Goal: Task Accomplishment & Management: Manage account settings

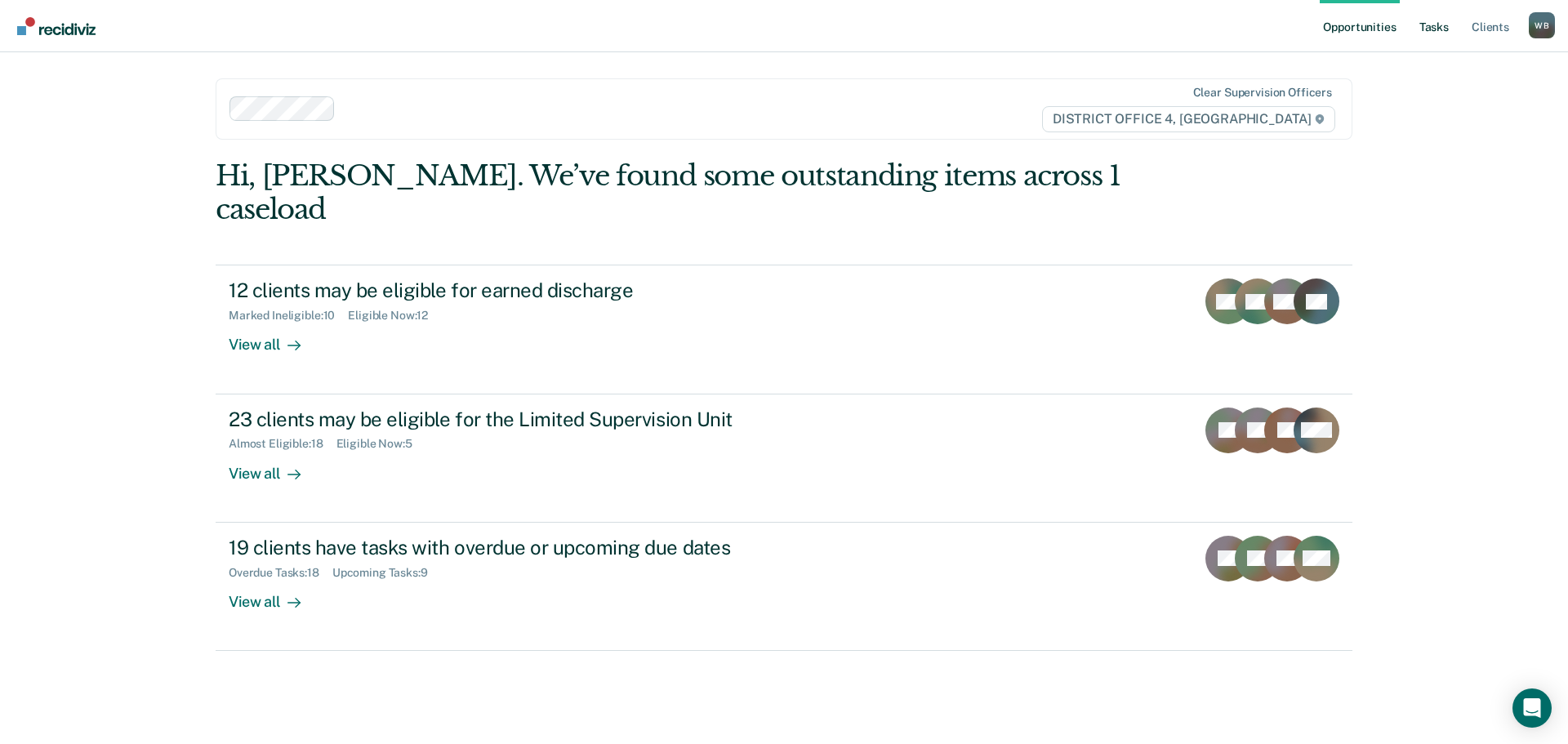
click at [1424, 27] on link "Tasks" at bounding box center [1434, 26] width 36 height 52
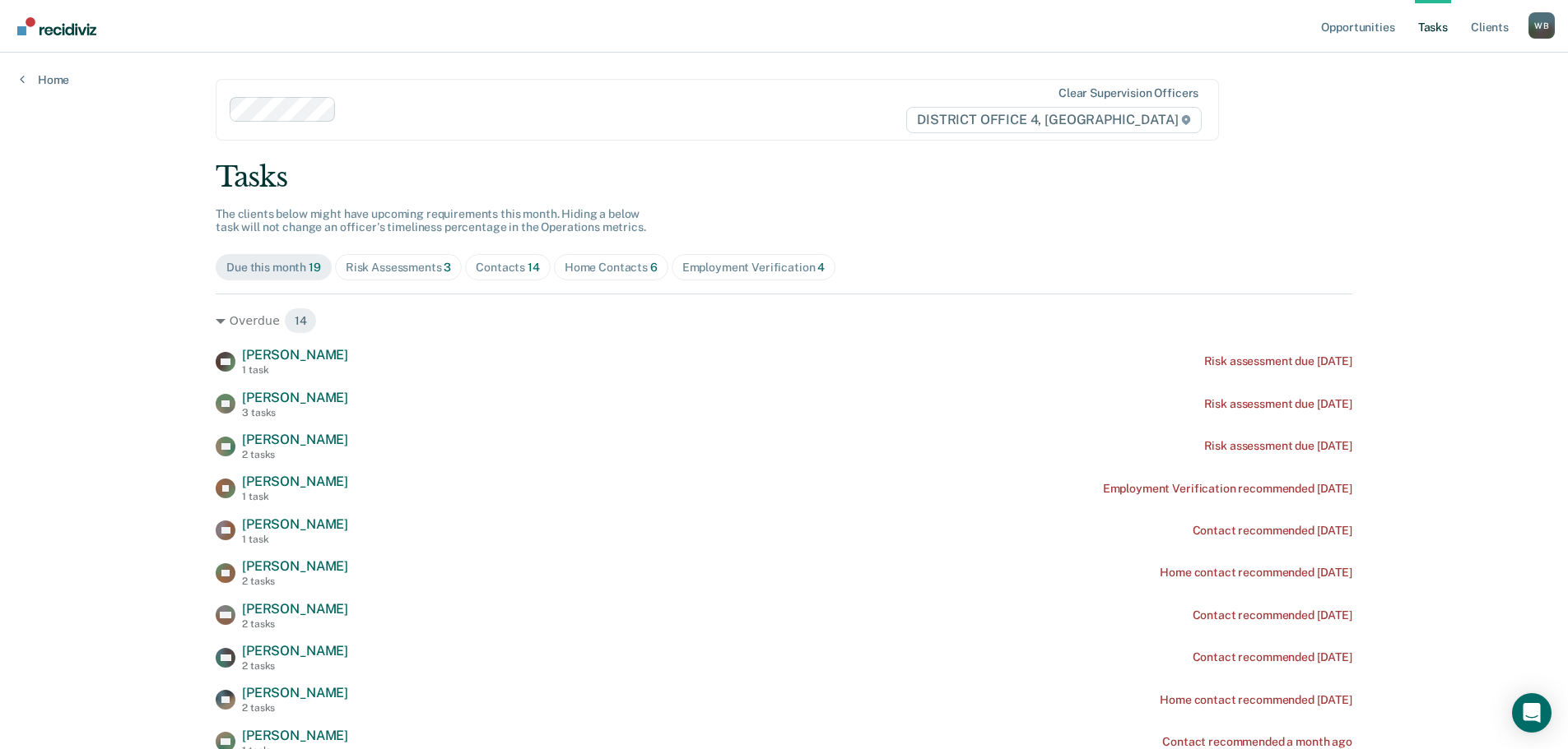
click at [611, 263] on div "Home Contacts 6" at bounding box center [611, 268] width 93 height 14
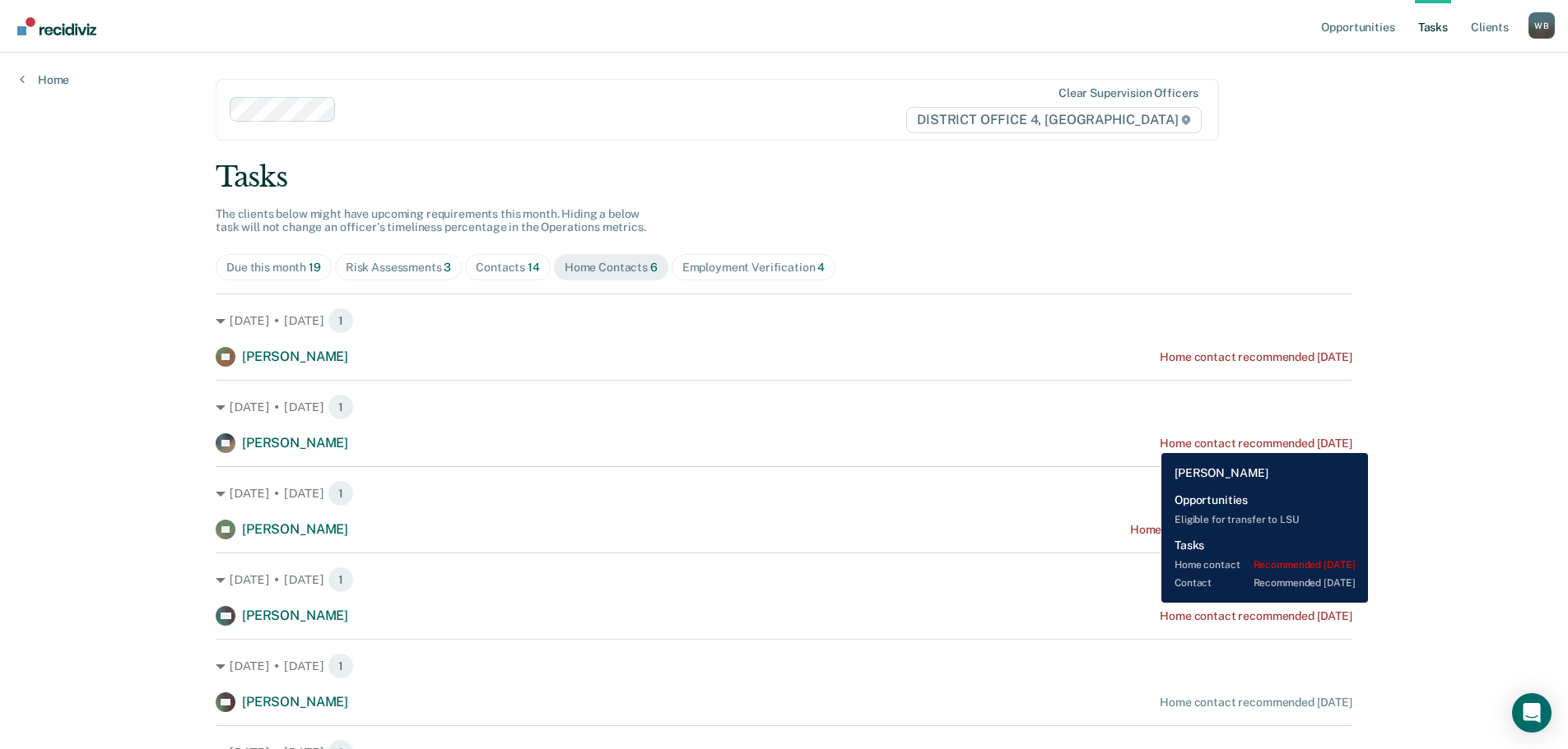
click at [1160, 441] on div "Home contact recommended [DATE]" at bounding box center [1255, 444] width 193 height 14
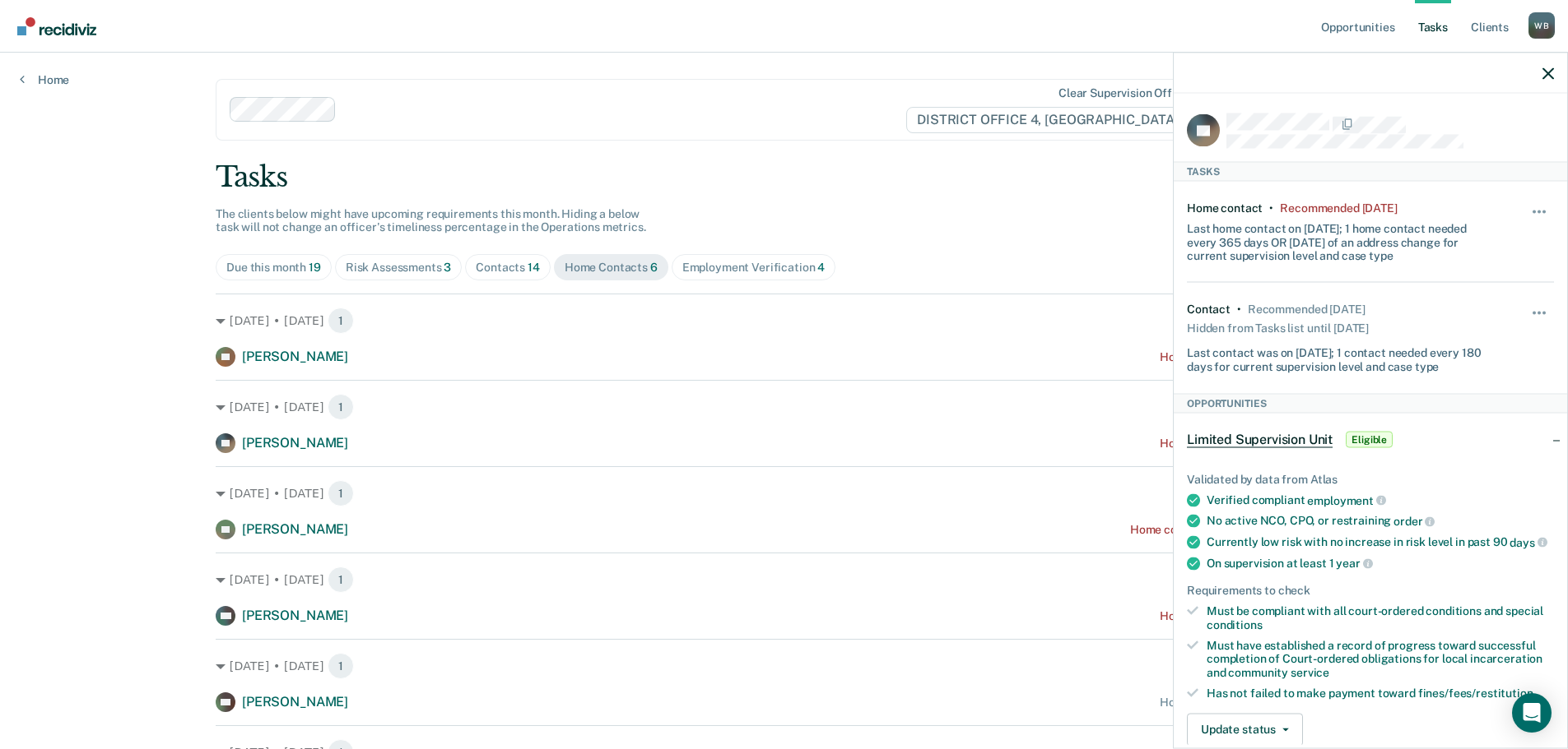
click at [1529, 203] on div "Hide from tasks list for... 7 days 30 days 90 days" at bounding box center [1540, 231] width 28 height 61
click at [1527, 207] on button "button" at bounding box center [1540, 219] width 28 height 27
click at [1482, 308] on button "30 days" at bounding box center [1494, 317] width 118 height 27
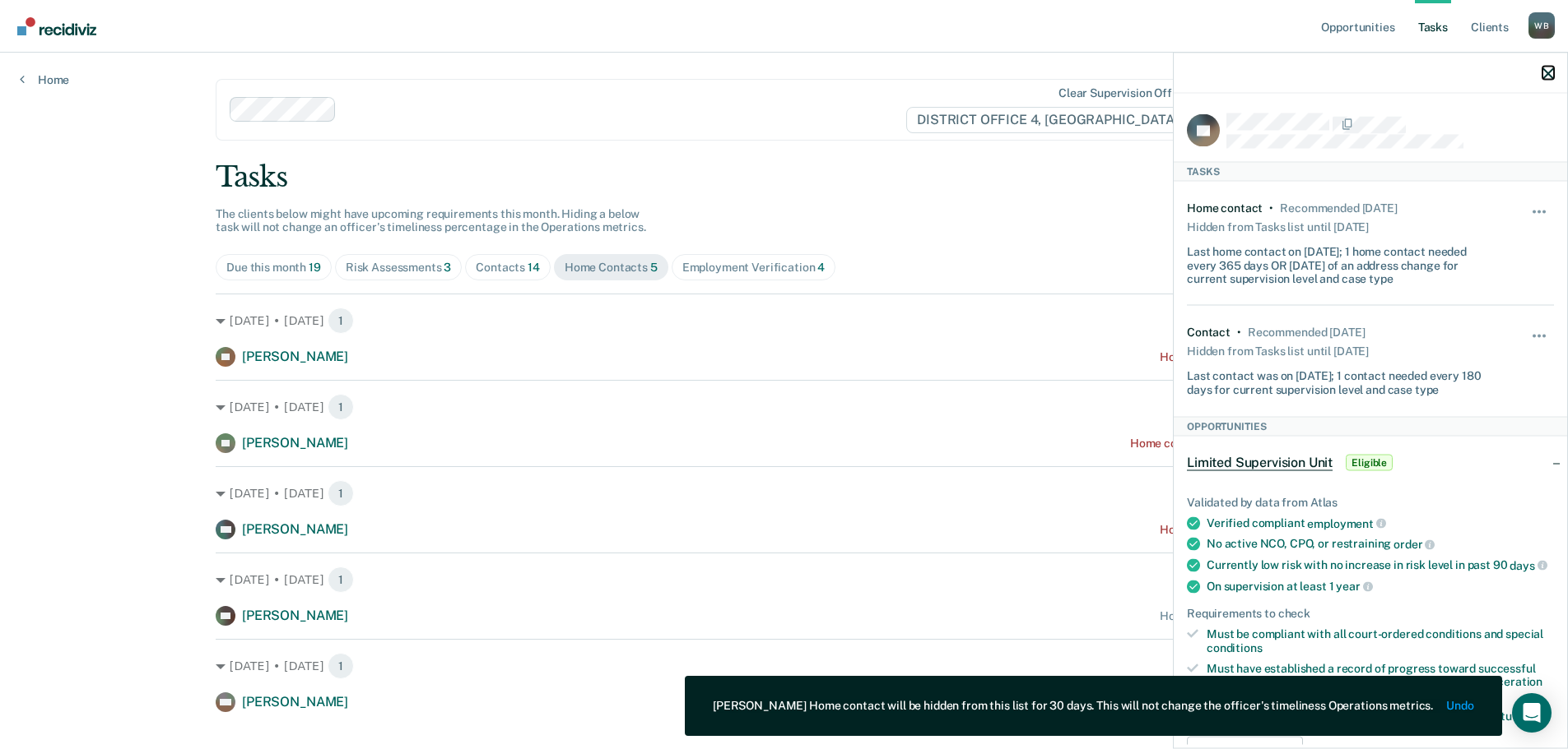
click at [1545, 75] on icon "button" at bounding box center [1547, 72] width 11 height 11
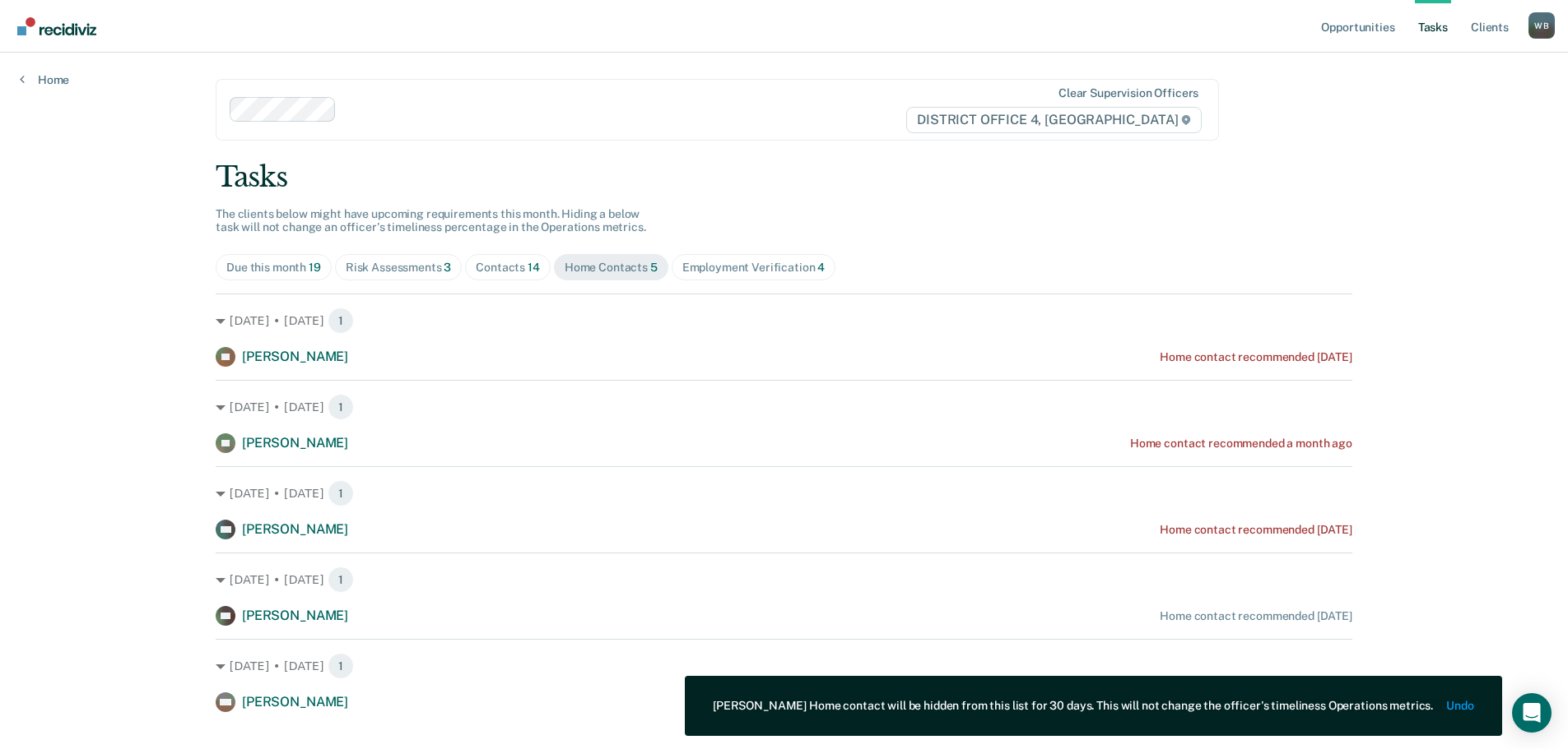
click at [525, 279] on span "Contacts 14" at bounding box center [508, 268] width 85 height 27
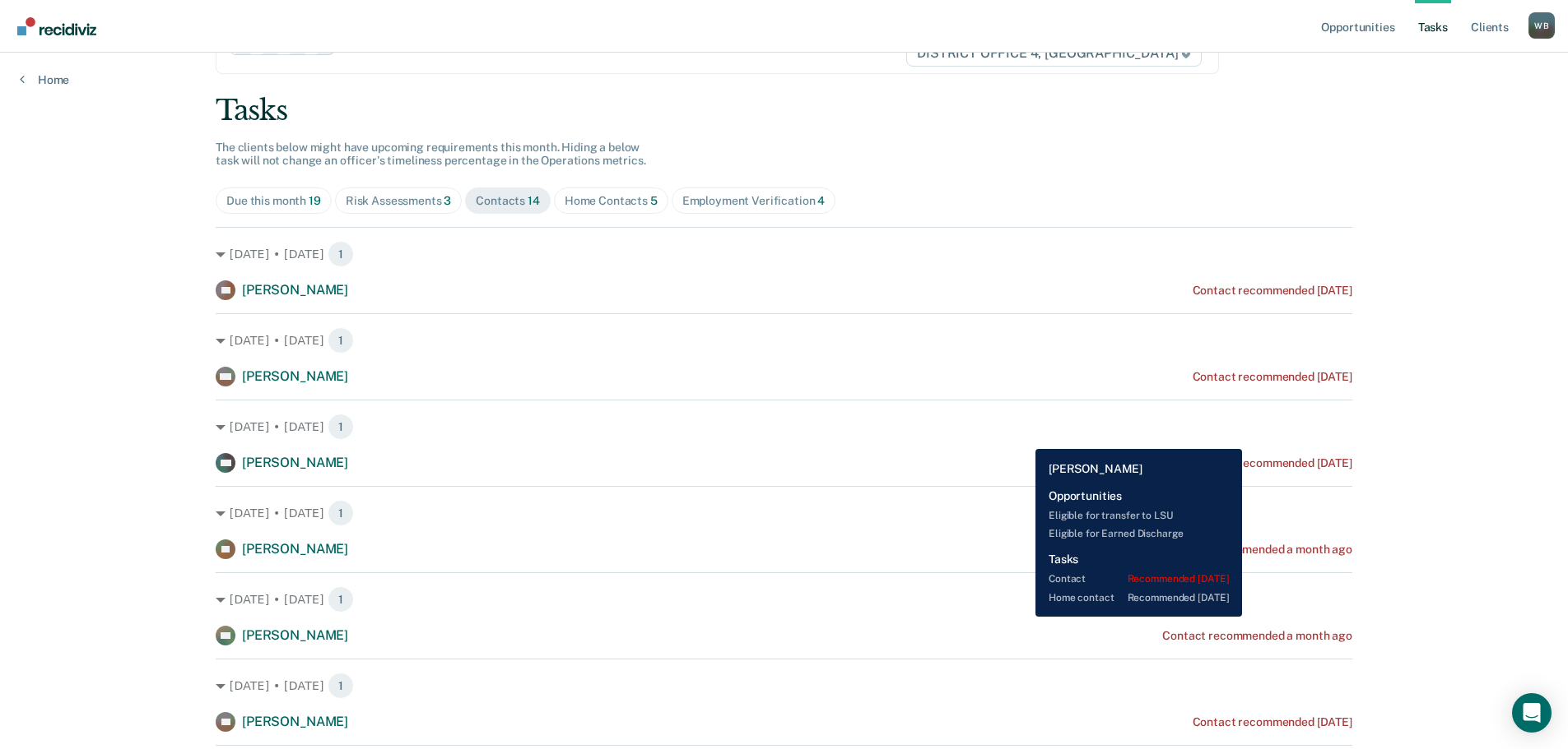
scroll to position [66, 0]
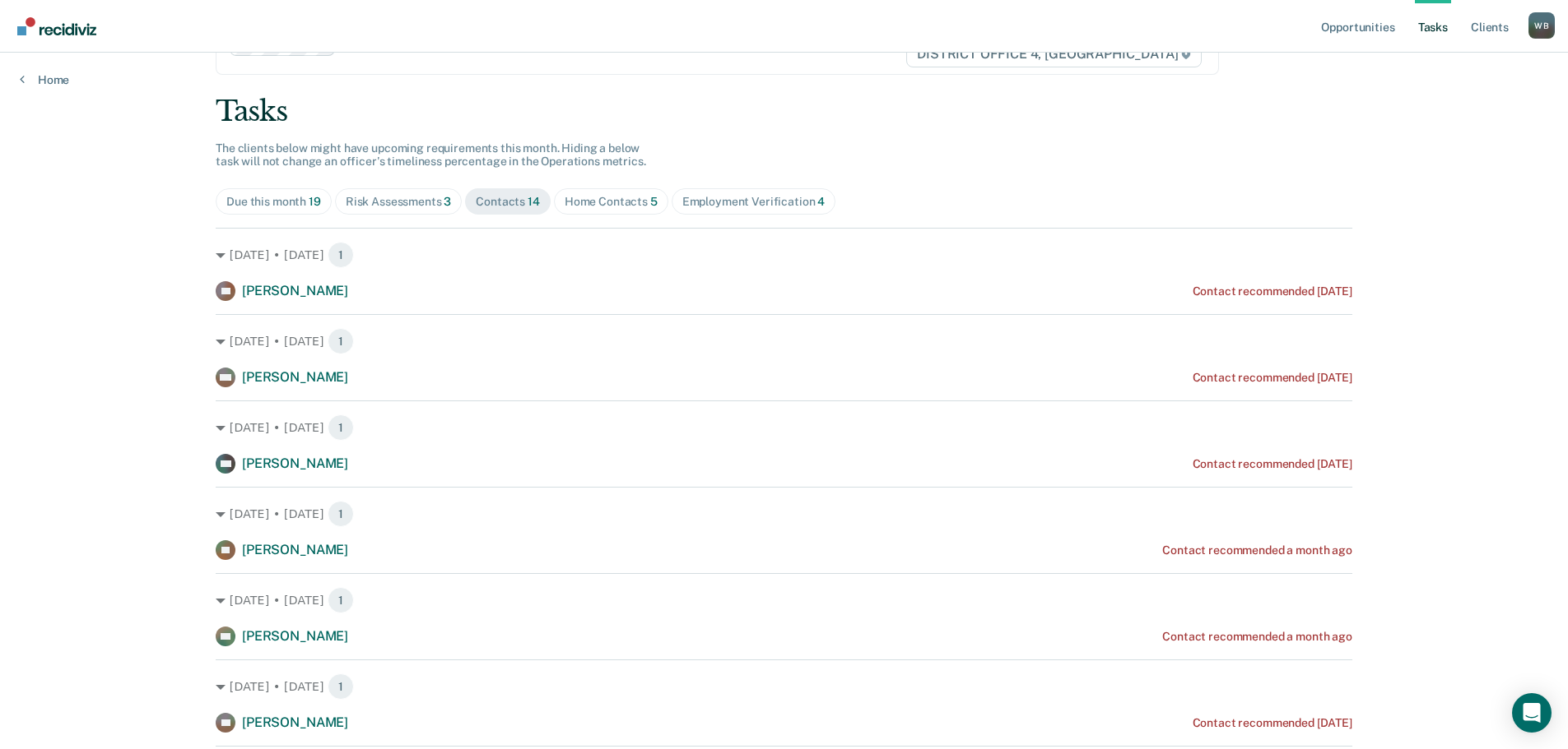
click at [585, 205] on div "Home Contacts 5" at bounding box center [611, 202] width 93 height 14
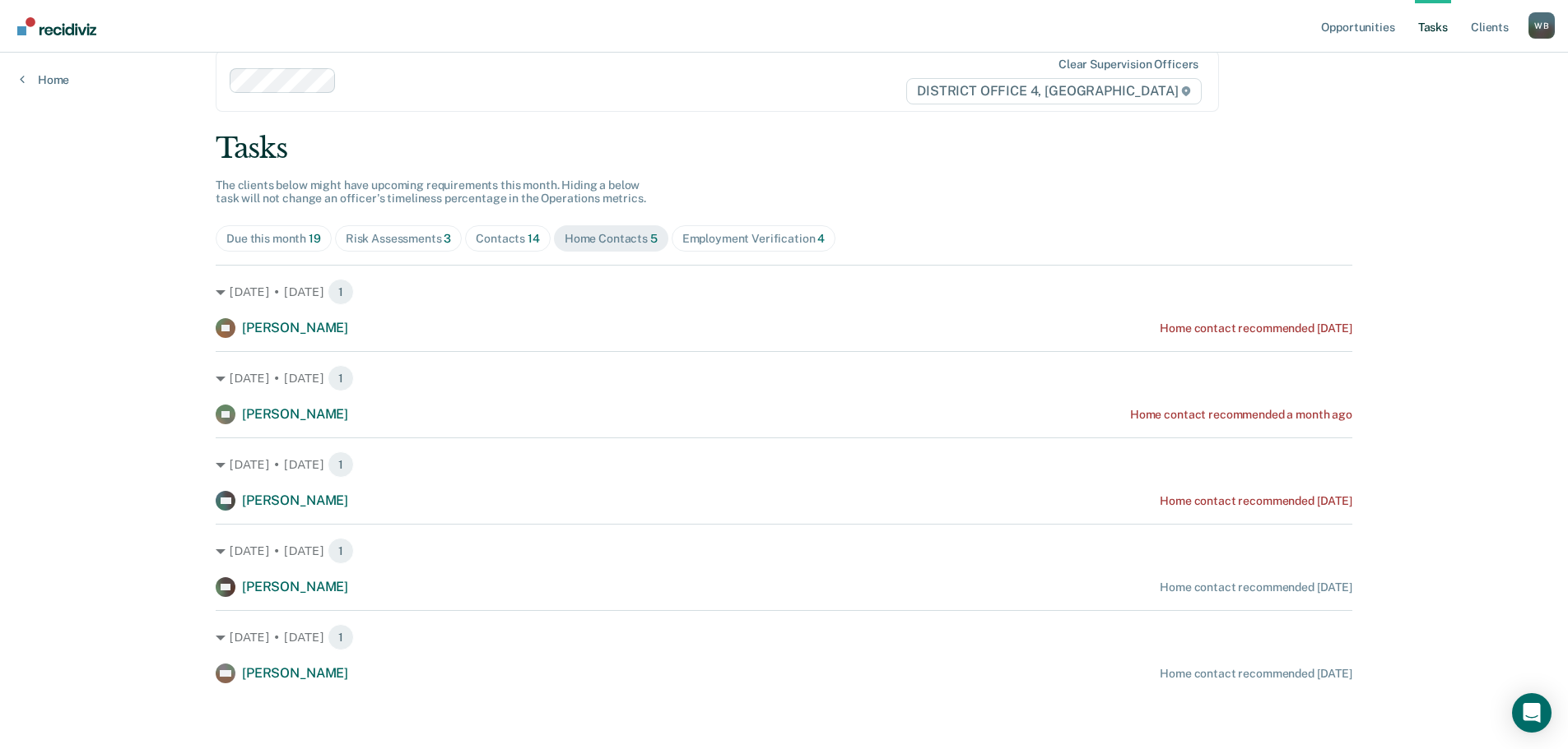
scroll to position [28, 0]
click at [477, 235] on div "Contacts 14" at bounding box center [508, 239] width 64 height 14
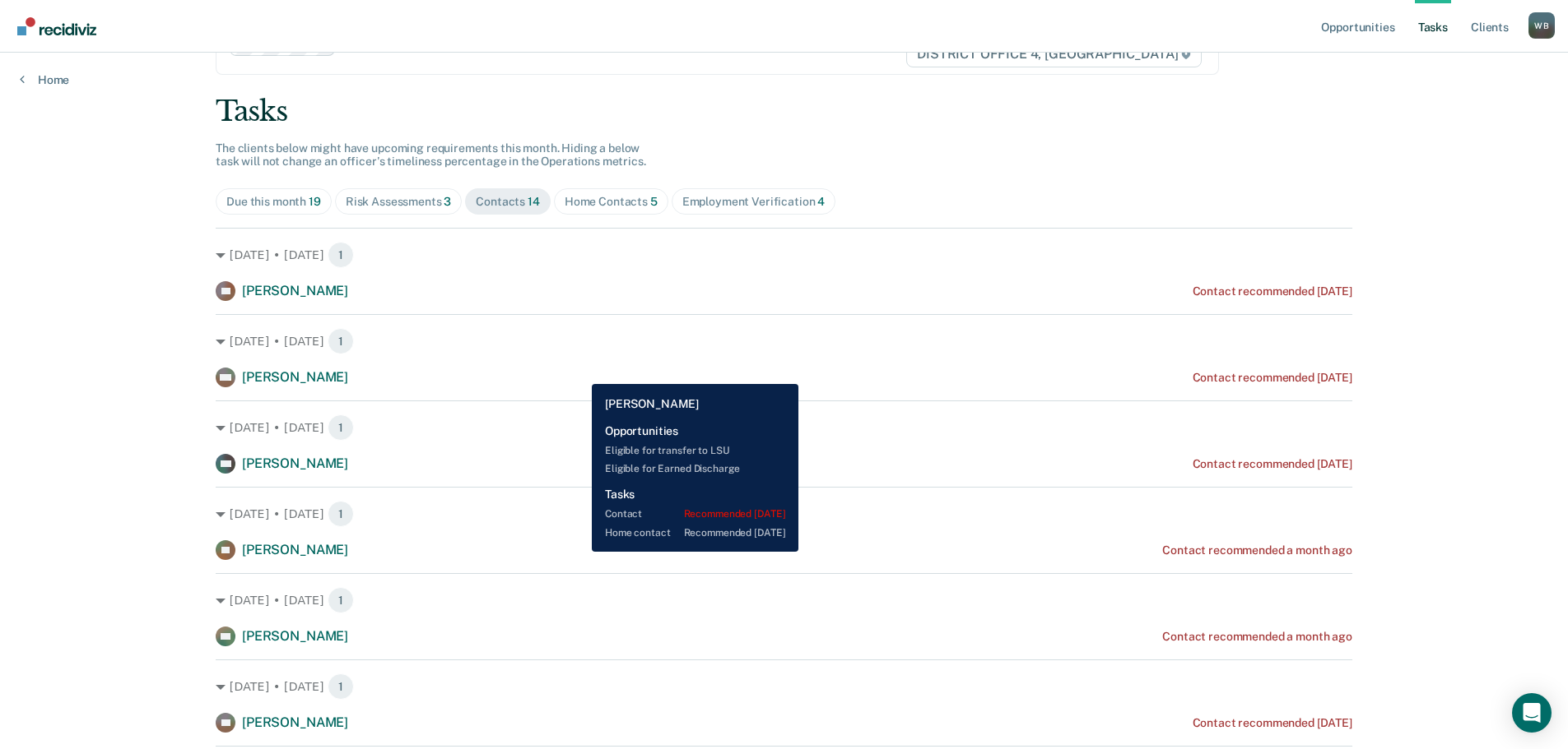
scroll to position [148, 0]
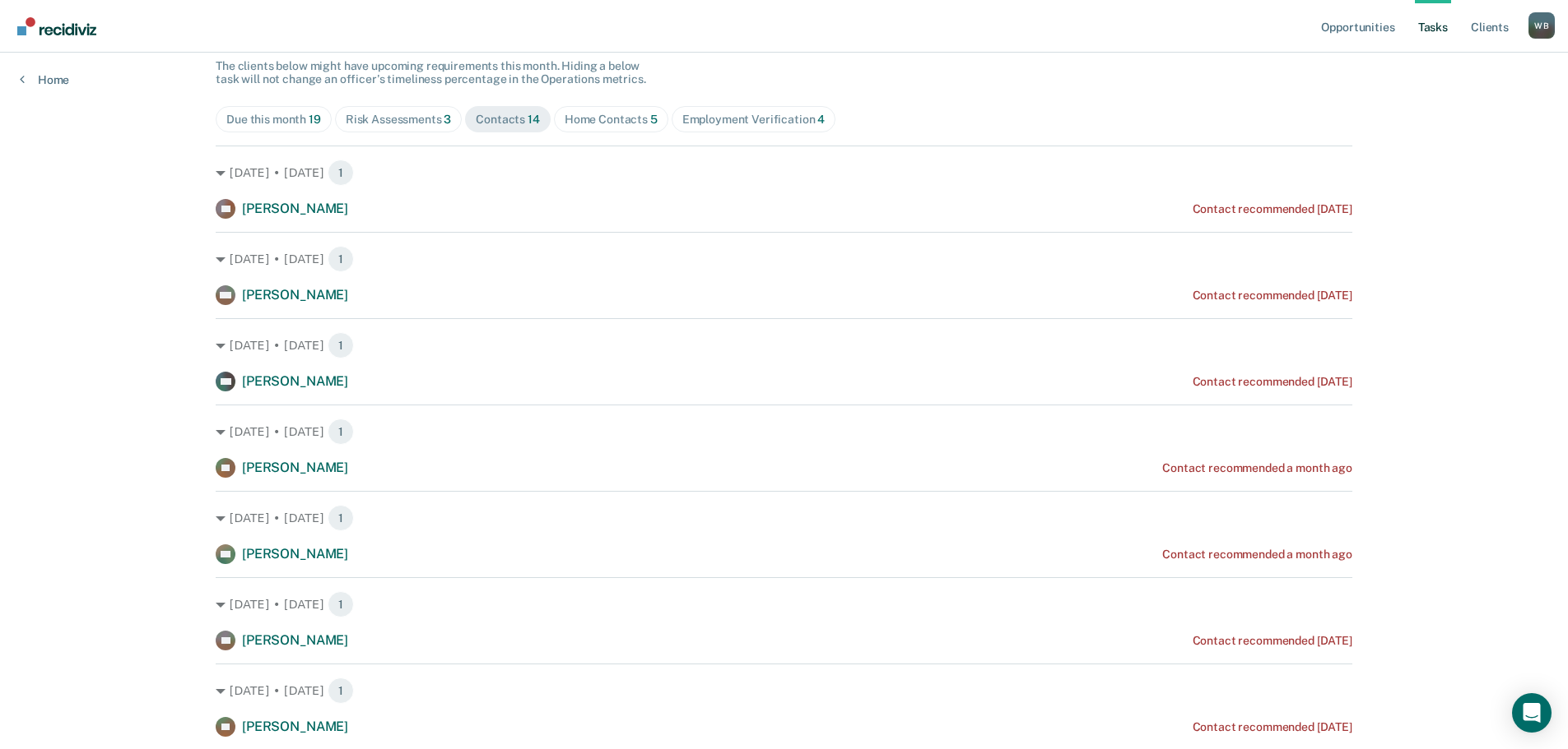
click at [600, 124] on div "Home Contacts 5" at bounding box center [611, 120] width 93 height 14
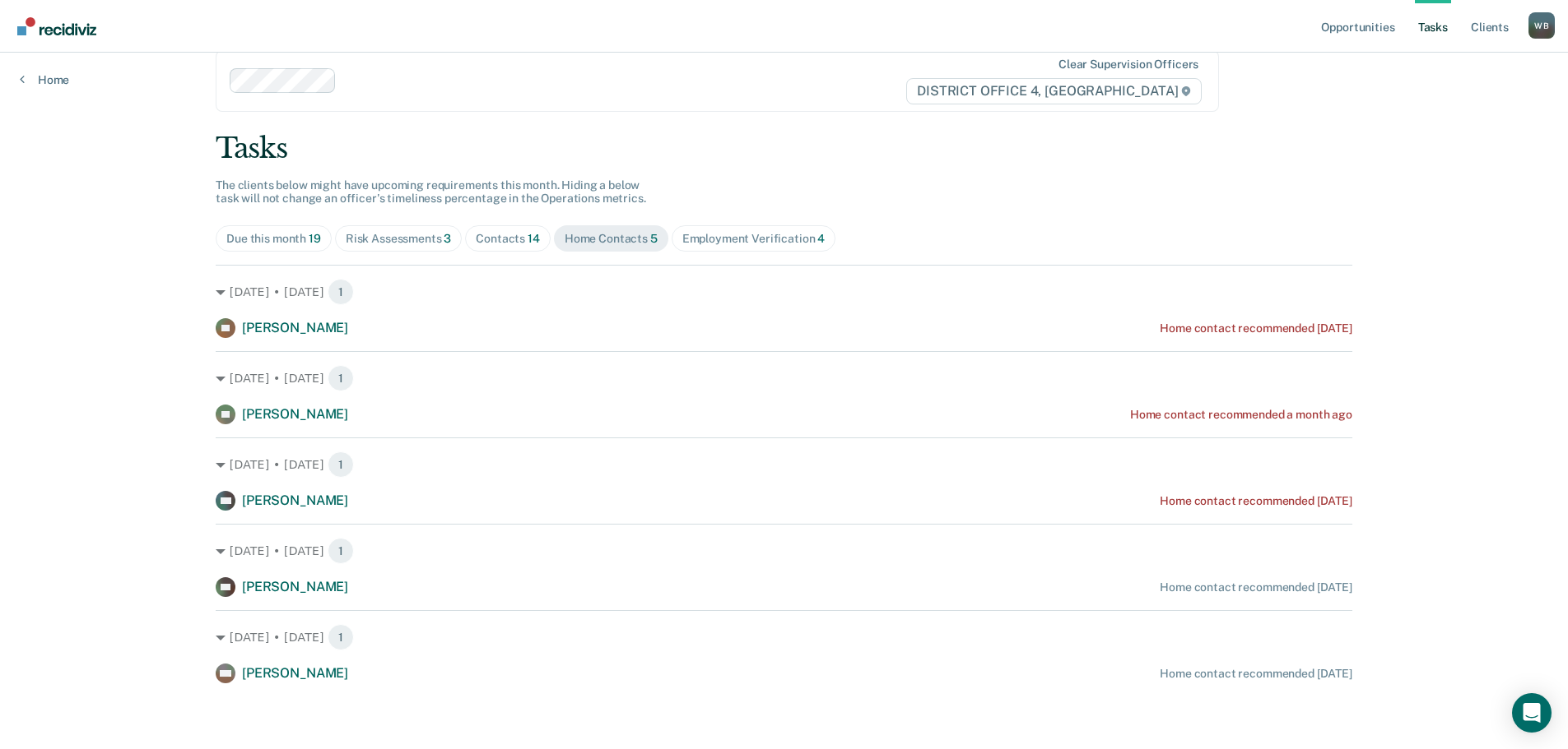
scroll to position [28, 0]
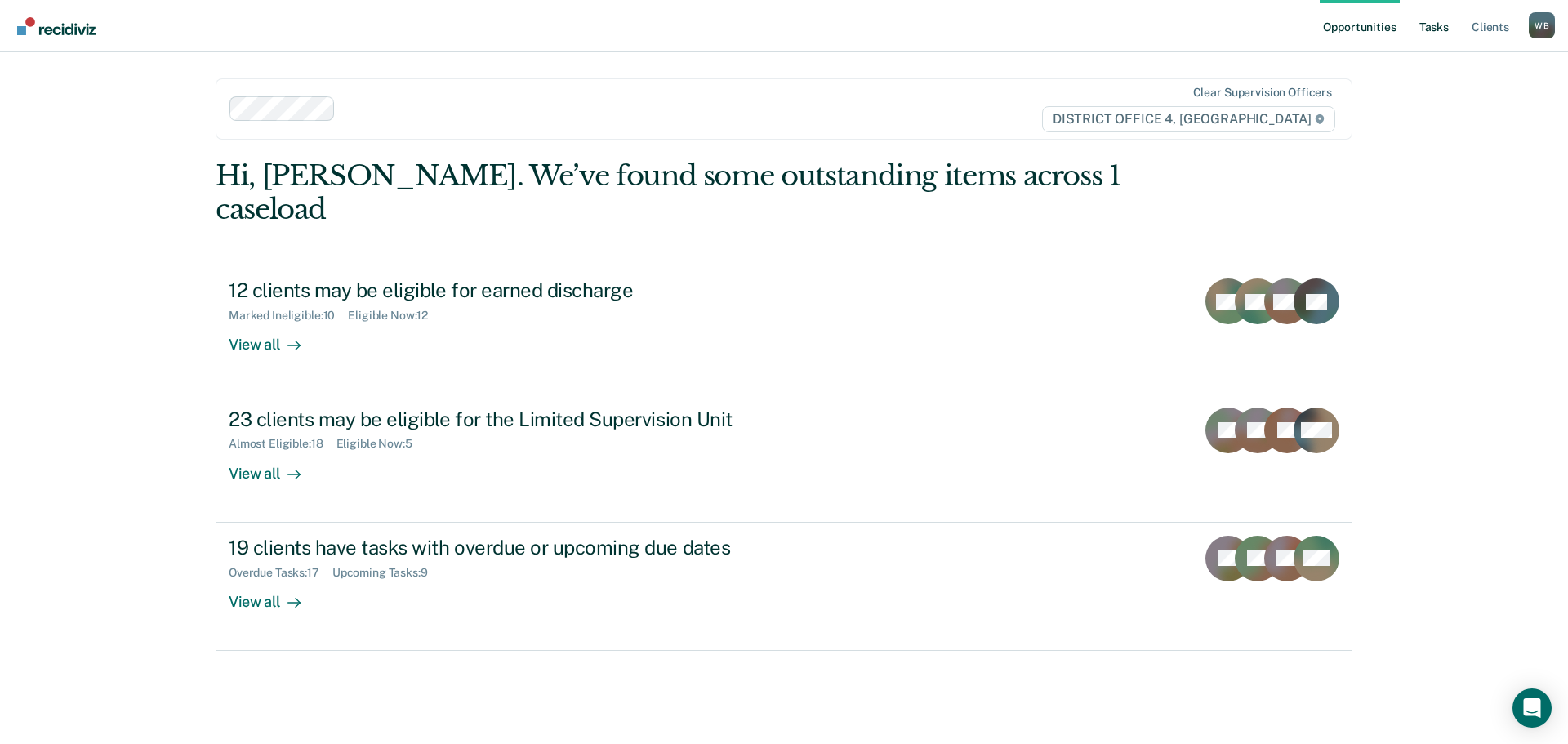
click at [1435, 27] on link "Tasks" at bounding box center [1434, 26] width 36 height 52
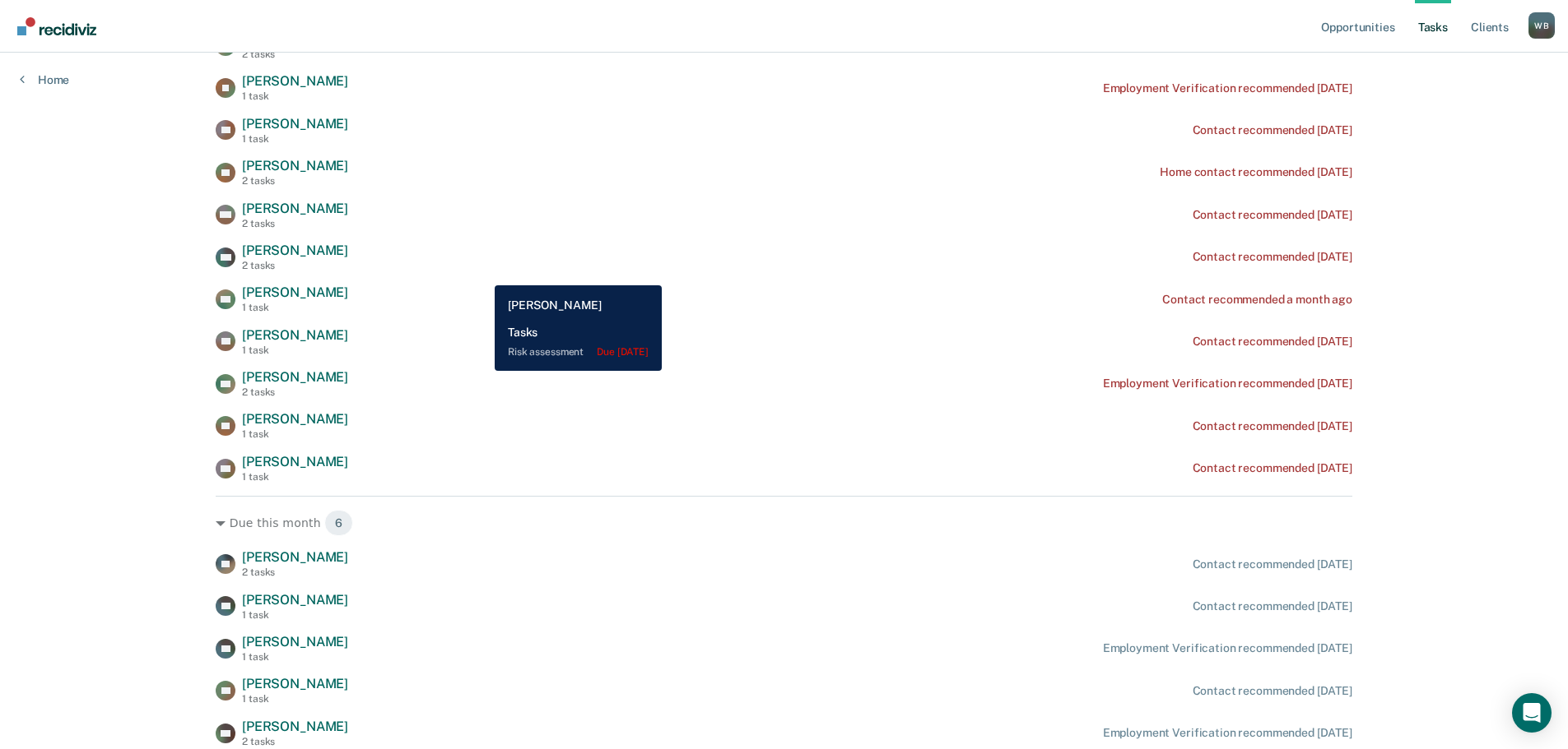
scroll to position [412, 0]
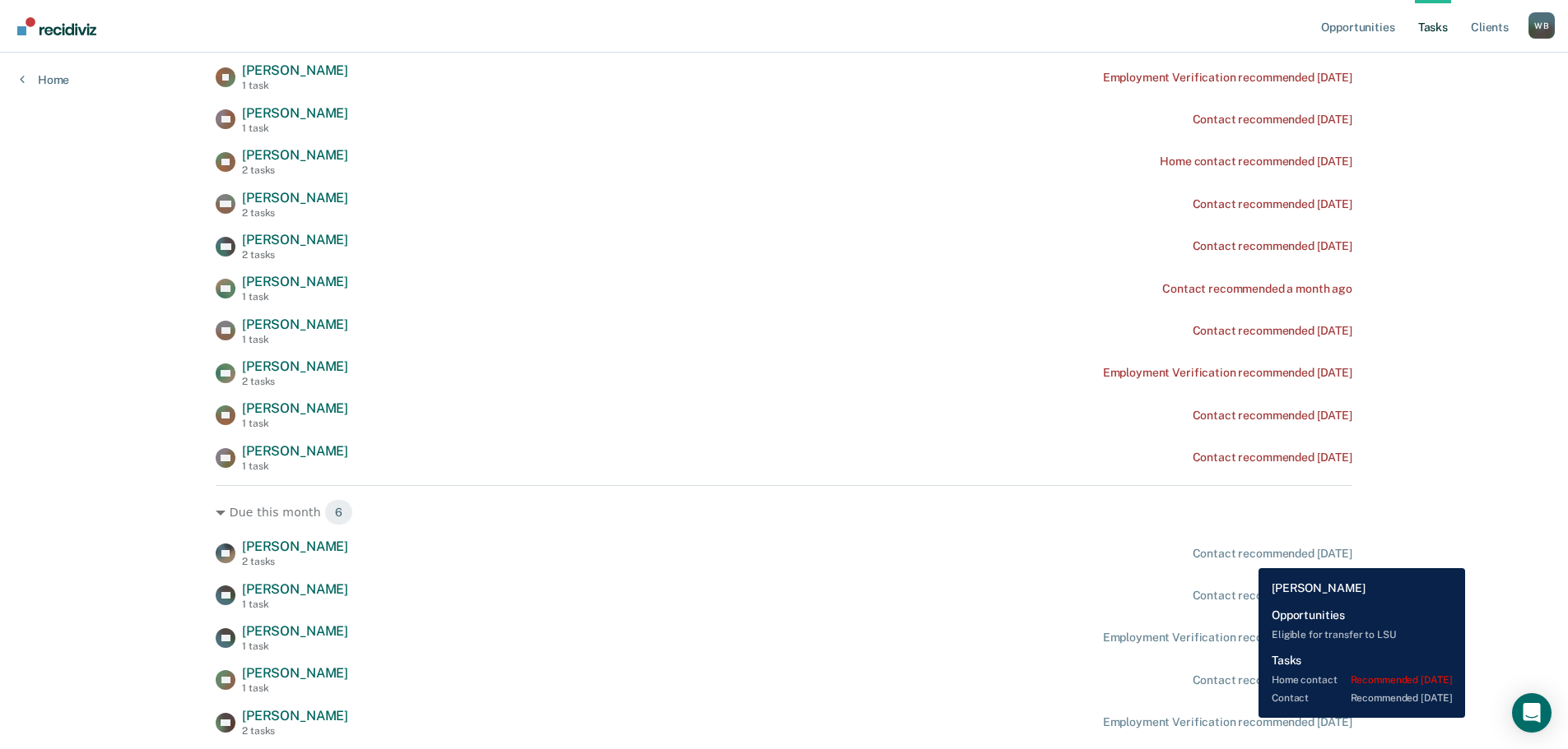
click at [1246, 556] on div "Contact recommended [DATE]" at bounding box center [1272, 554] width 160 height 14
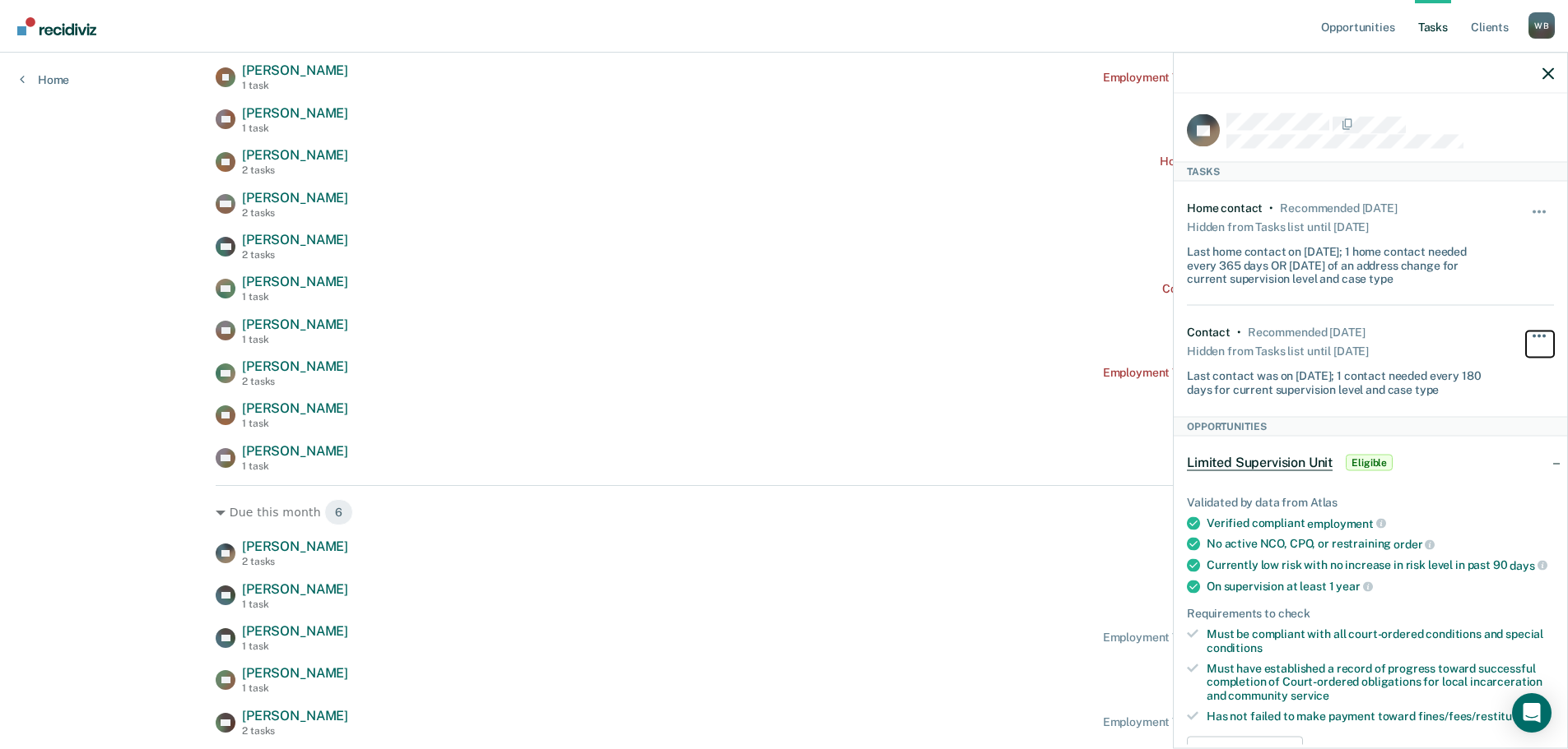
click at [1542, 335] on span "button" at bounding box center [1544, 337] width 3 height 3
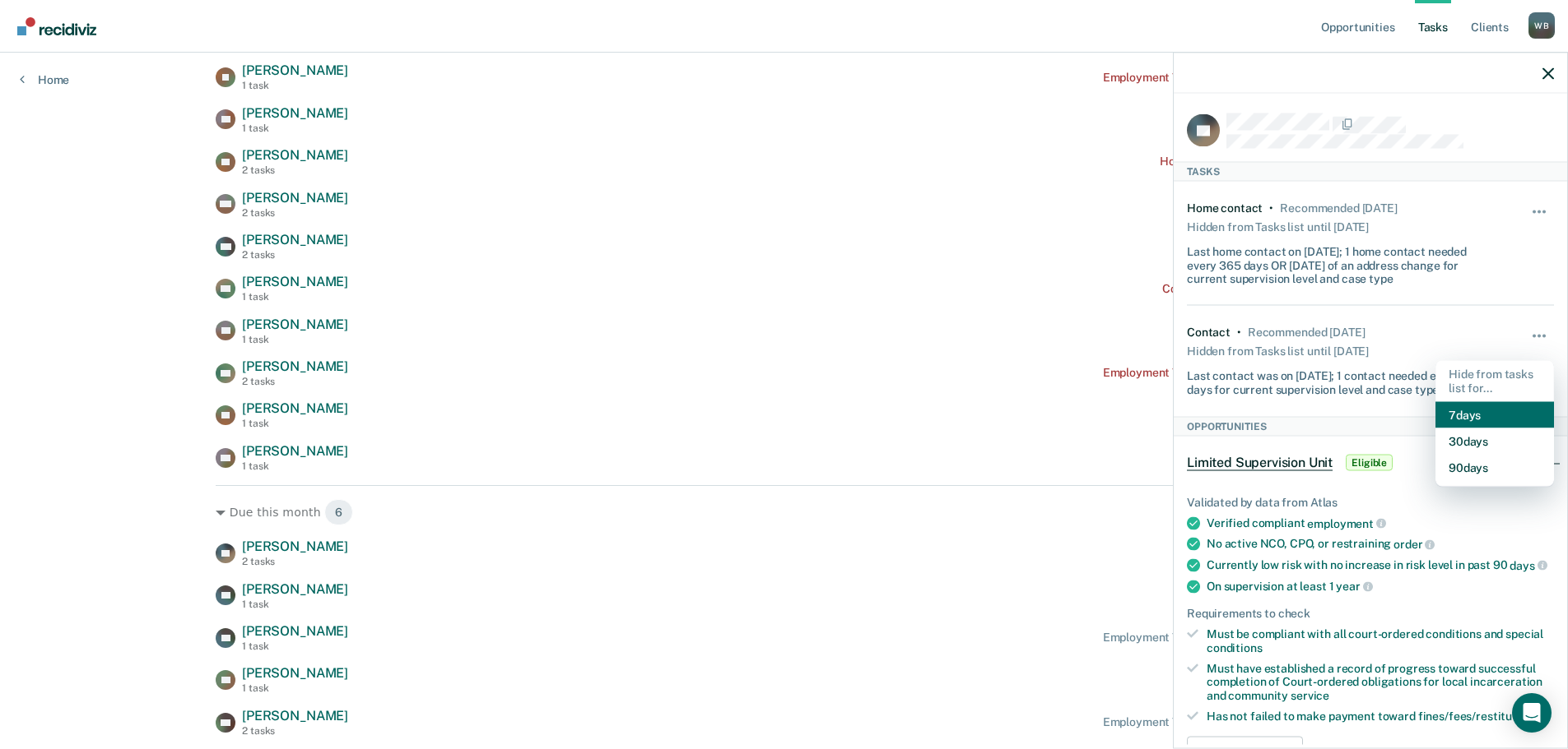
click at [1468, 406] on button "7 days" at bounding box center [1494, 414] width 118 height 27
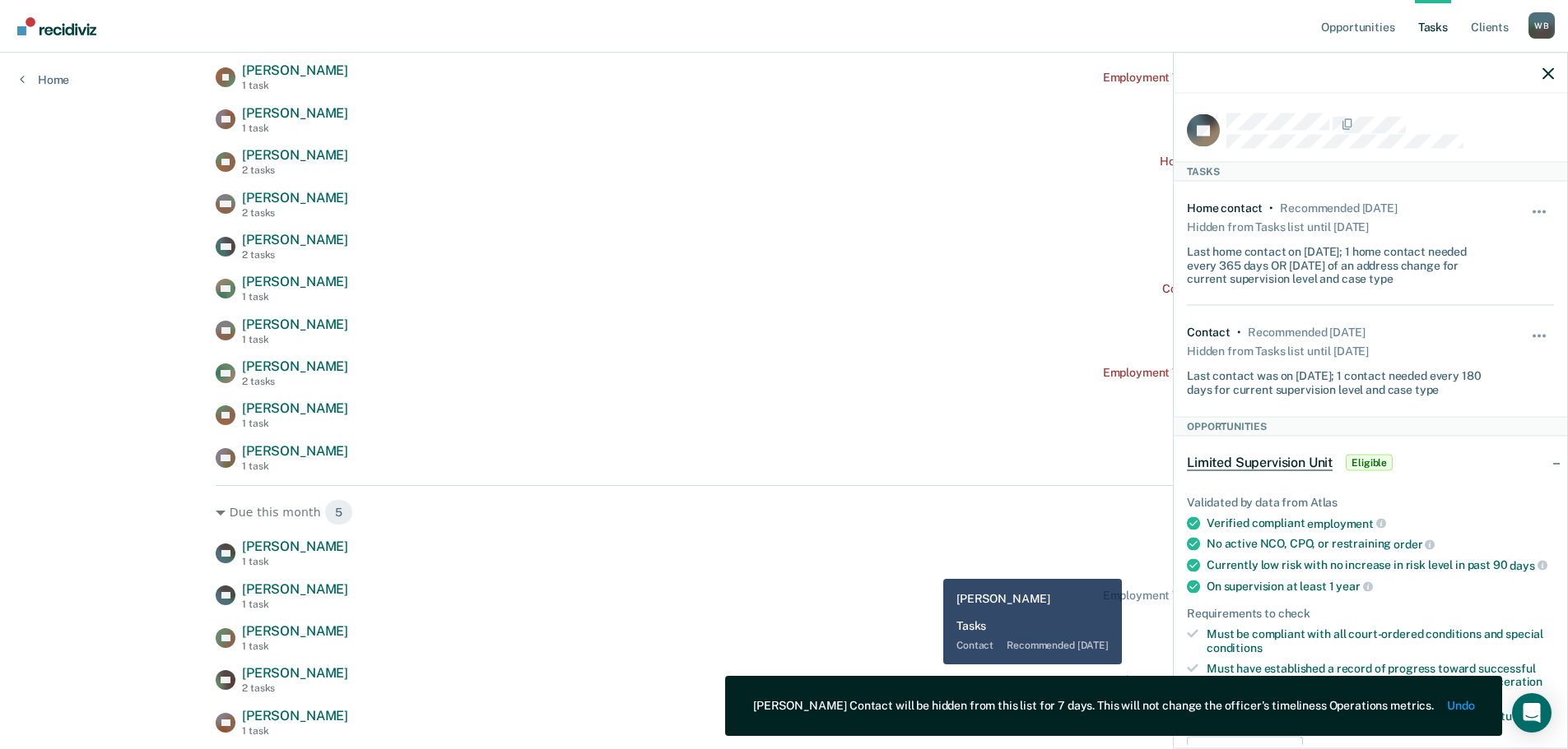
click at [925, 574] on div "TH Todd Hogan 1 task Contact recommended in 10 days TH Traci Hall 1 task Employ…" at bounding box center [784, 638] width 1136 height 198
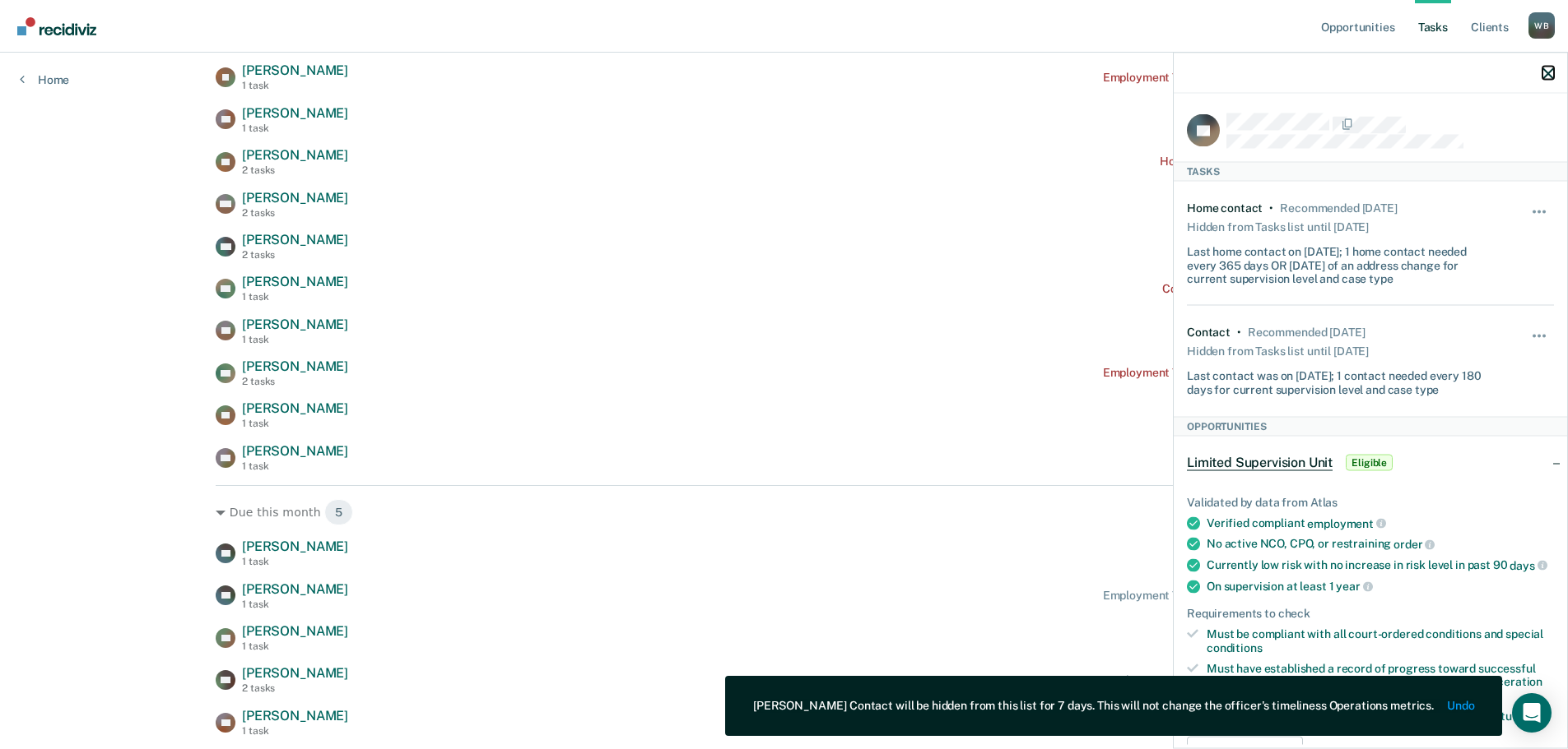
click at [1550, 74] on icon "button" at bounding box center [1547, 72] width 11 height 11
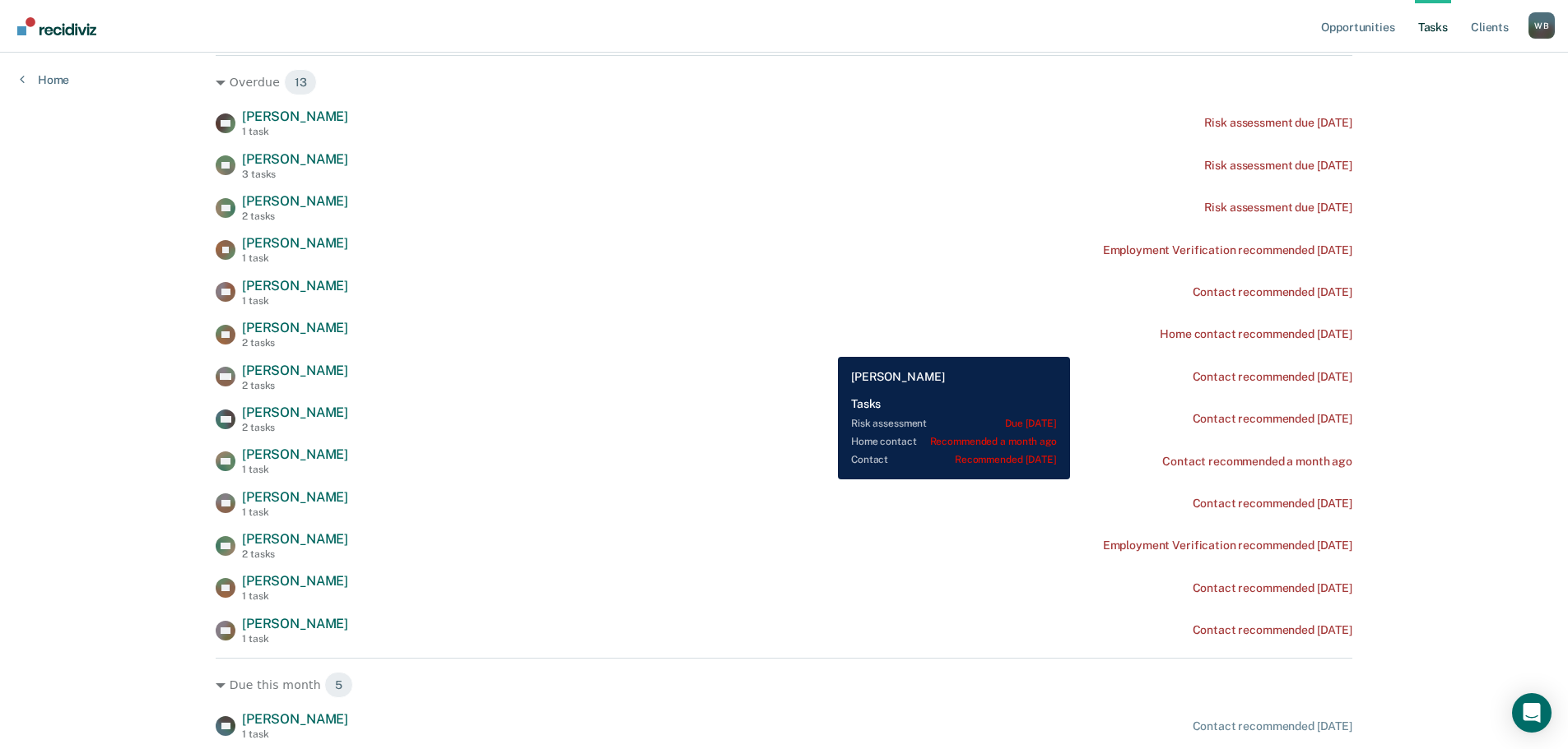
scroll to position [382, 0]
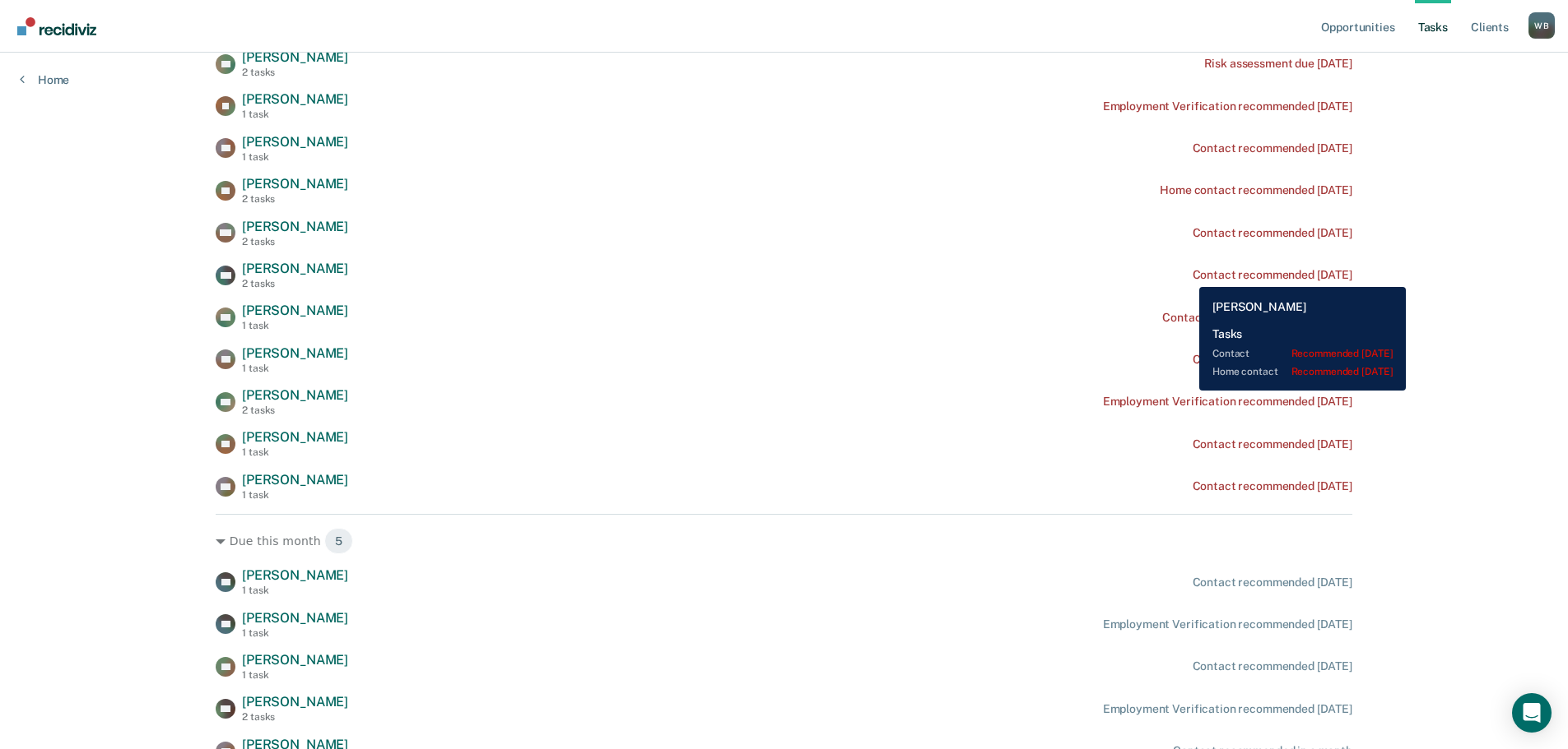
click at [1192, 274] on div "Contact recommended [DATE]" at bounding box center [1272, 275] width 160 height 14
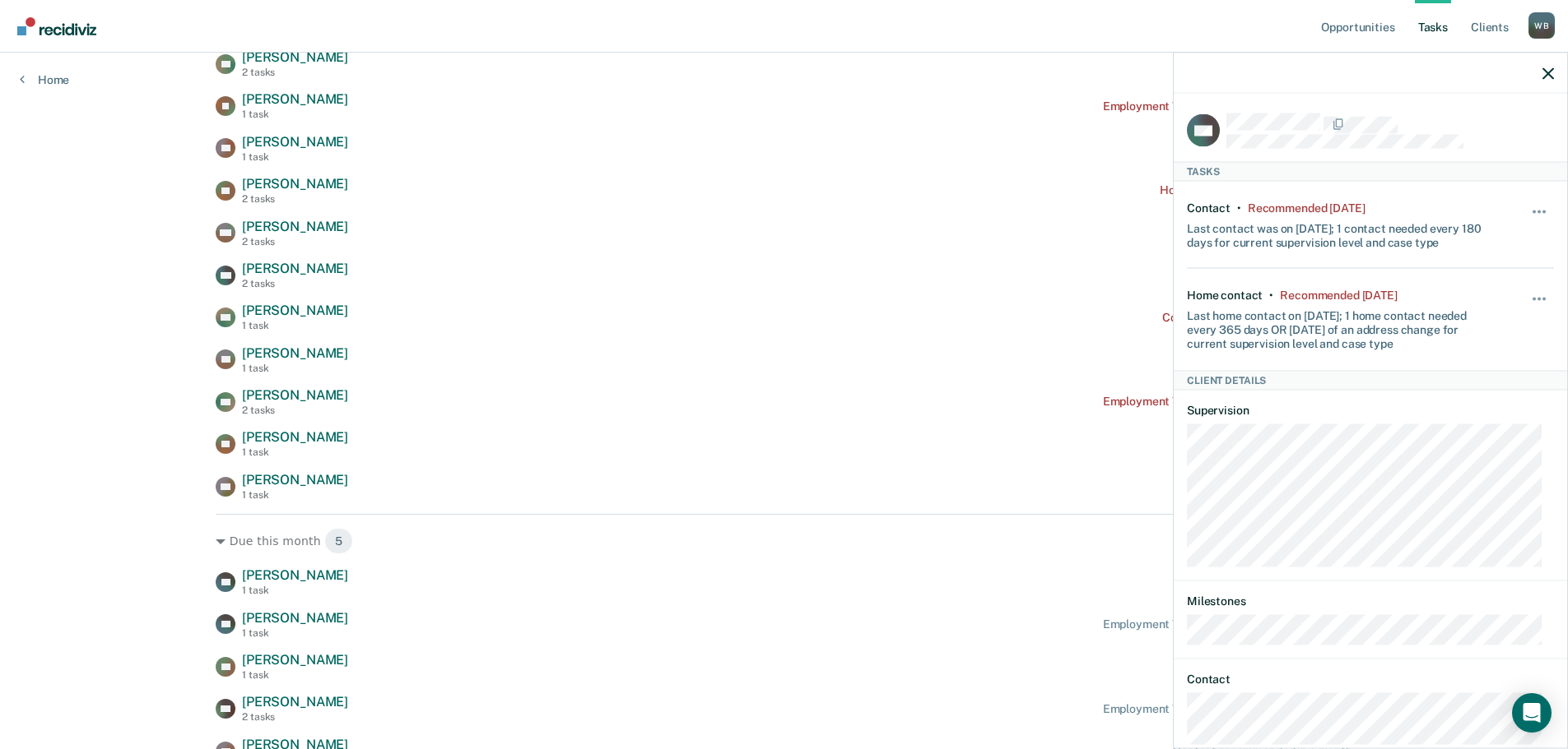
click at [1530, 289] on div "Hide from tasks list for... 7 days 30 days 90 days" at bounding box center [1540, 319] width 28 height 61
click at [1532, 305] on button "button" at bounding box center [1540, 307] width 28 height 27
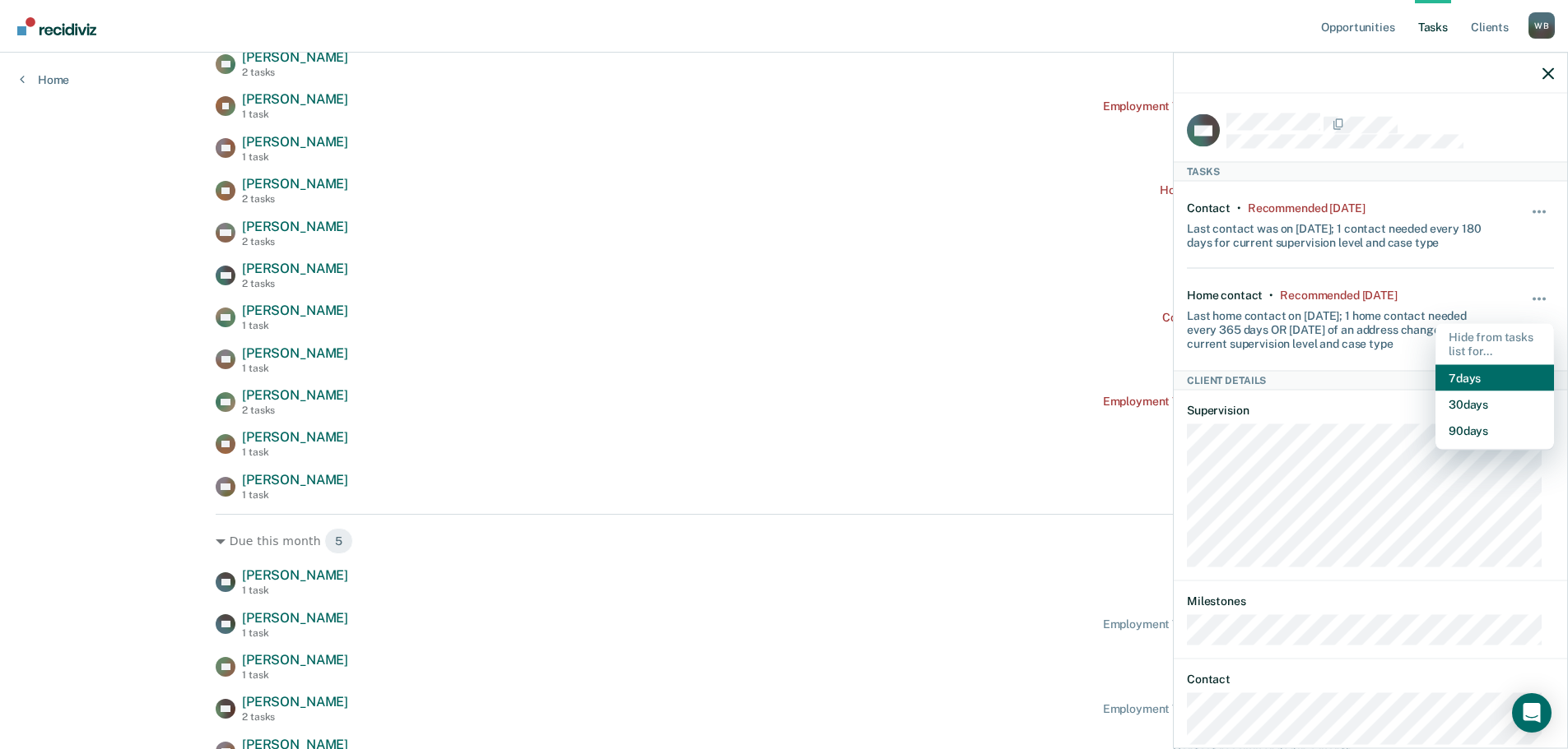
click at [1470, 371] on button "7 days" at bounding box center [1494, 377] width 118 height 27
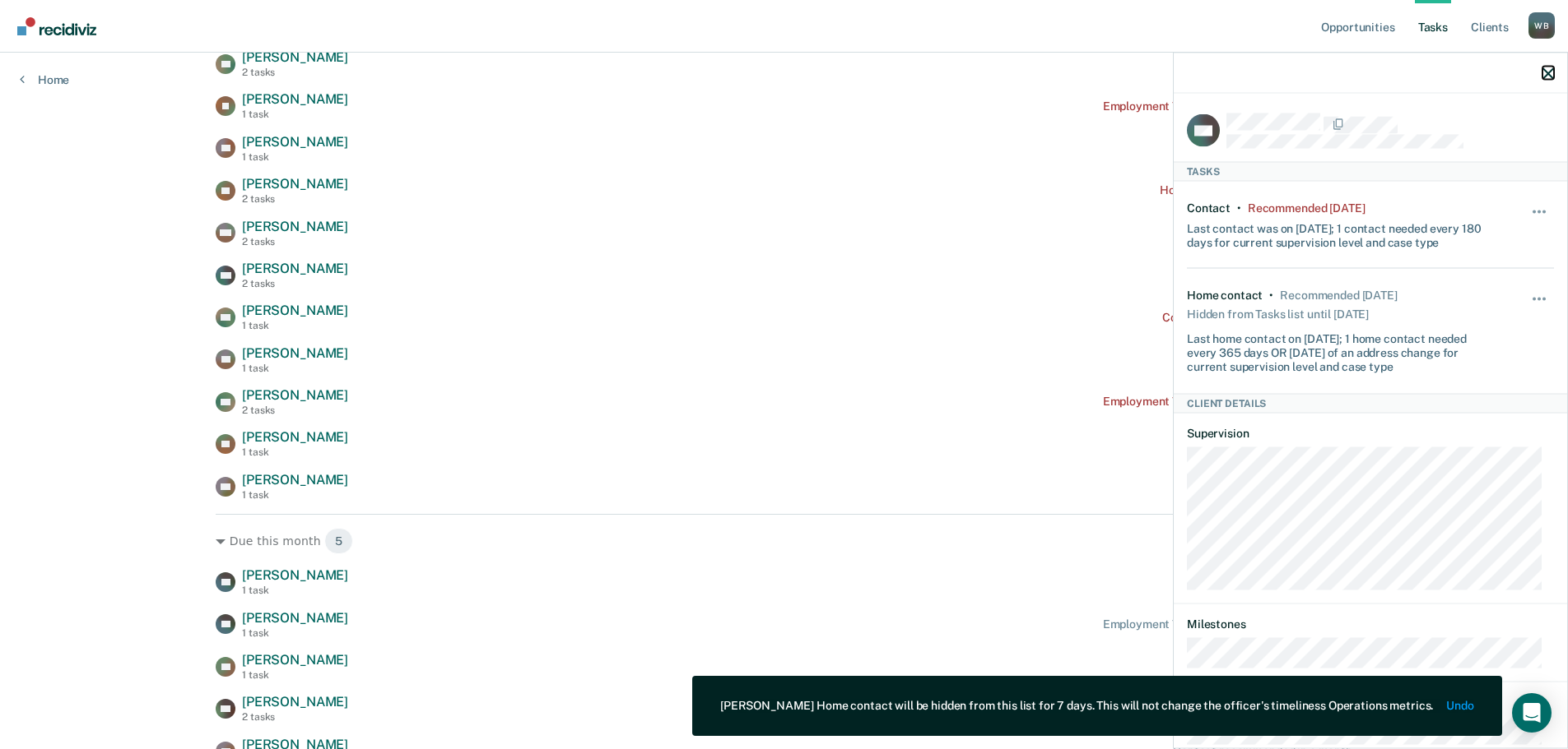
click at [1546, 72] on icon "button" at bounding box center [1547, 72] width 11 height 11
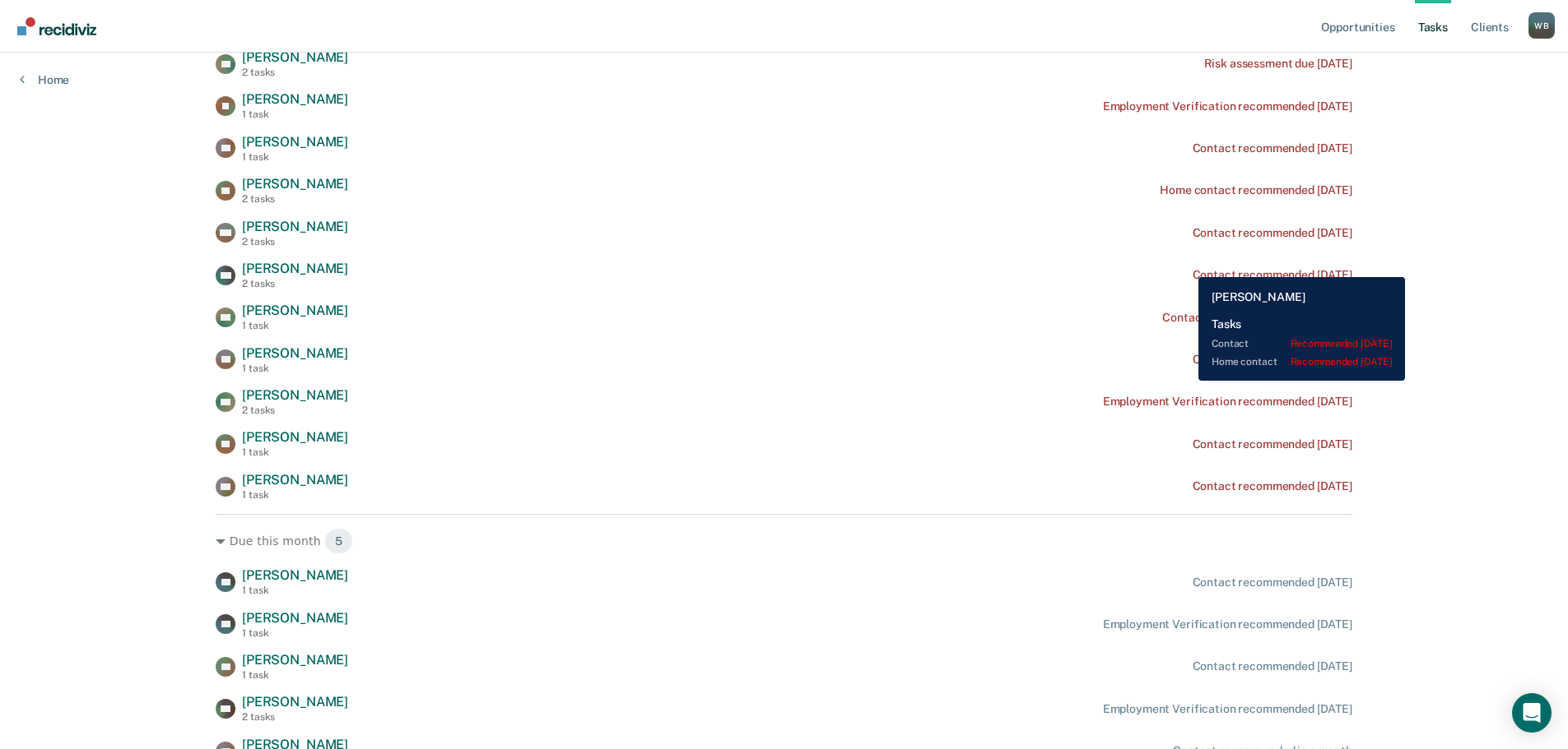
click at [1186, 265] on div "CW Cody Williams 2 tasks Contact recommended 3 months ago" at bounding box center [784, 274] width 1136 height 28
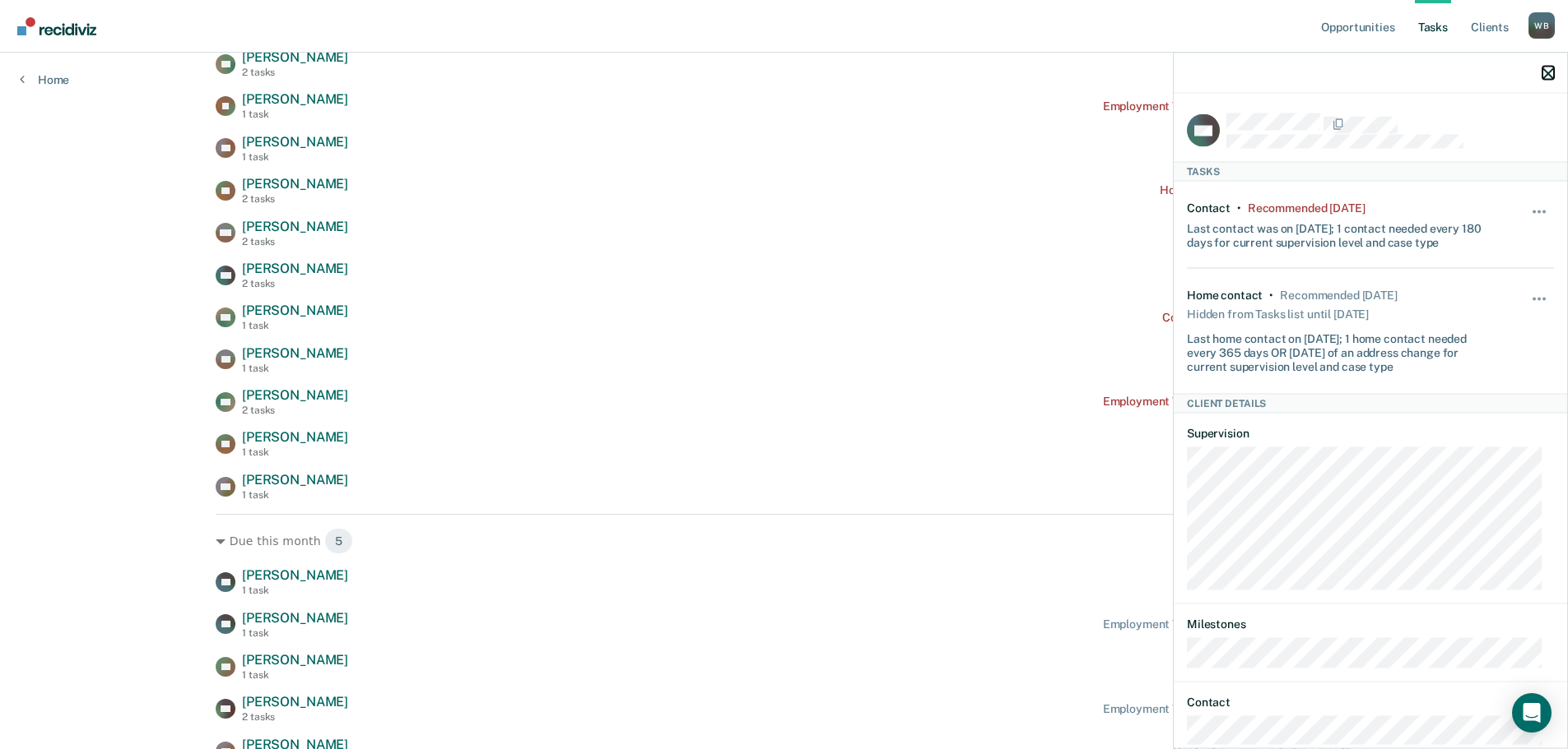
click at [1542, 72] on icon "button" at bounding box center [1547, 72] width 11 height 11
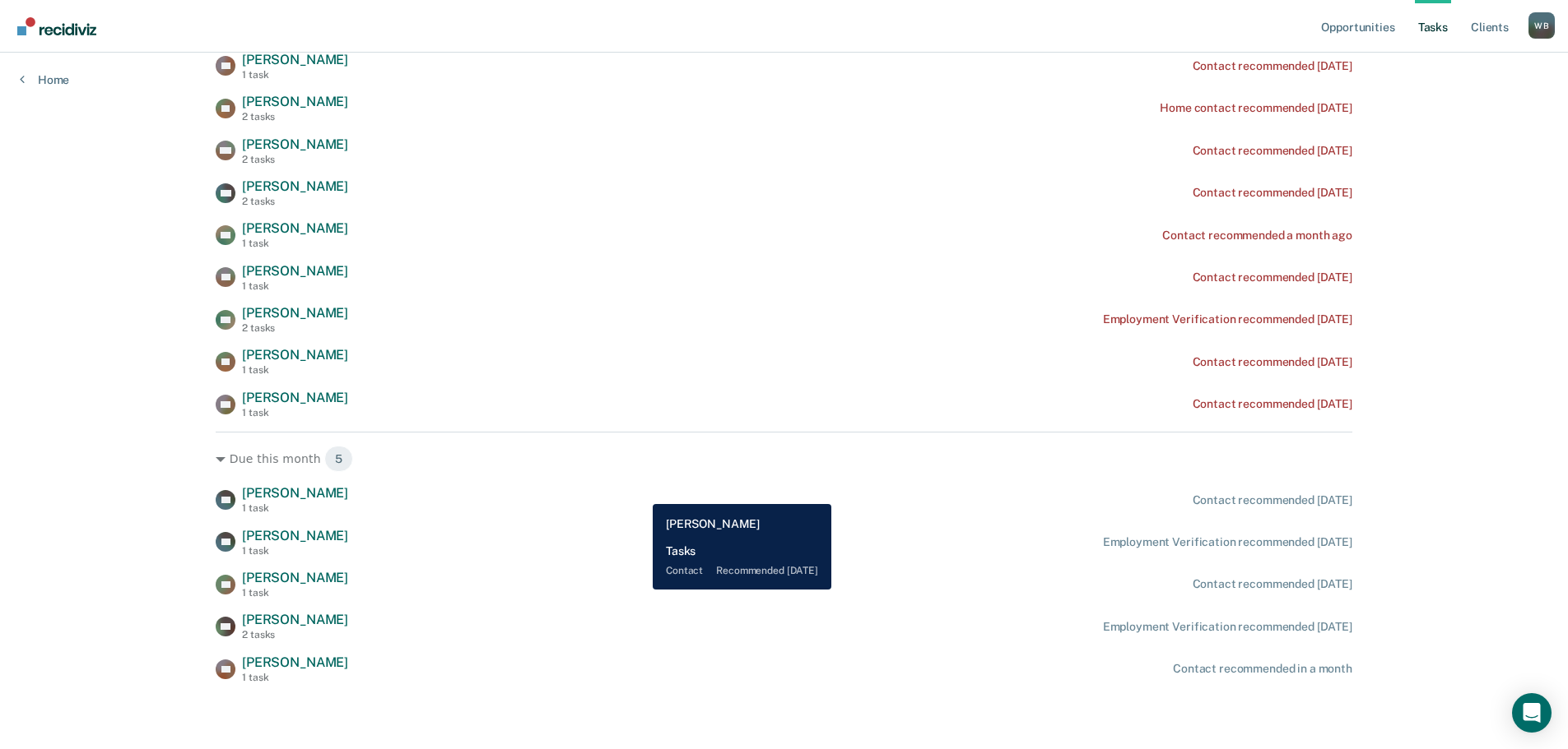
scroll to position [0, 0]
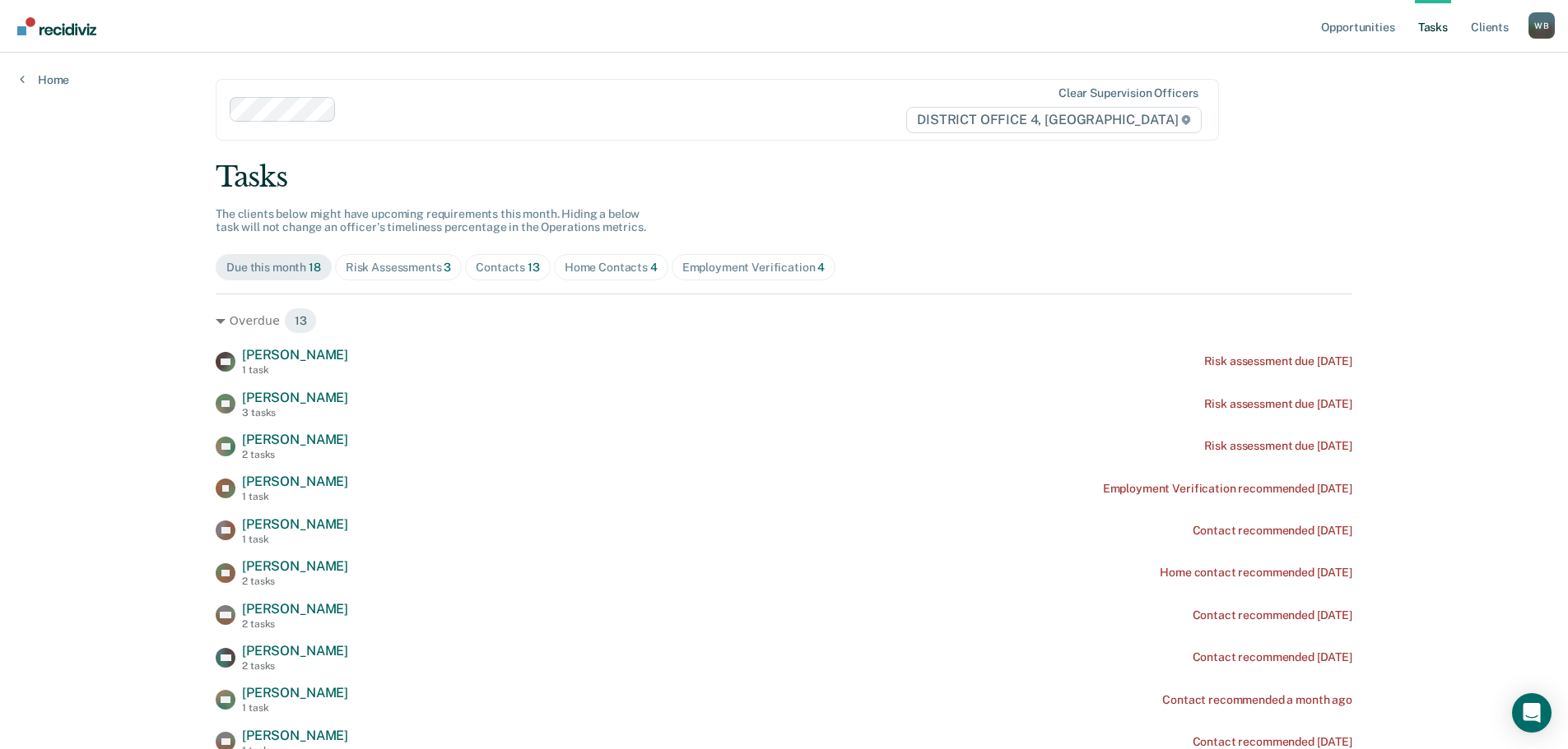
click at [587, 271] on div "Home Contacts 4" at bounding box center [611, 268] width 93 height 14
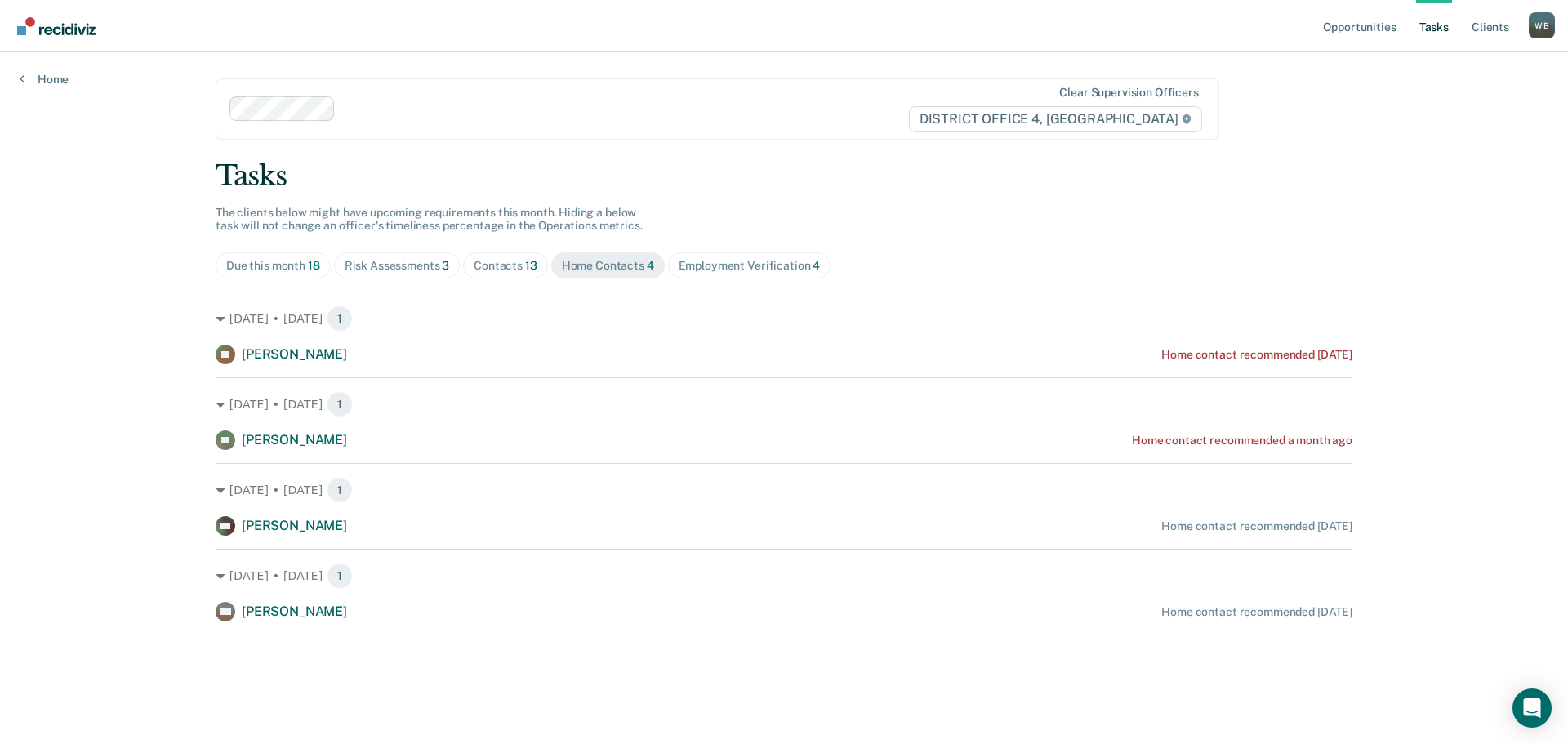
click at [701, 267] on div "Employment Verification 4" at bounding box center [750, 266] width 142 height 14
click at [501, 269] on div "Contacts 13" at bounding box center [506, 266] width 63 height 14
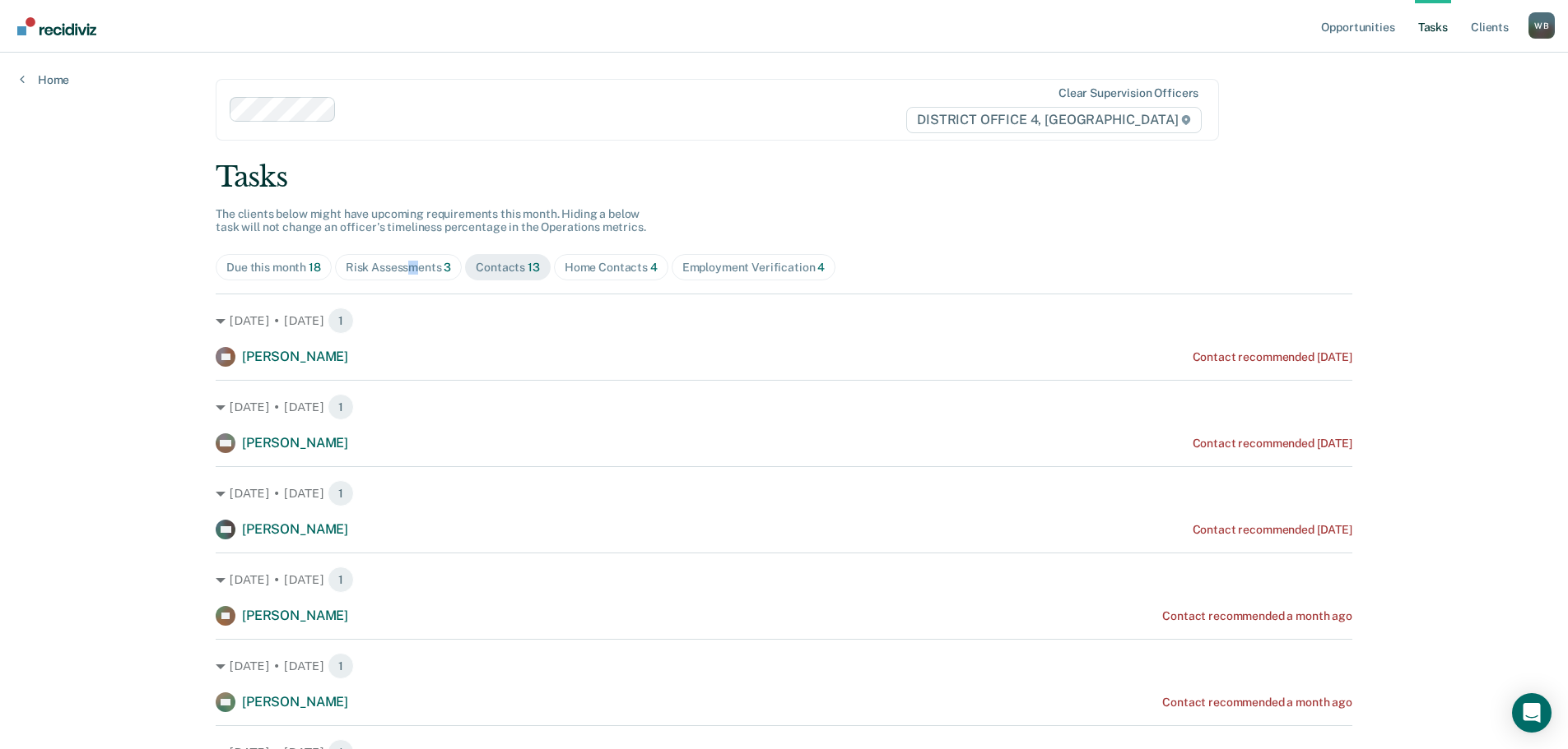
click at [408, 262] on div "Risk Assessments 3" at bounding box center [398, 268] width 106 height 14
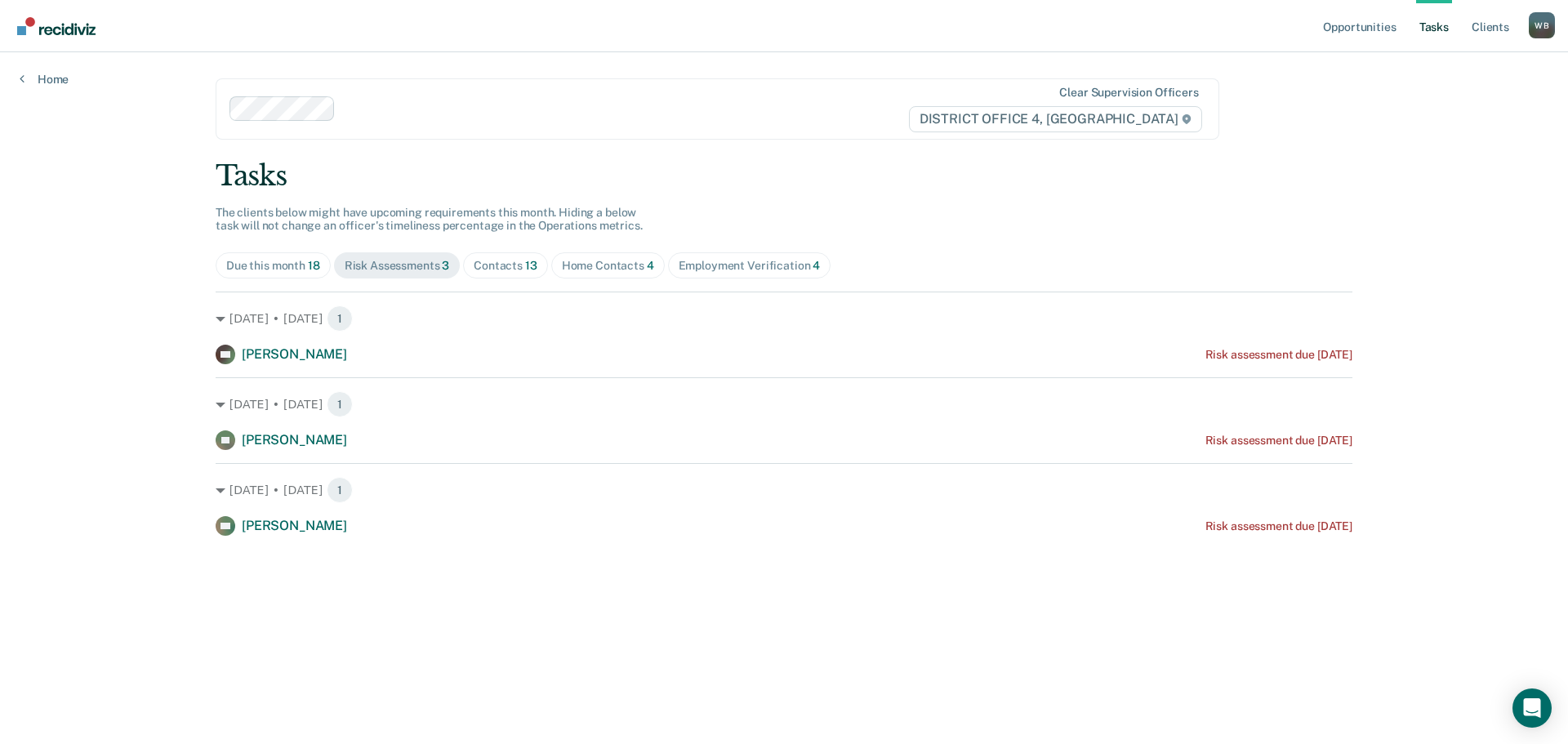
click at [259, 262] on div "Due this month 18" at bounding box center [273, 266] width 94 height 14
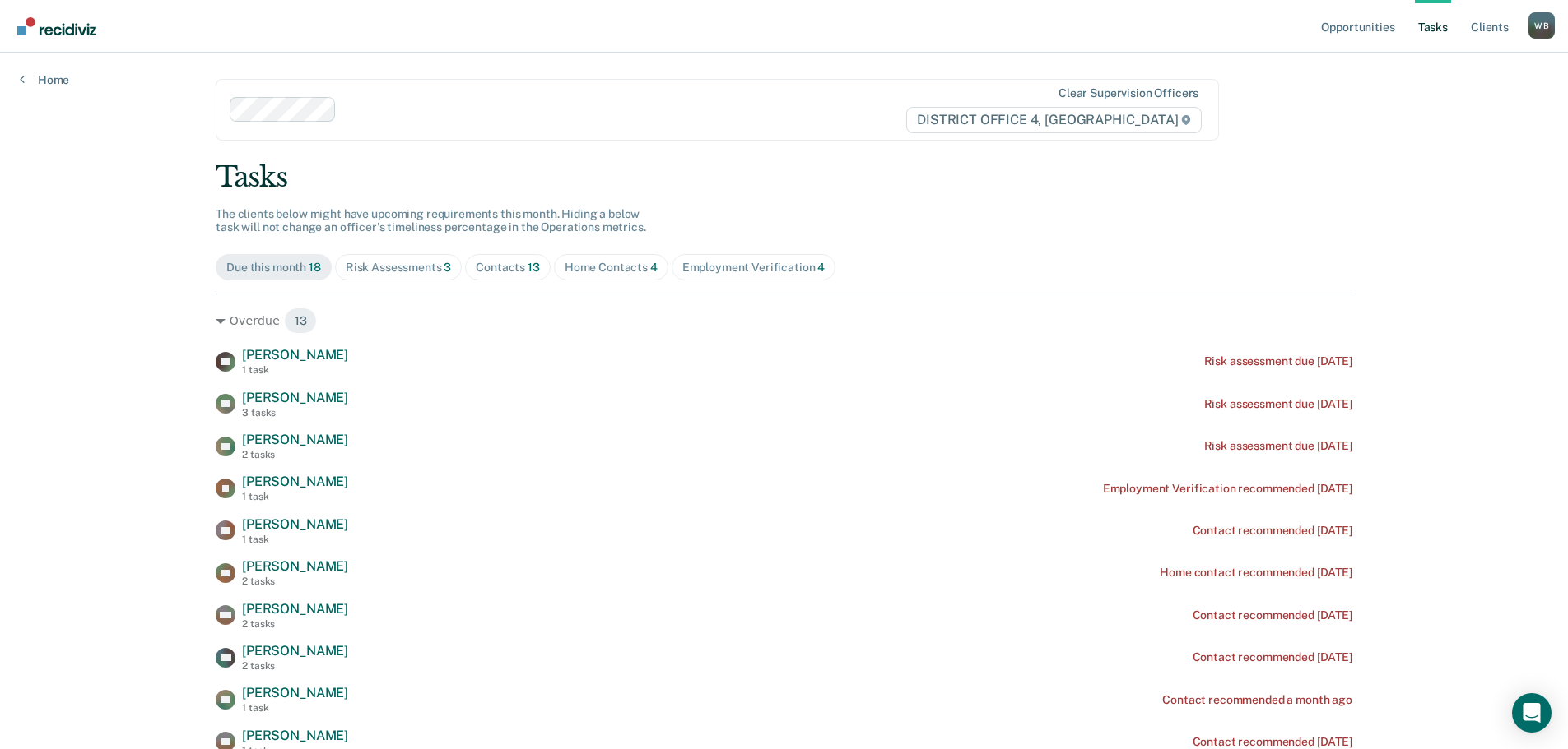
scroll to position [82, 0]
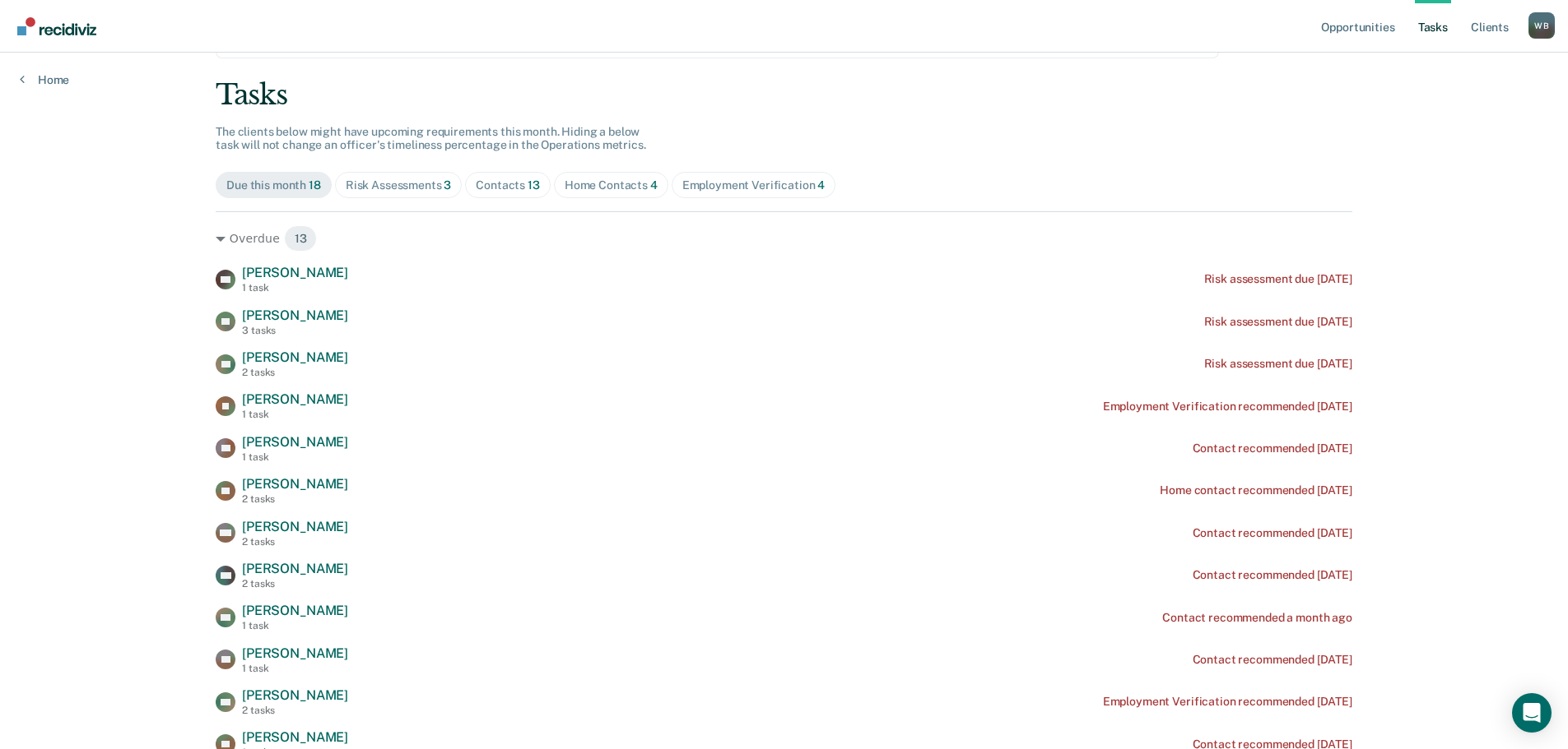
click at [478, 186] on div "Contacts 13" at bounding box center [508, 186] width 64 height 14
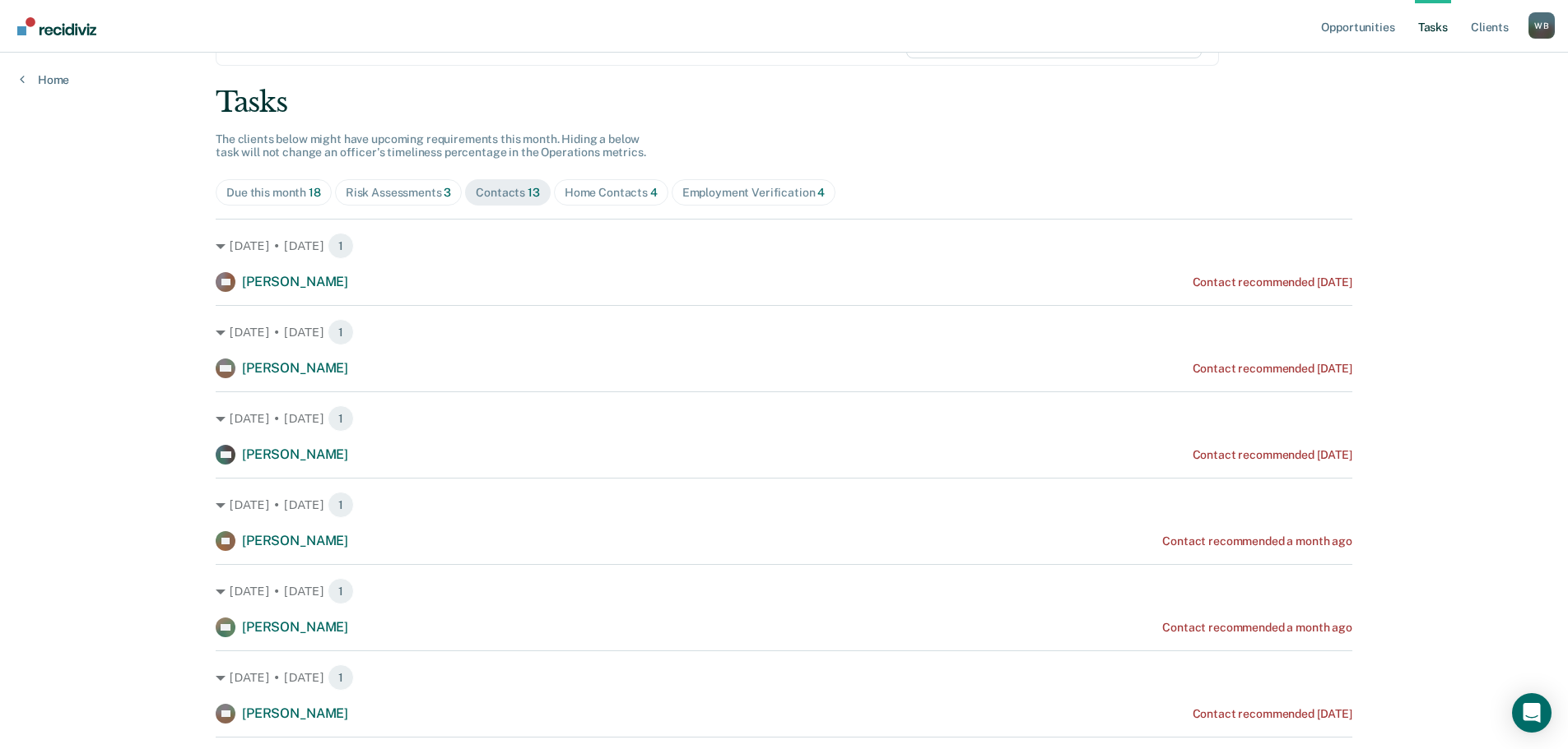
scroll to position [0, 0]
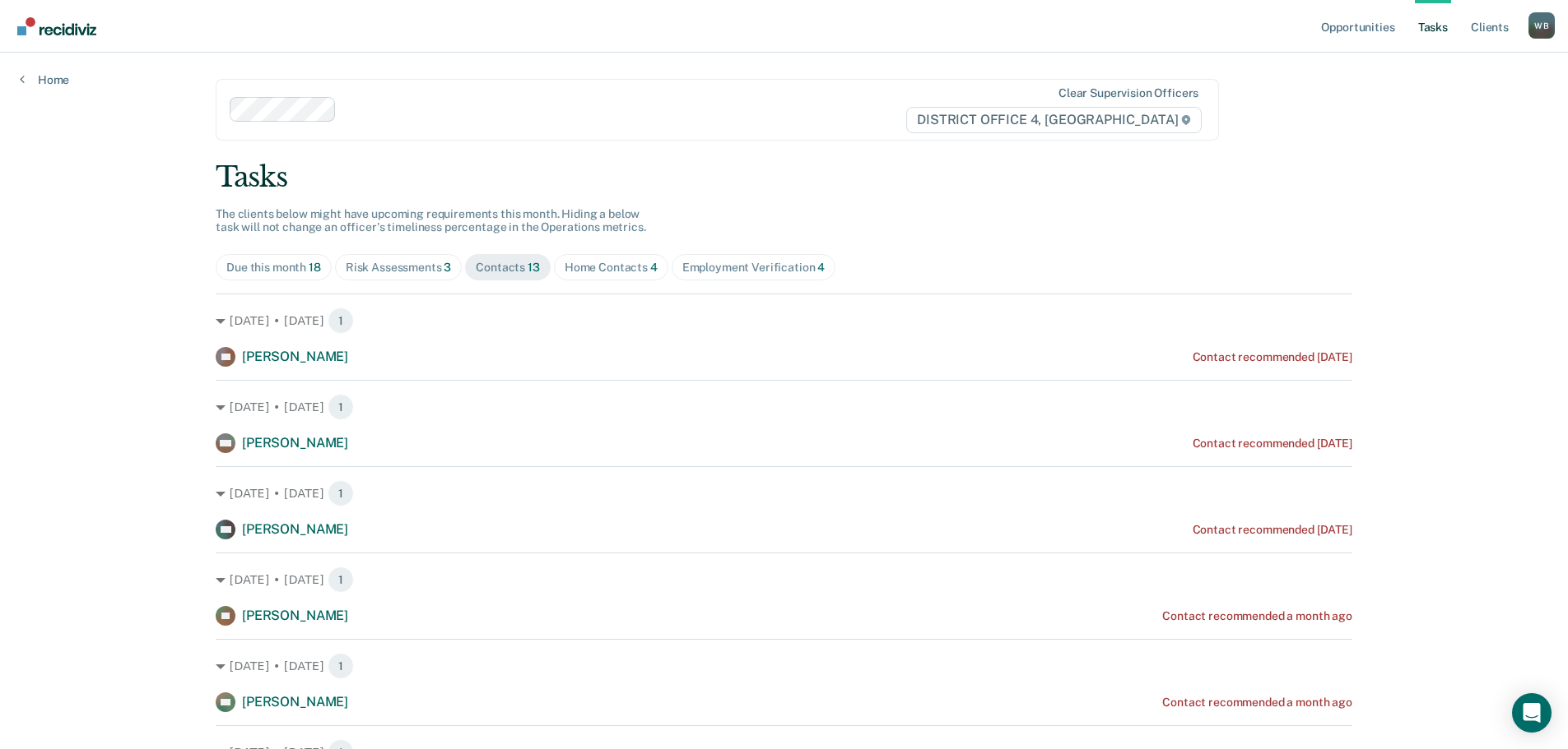
click at [604, 268] on div "Home Contacts 4" at bounding box center [611, 268] width 93 height 14
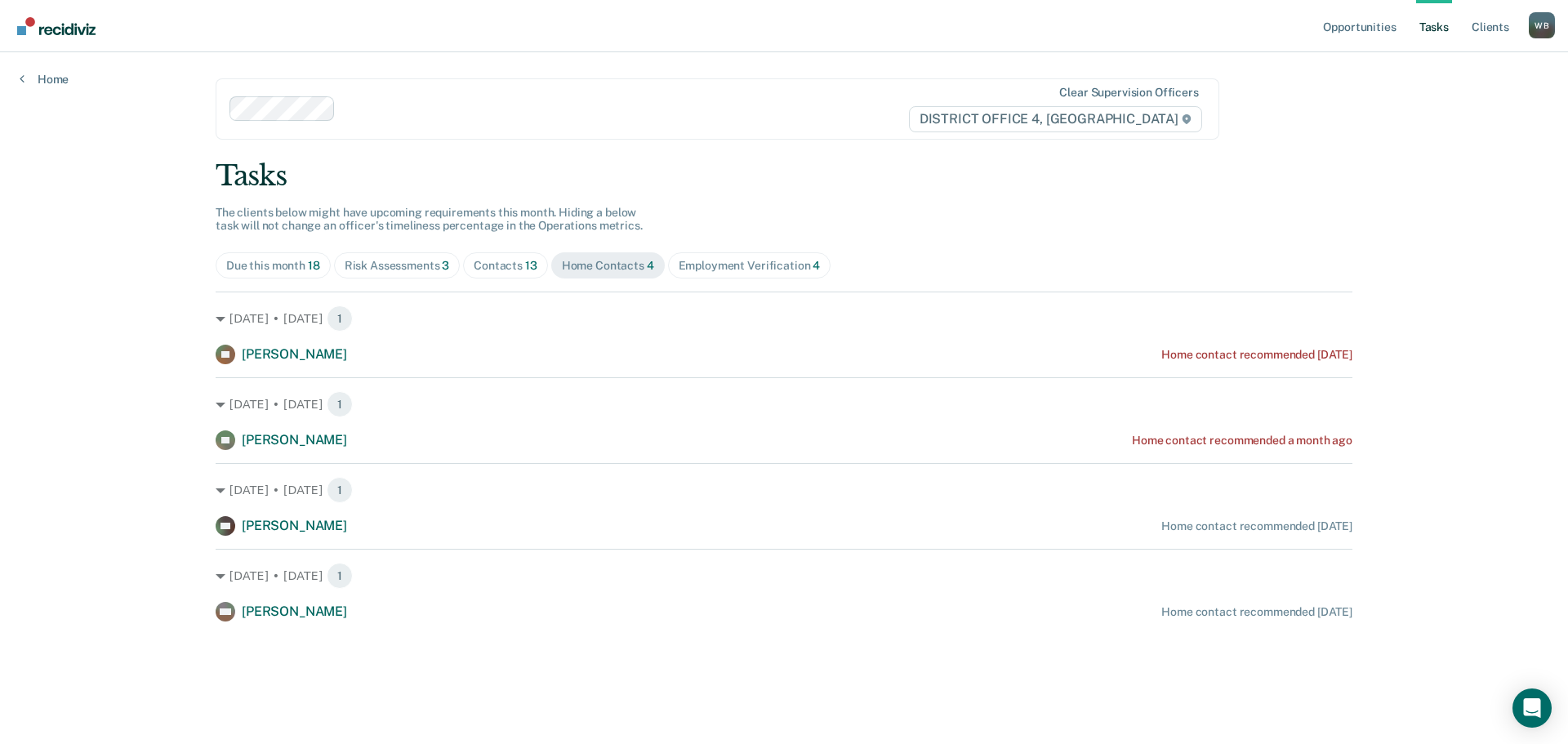
click at [507, 267] on div "Contacts 13" at bounding box center [506, 266] width 63 height 14
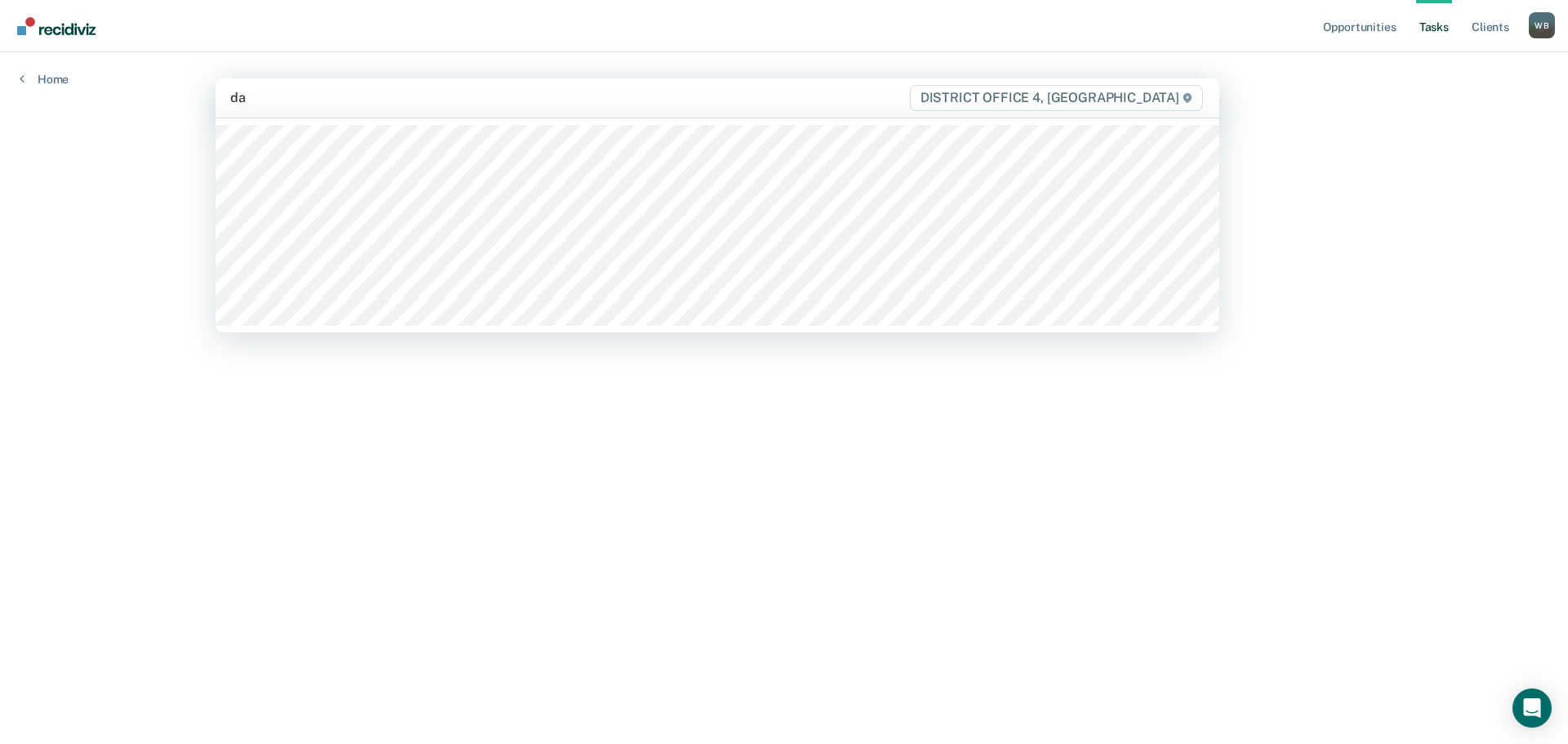
type input "dar"
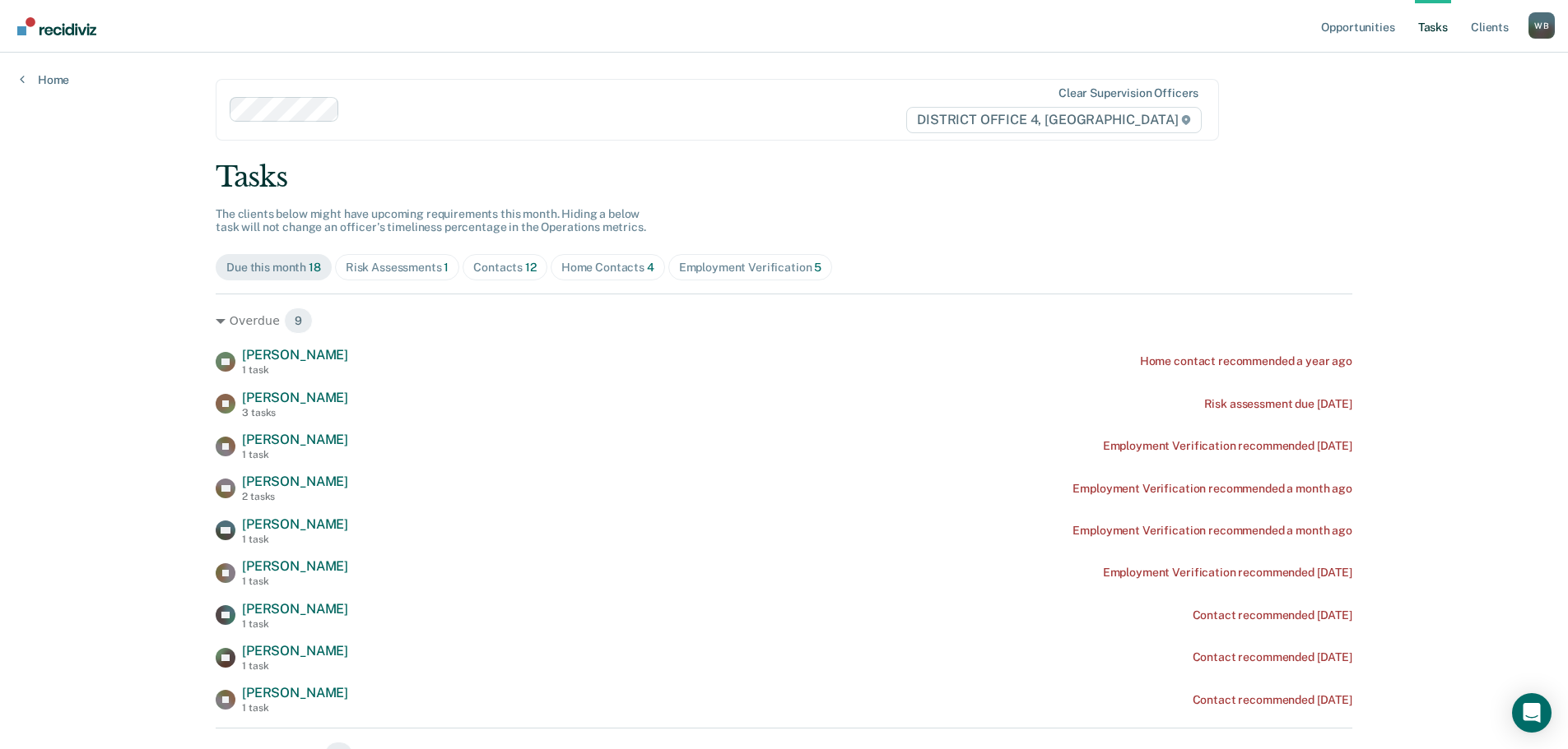
click at [590, 267] on div "Home Contacts 4" at bounding box center [608, 268] width 93 height 14
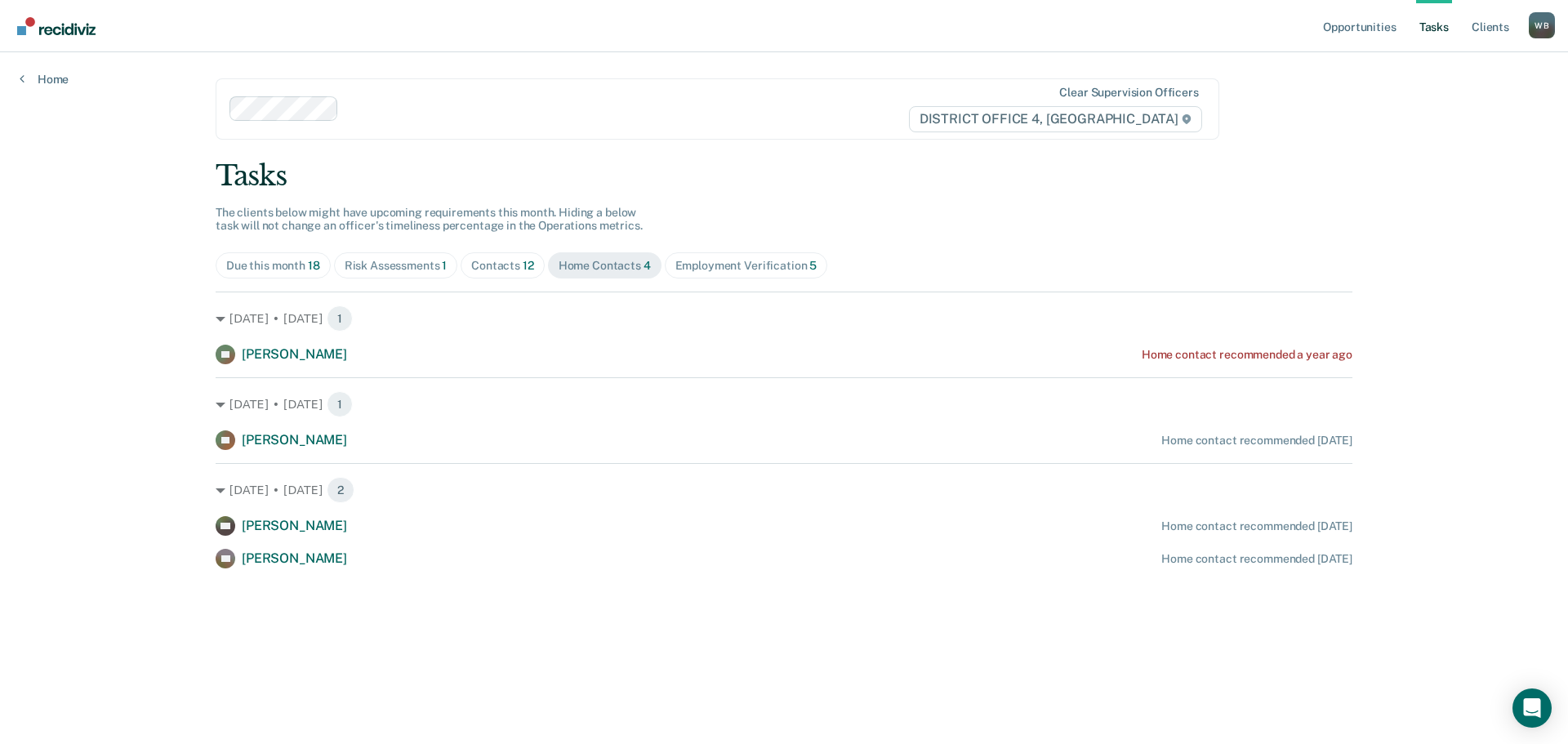
click at [504, 271] on div "Contacts 12" at bounding box center [502, 266] width 63 height 14
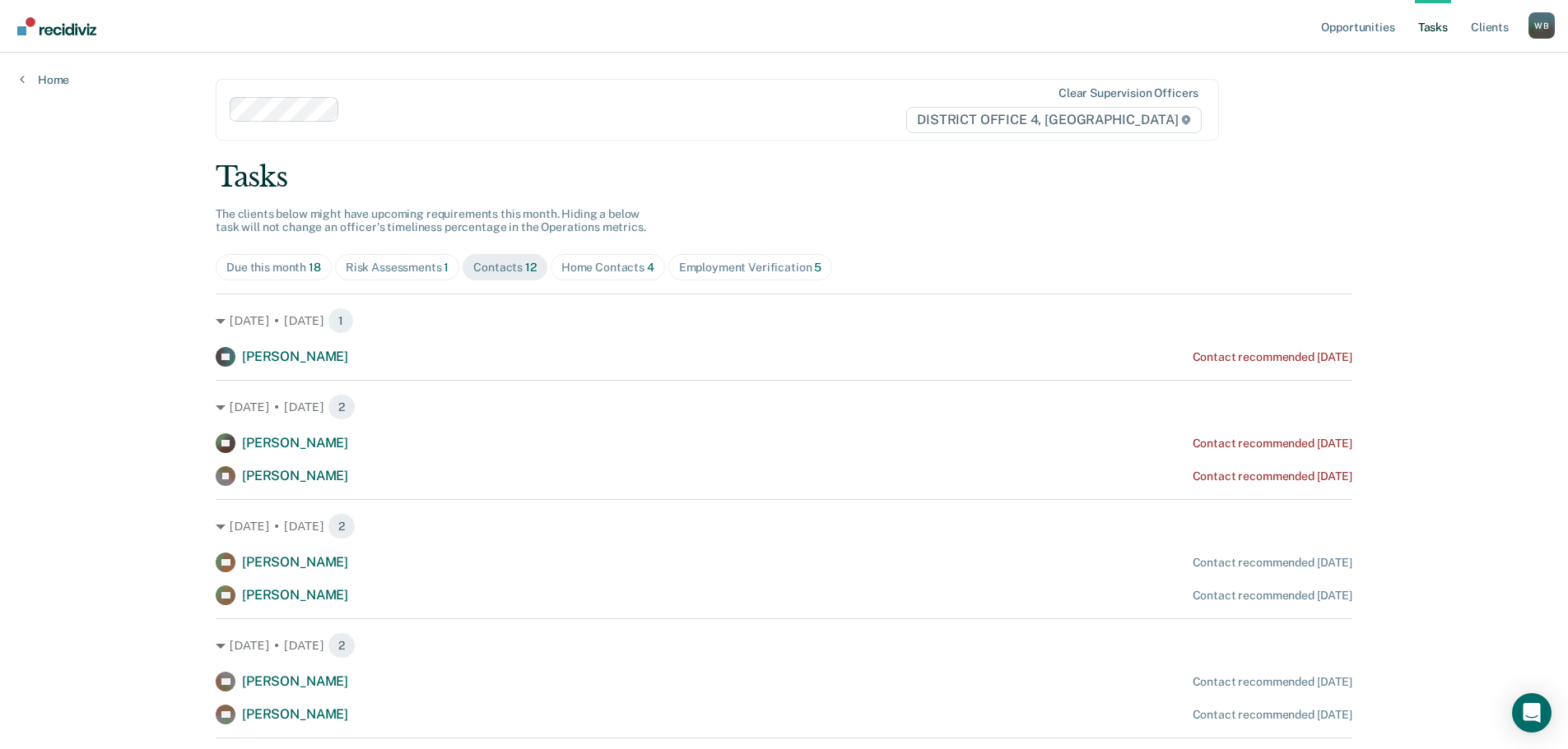
click at [610, 274] on span "Home Contacts 4" at bounding box center [608, 268] width 115 height 27
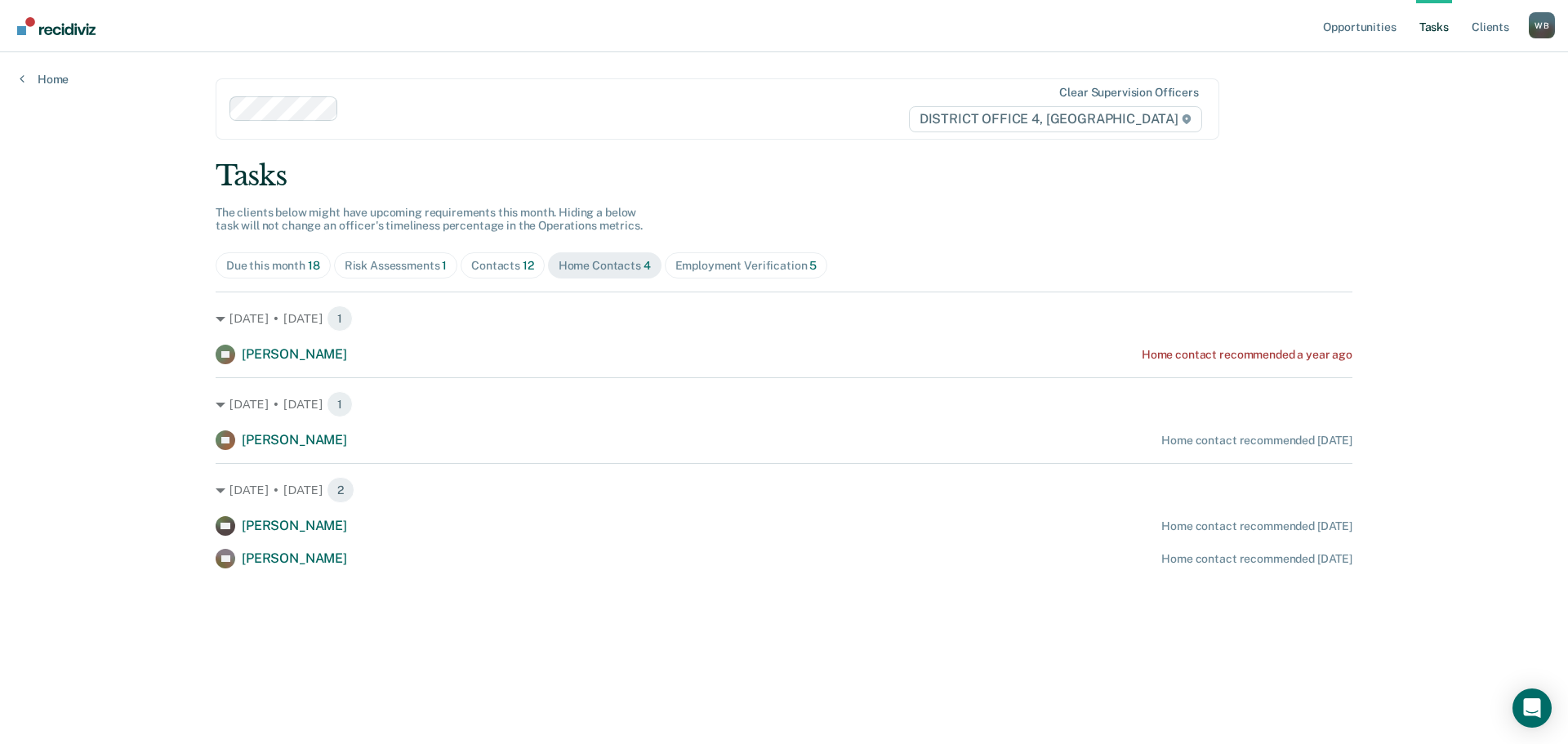
click at [510, 268] on div "Contacts 12" at bounding box center [502, 266] width 63 height 14
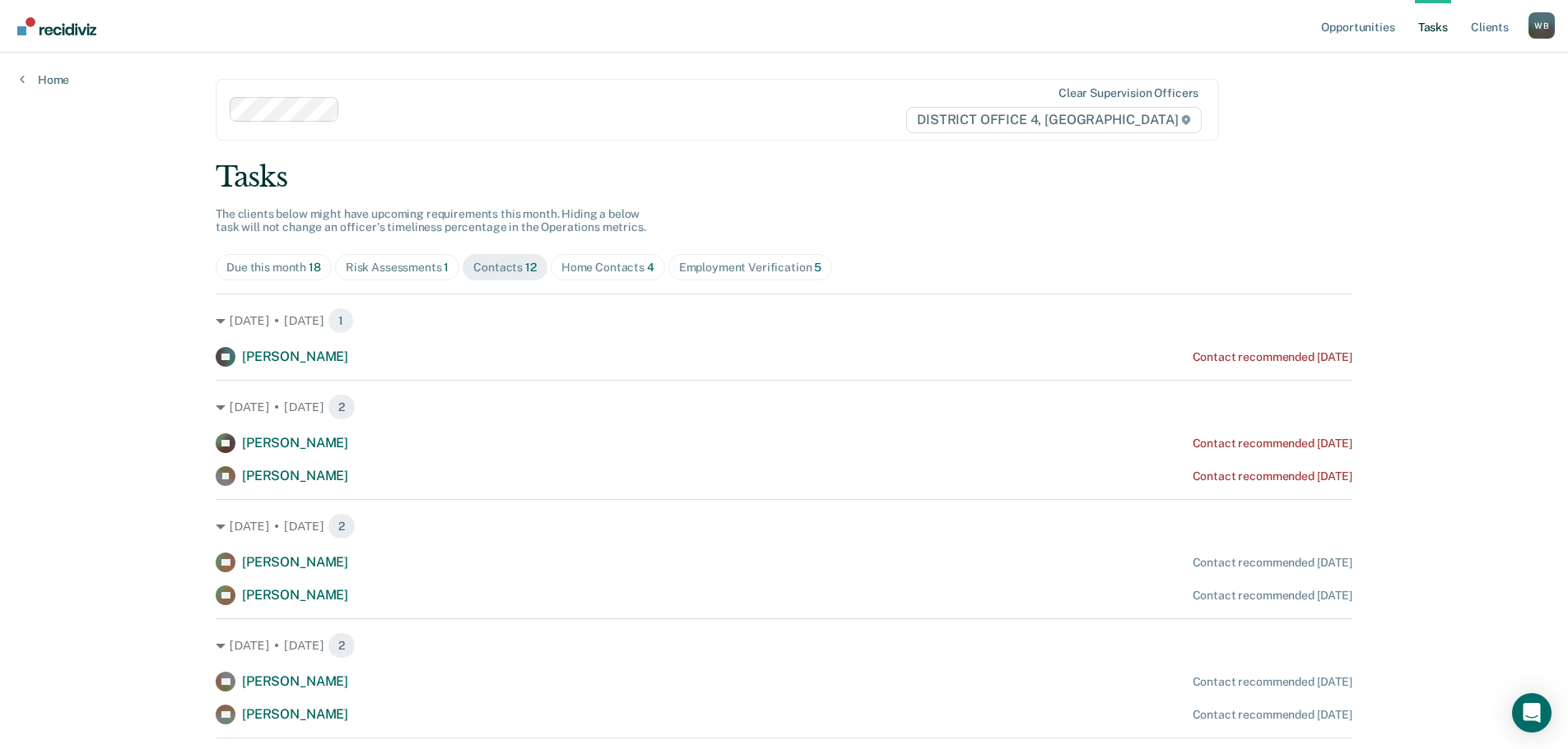
click at [419, 273] on div "Risk Assessments 1" at bounding box center [397, 268] width 104 height 14
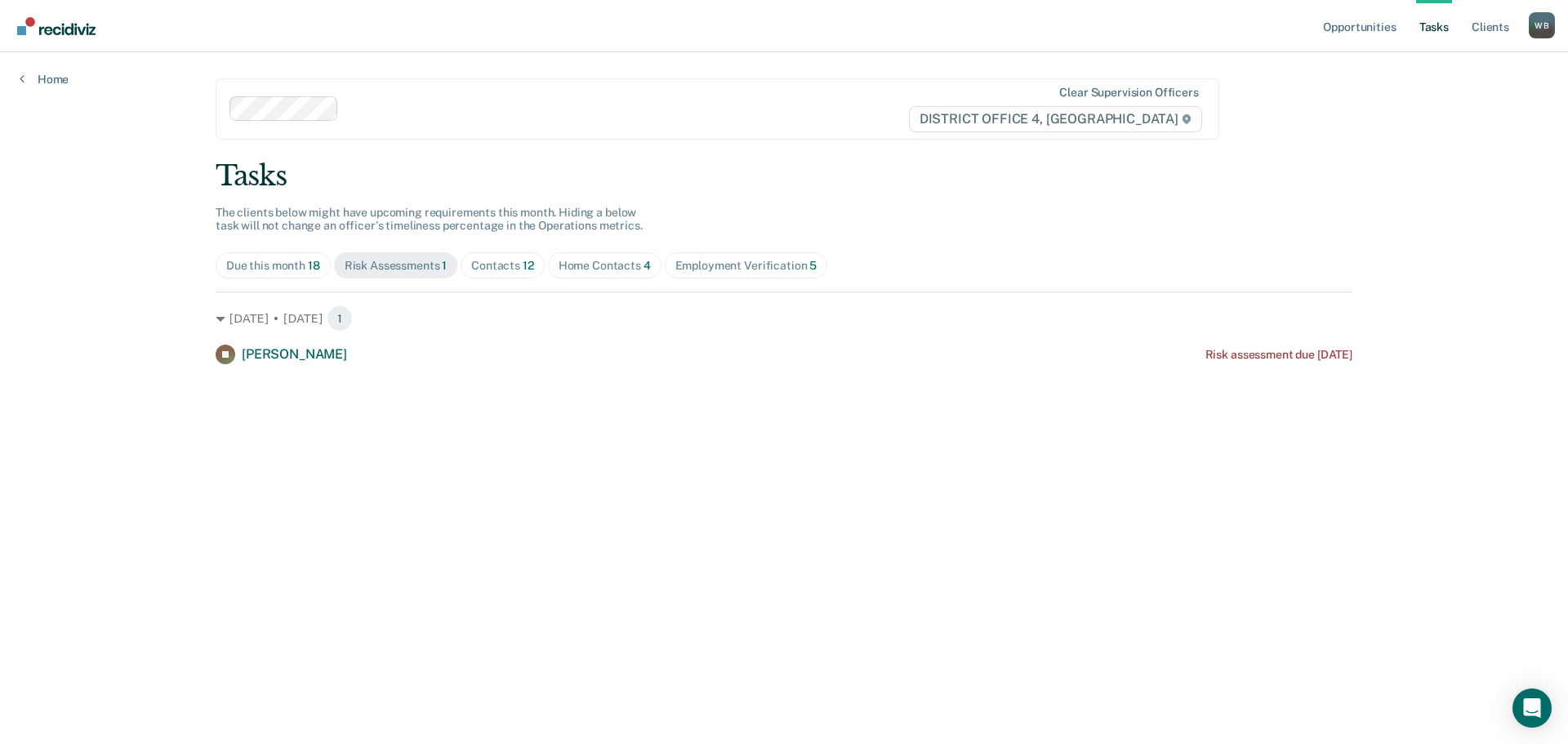
click at [476, 264] on div "Contacts 12" at bounding box center [502, 266] width 63 height 14
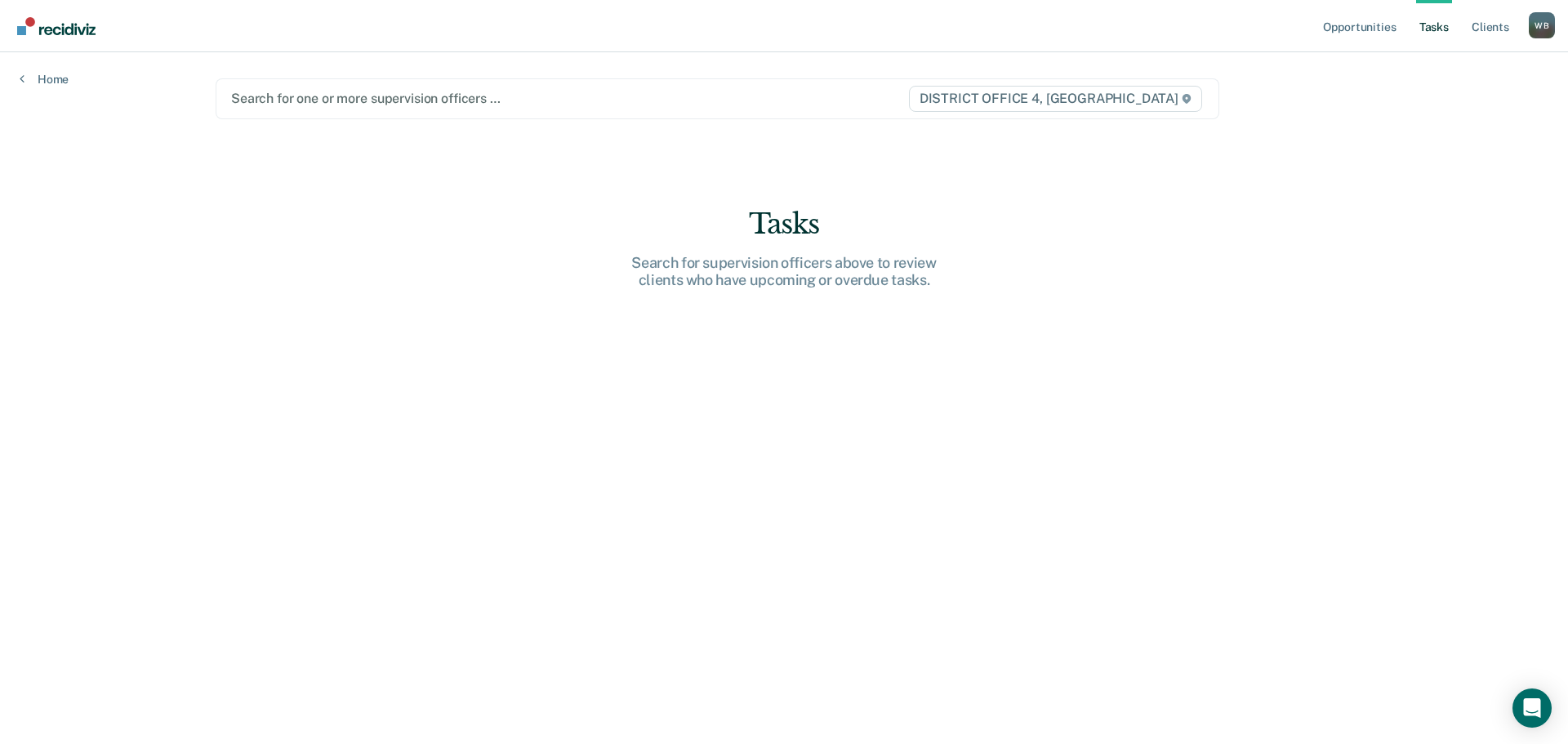
type input "k"
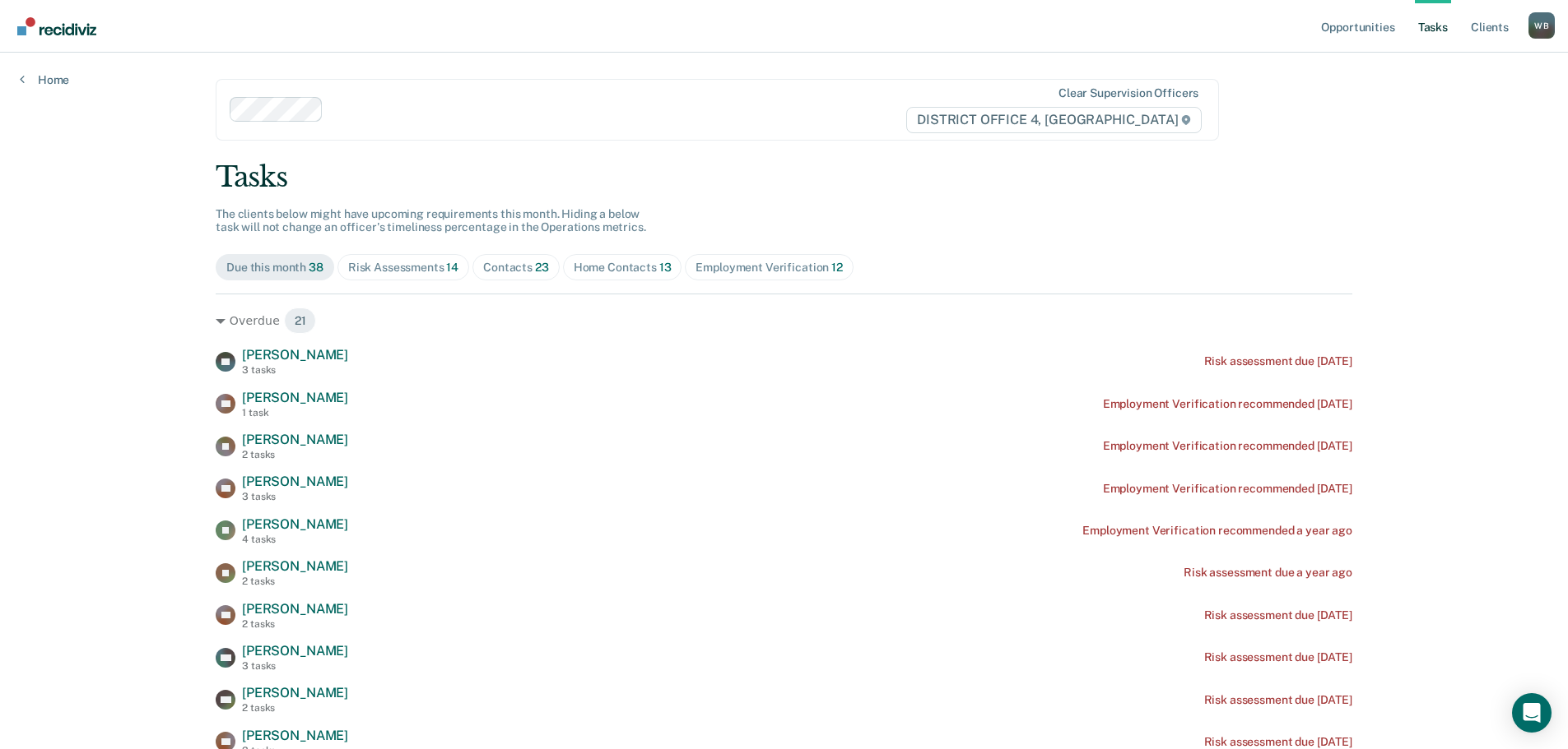
click at [629, 270] on div "Home Contacts 13" at bounding box center [622, 268] width 98 height 14
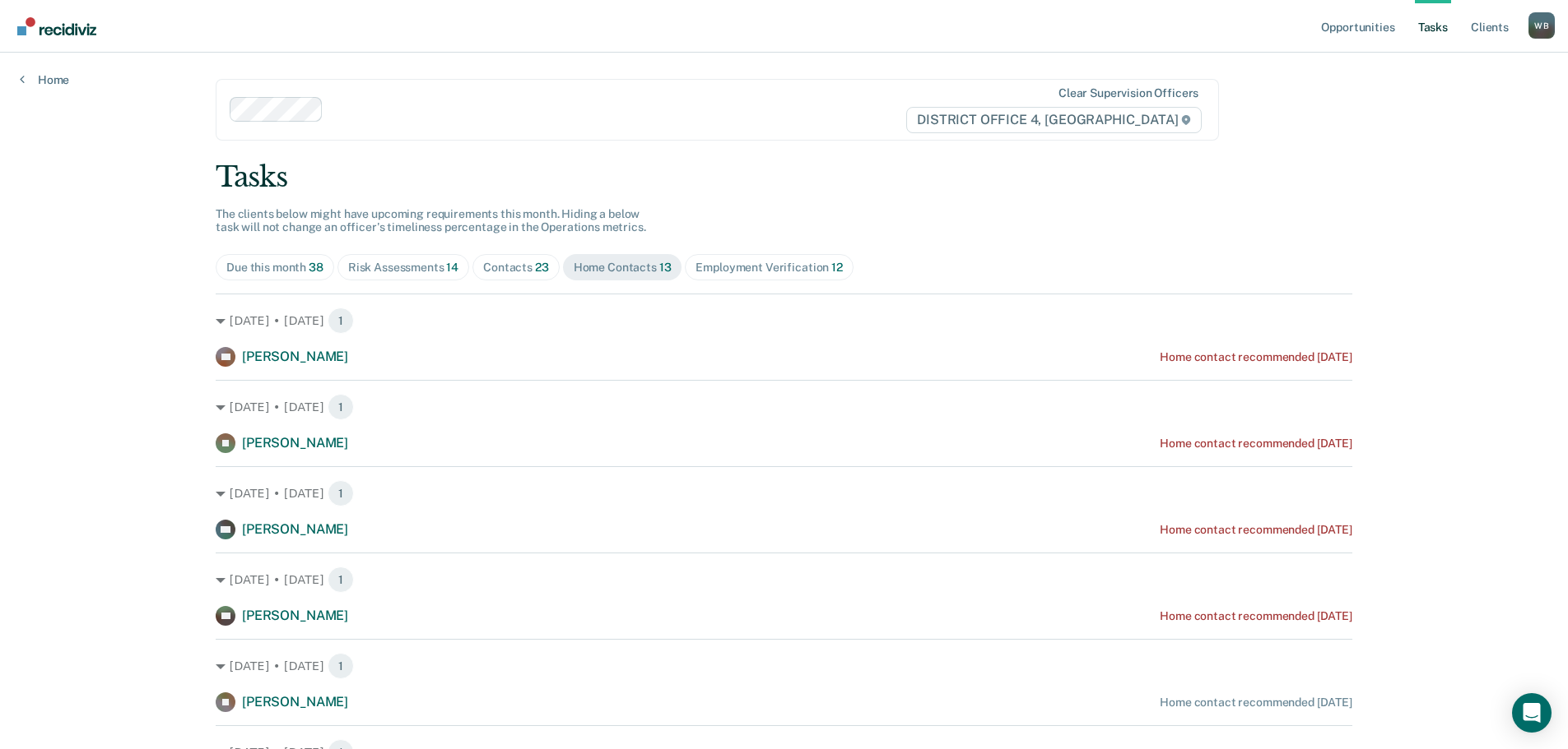
click at [493, 271] on div "Contacts 23" at bounding box center [516, 268] width 66 height 14
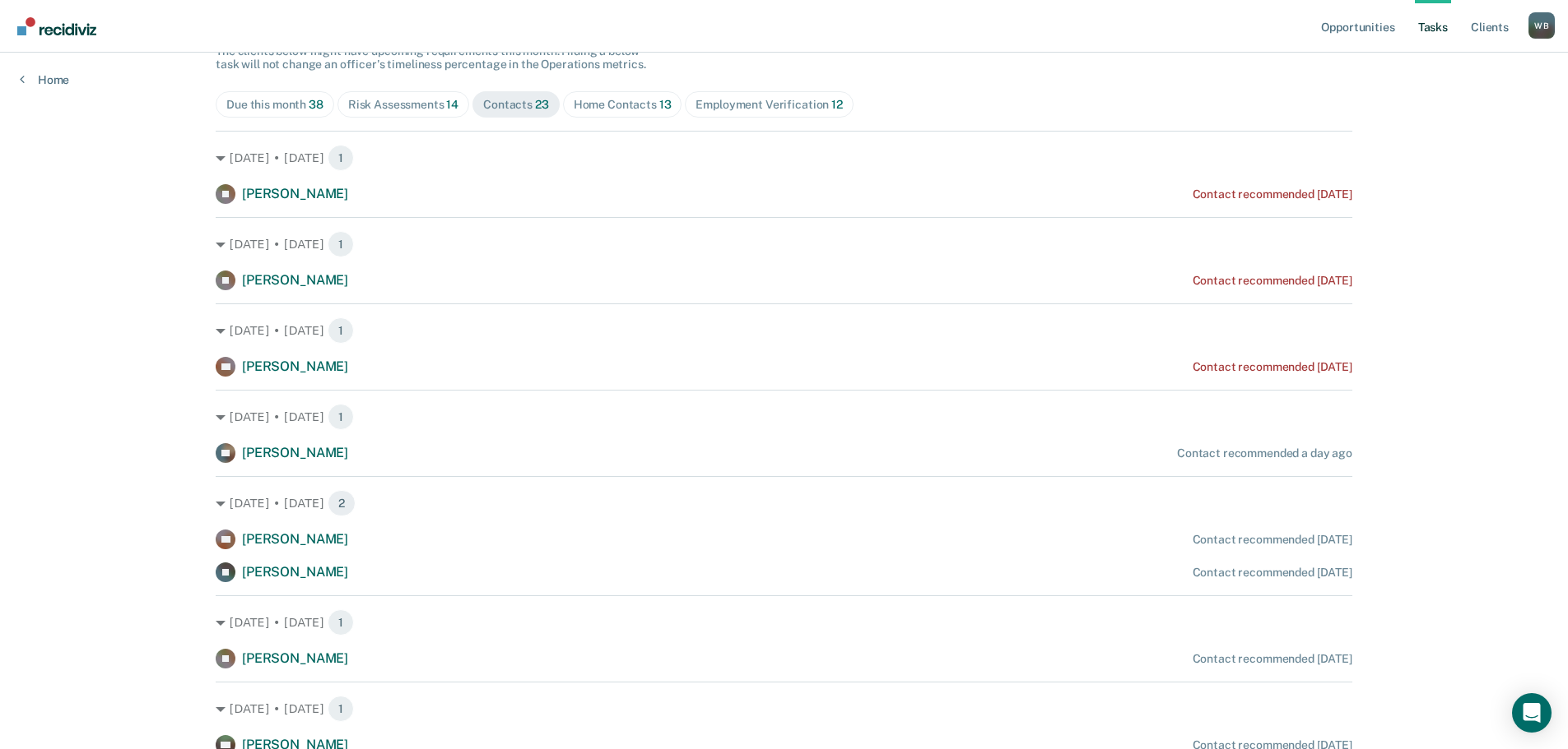
scroll to position [82, 0]
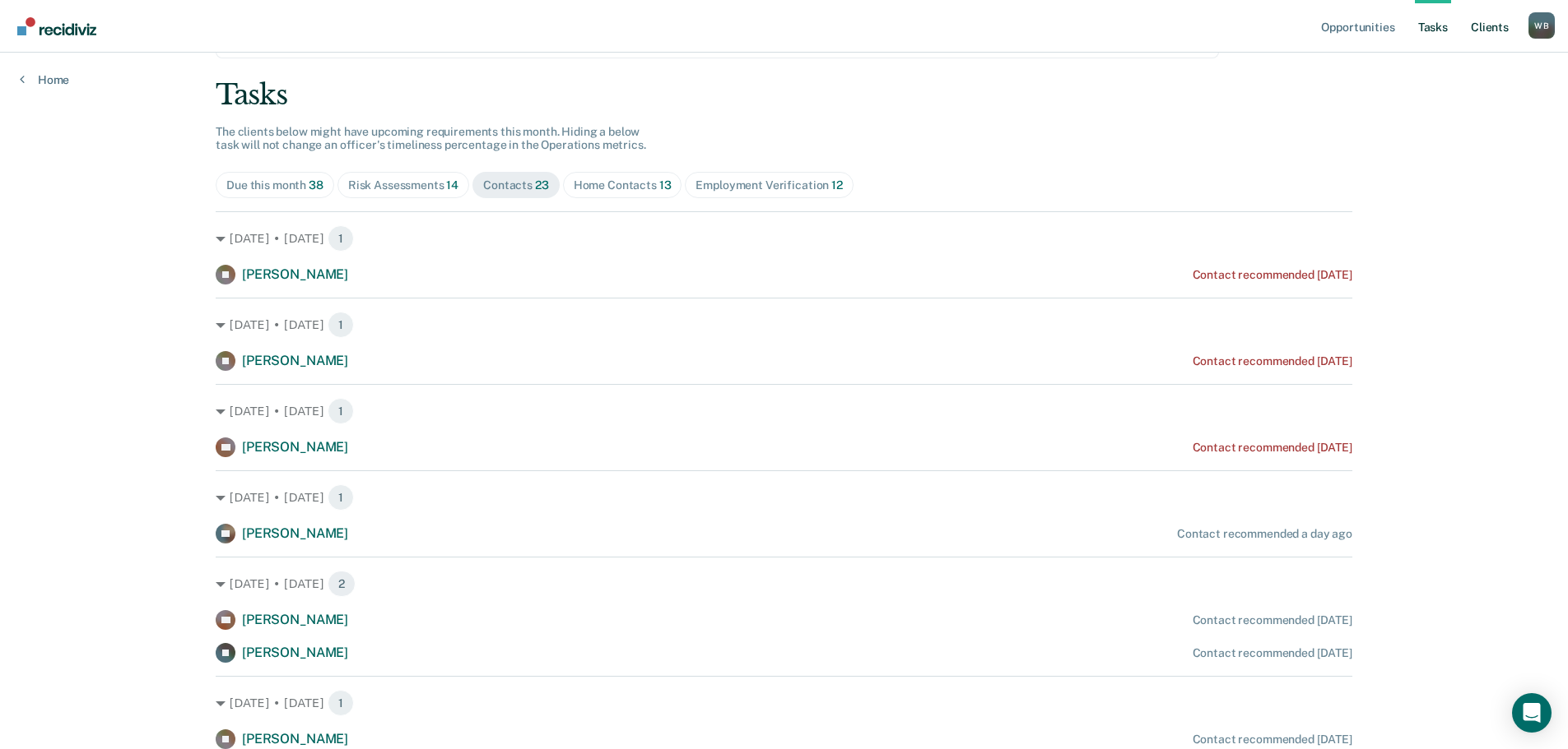
click at [1499, 32] on link "Client s" at bounding box center [1489, 26] width 44 height 53
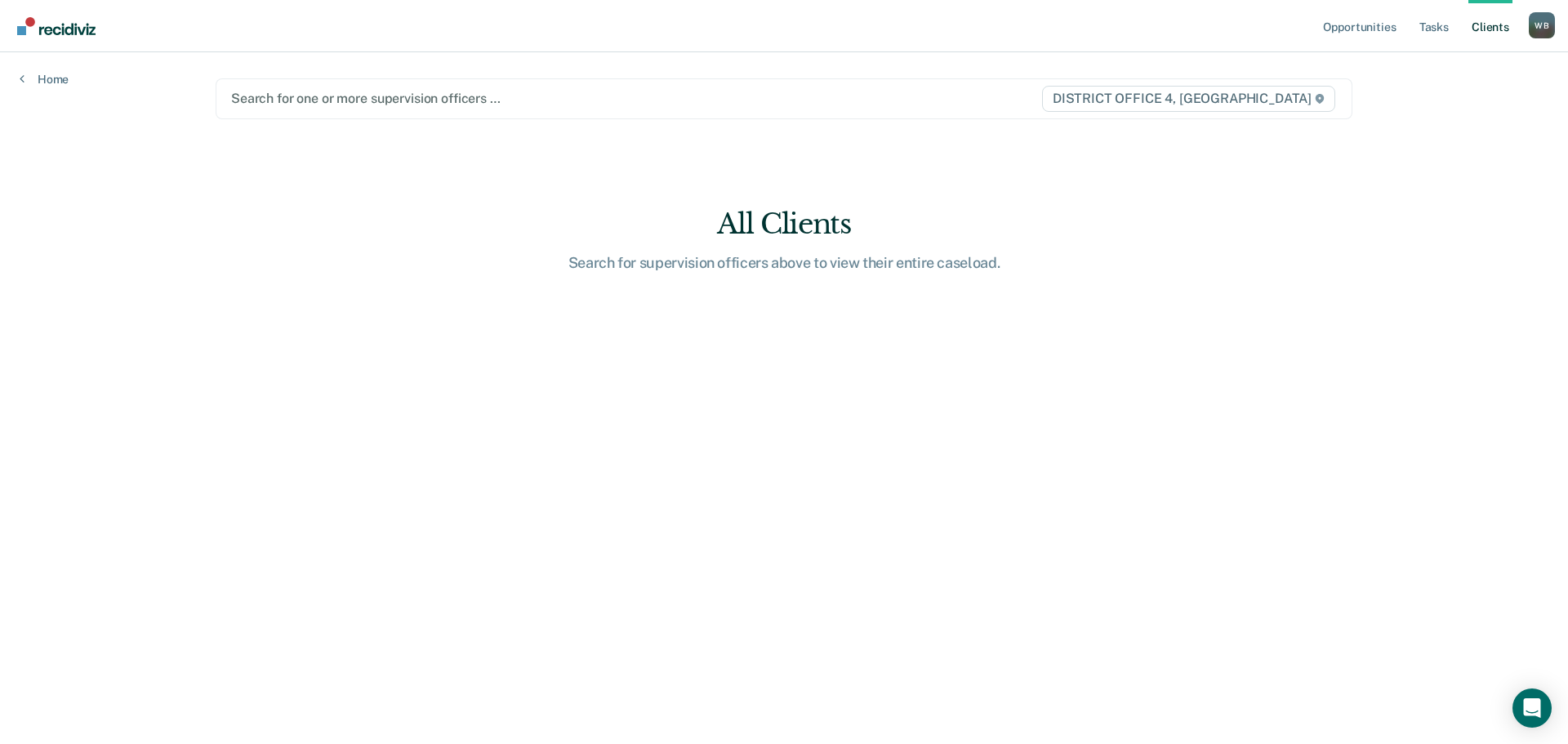
click at [305, 109] on div "Search for one or more supervision officers …" at bounding box center [618, 99] width 777 height 22
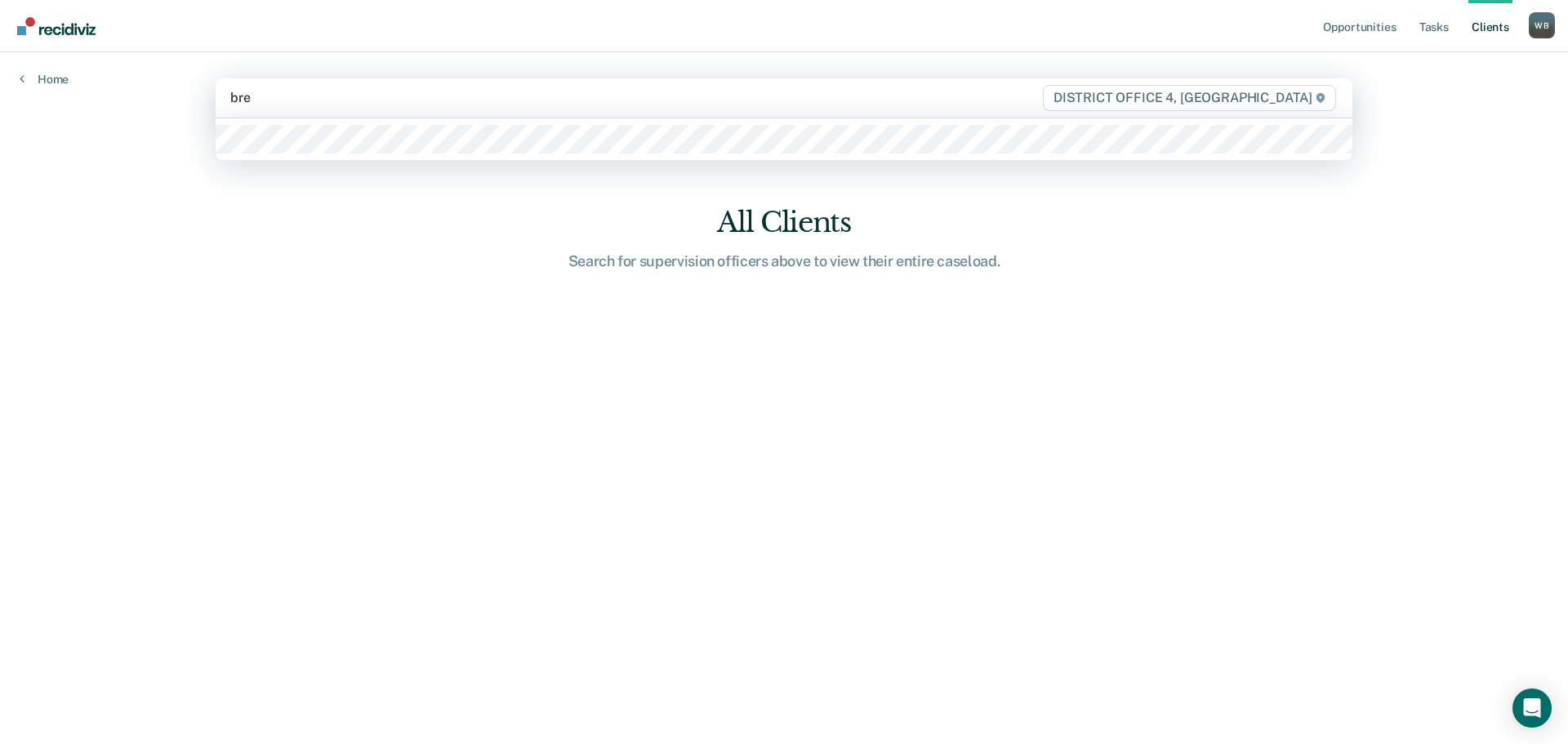
type input "bret"
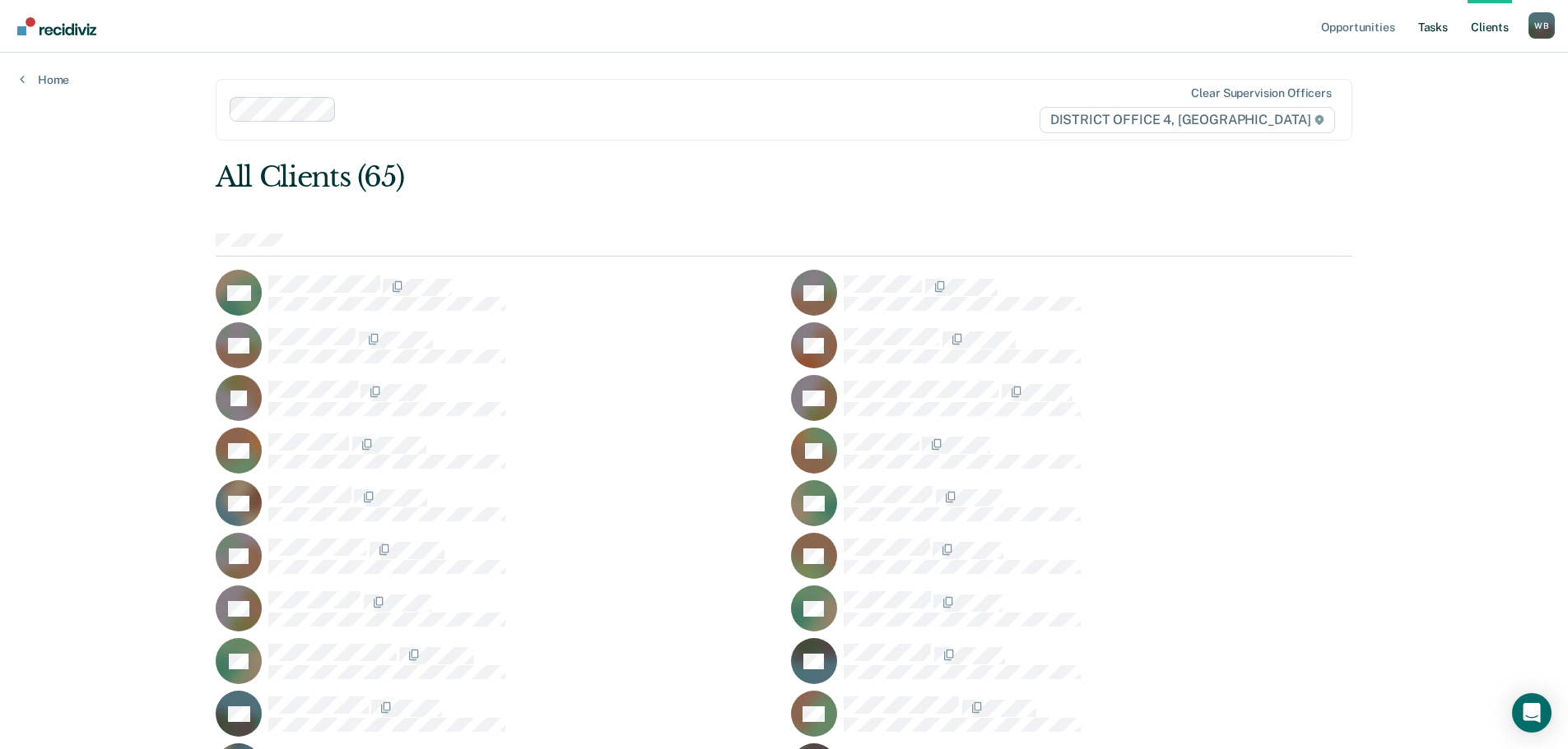
click at [1439, 25] on link "Tasks" at bounding box center [1433, 26] width 36 height 53
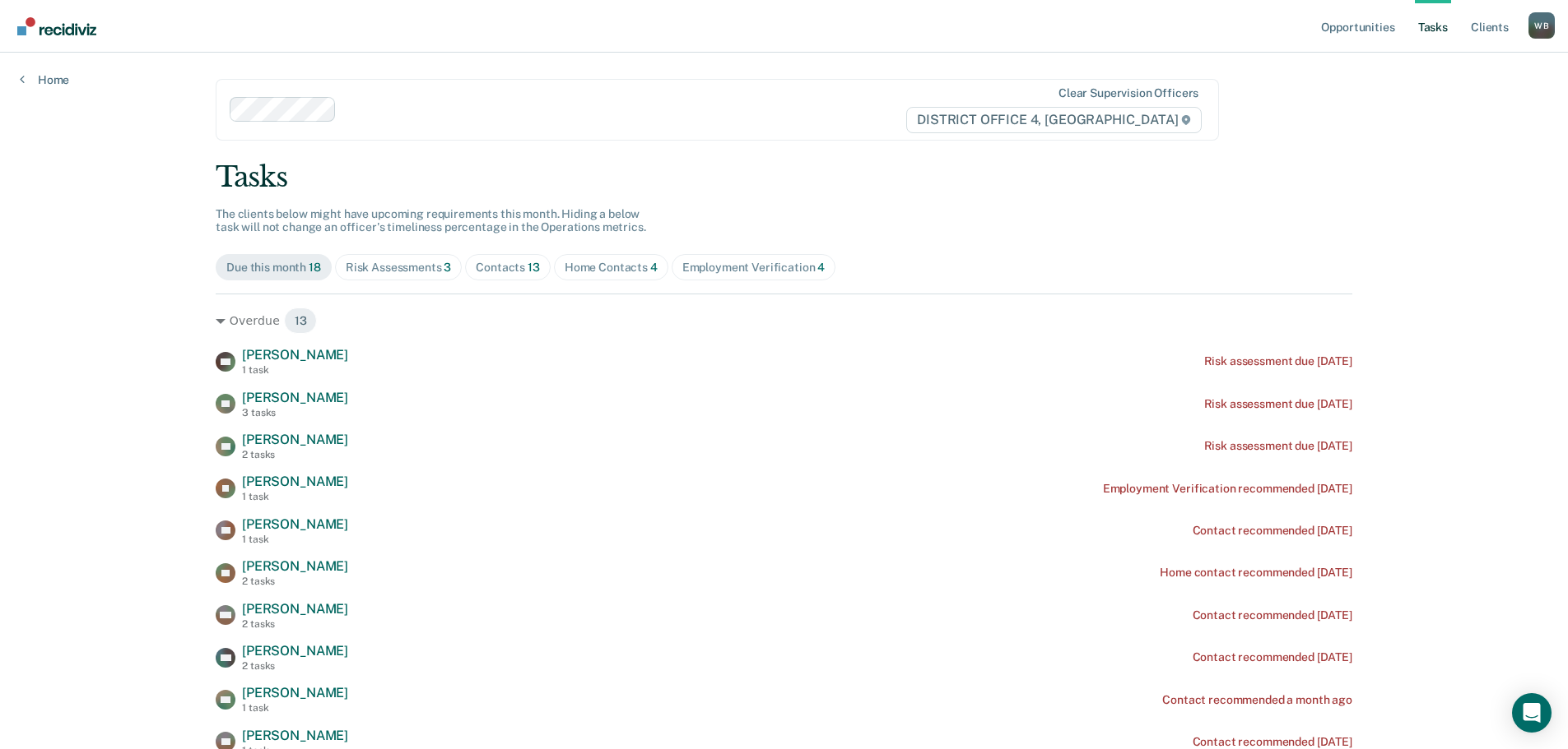
click at [502, 270] on div "Contacts 13" at bounding box center [508, 268] width 64 height 14
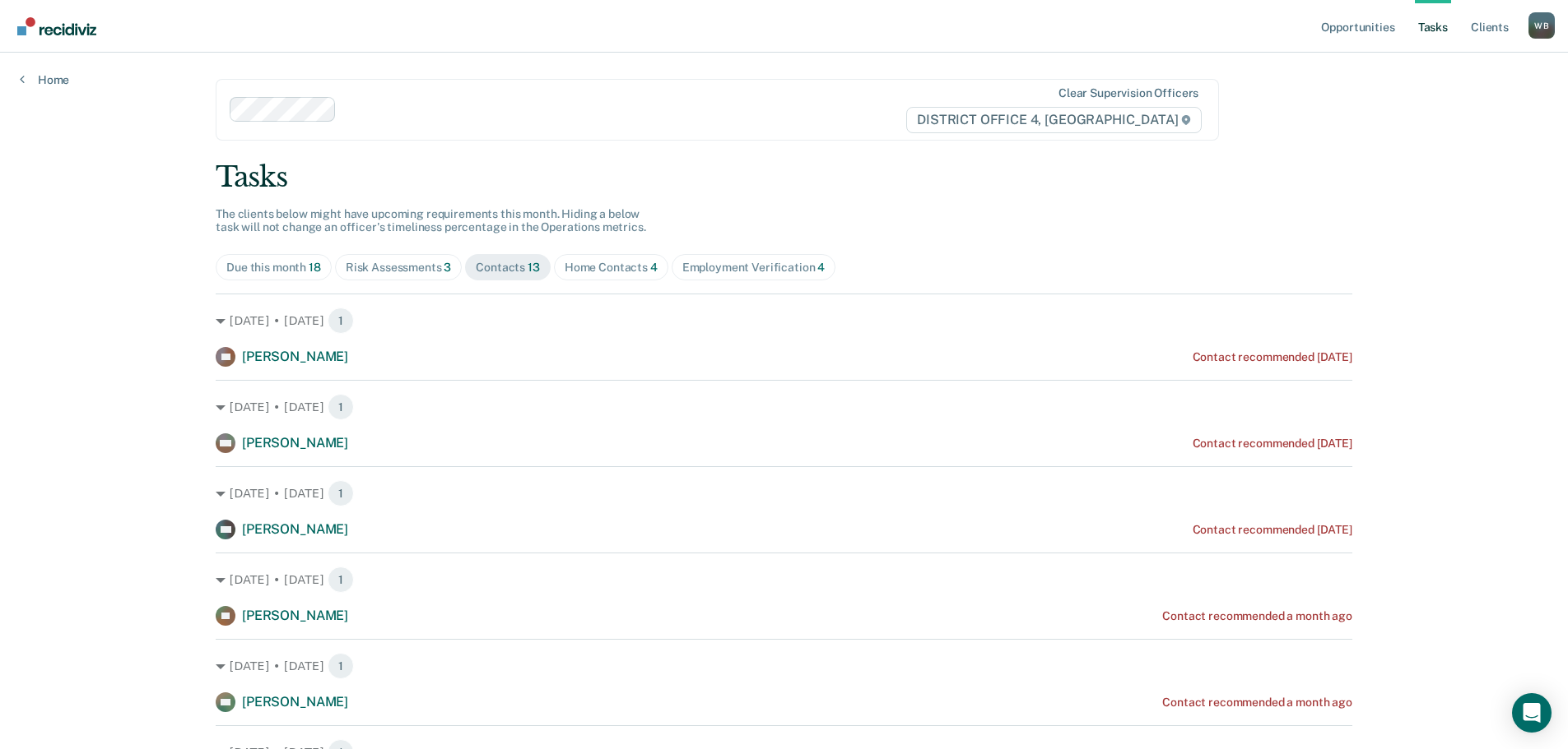
click at [589, 268] on div "Home Contacts 4" at bounding box center [611, 268] width 93 height 14
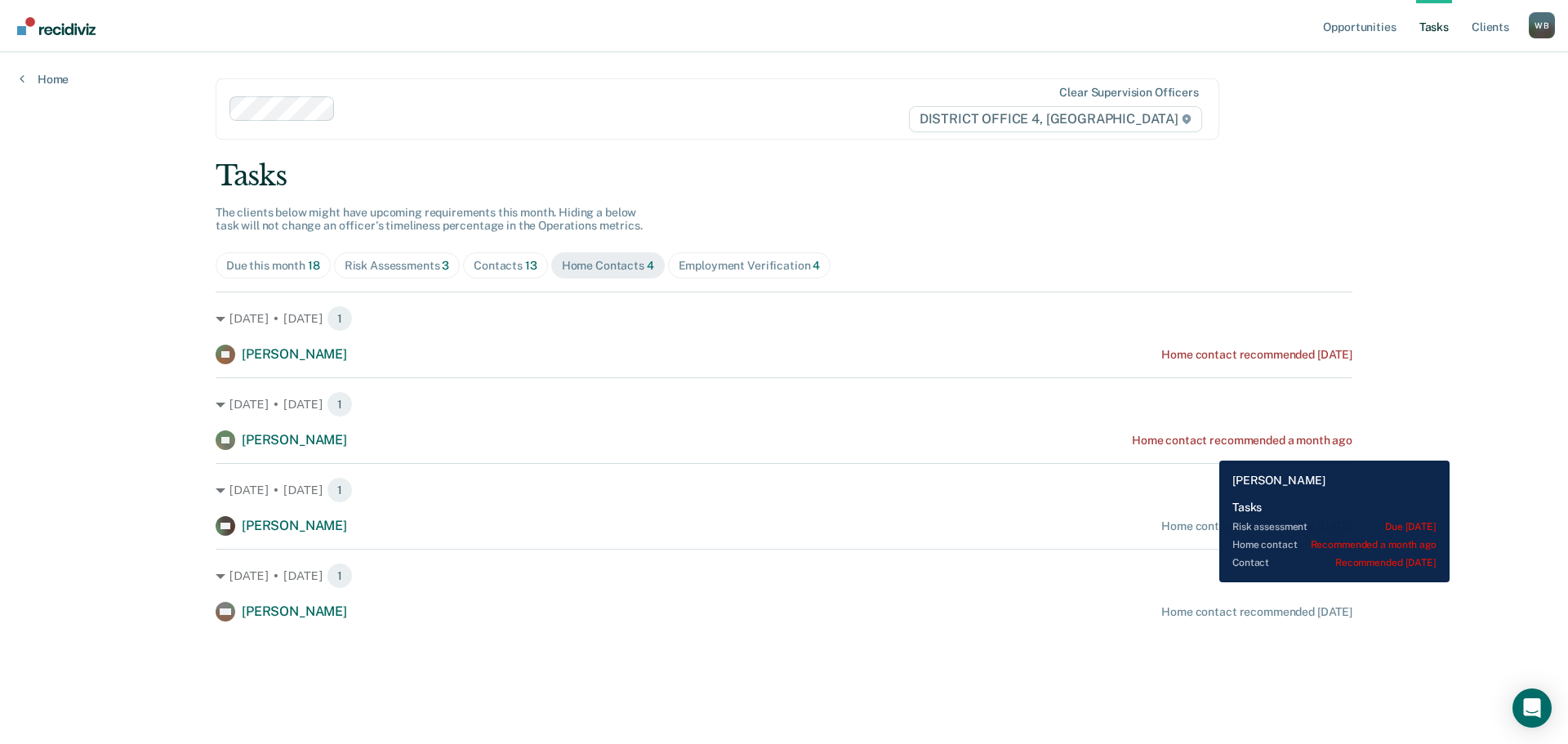
click at [1207, 448] on div "VP Victor Pulido Home contact recommended a month ago" at bounding box center [784, 440] width 1137 height 20
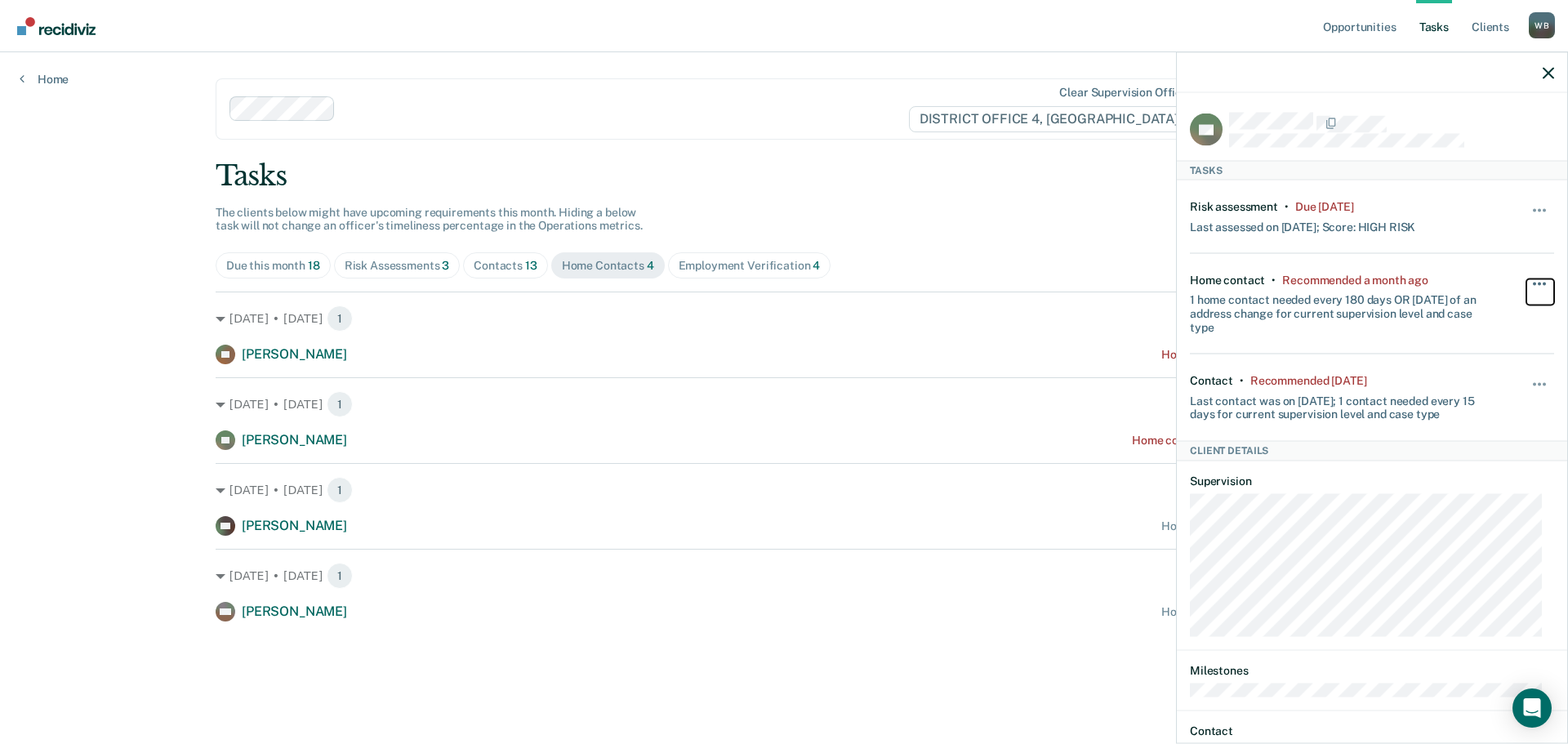
click at [1538, 282] on span "button" at bounding box center [1540, 284] width 3 height 3
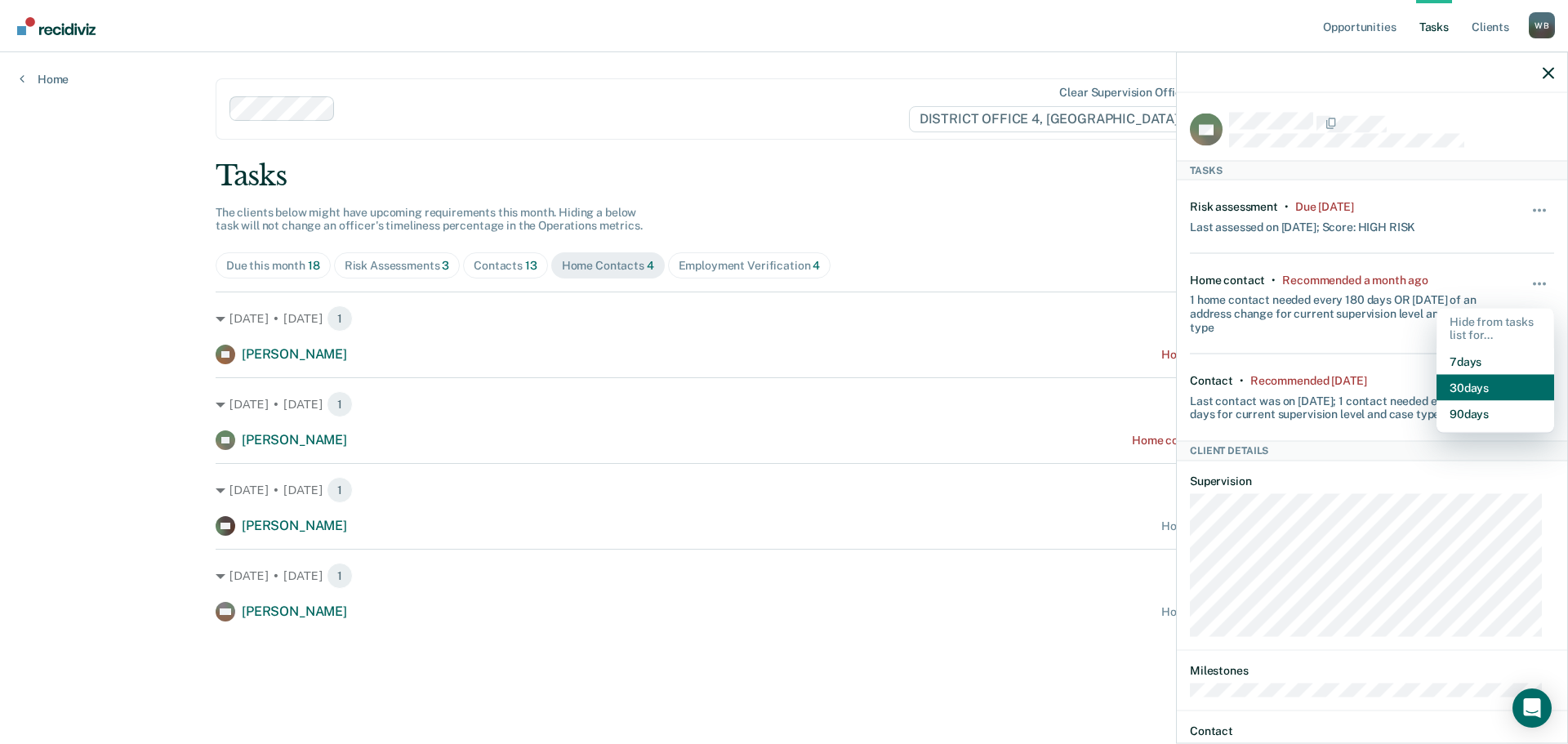
click at [1473, 386] on button "30 days" at bounding box center [1495, 388] width 117 height 27
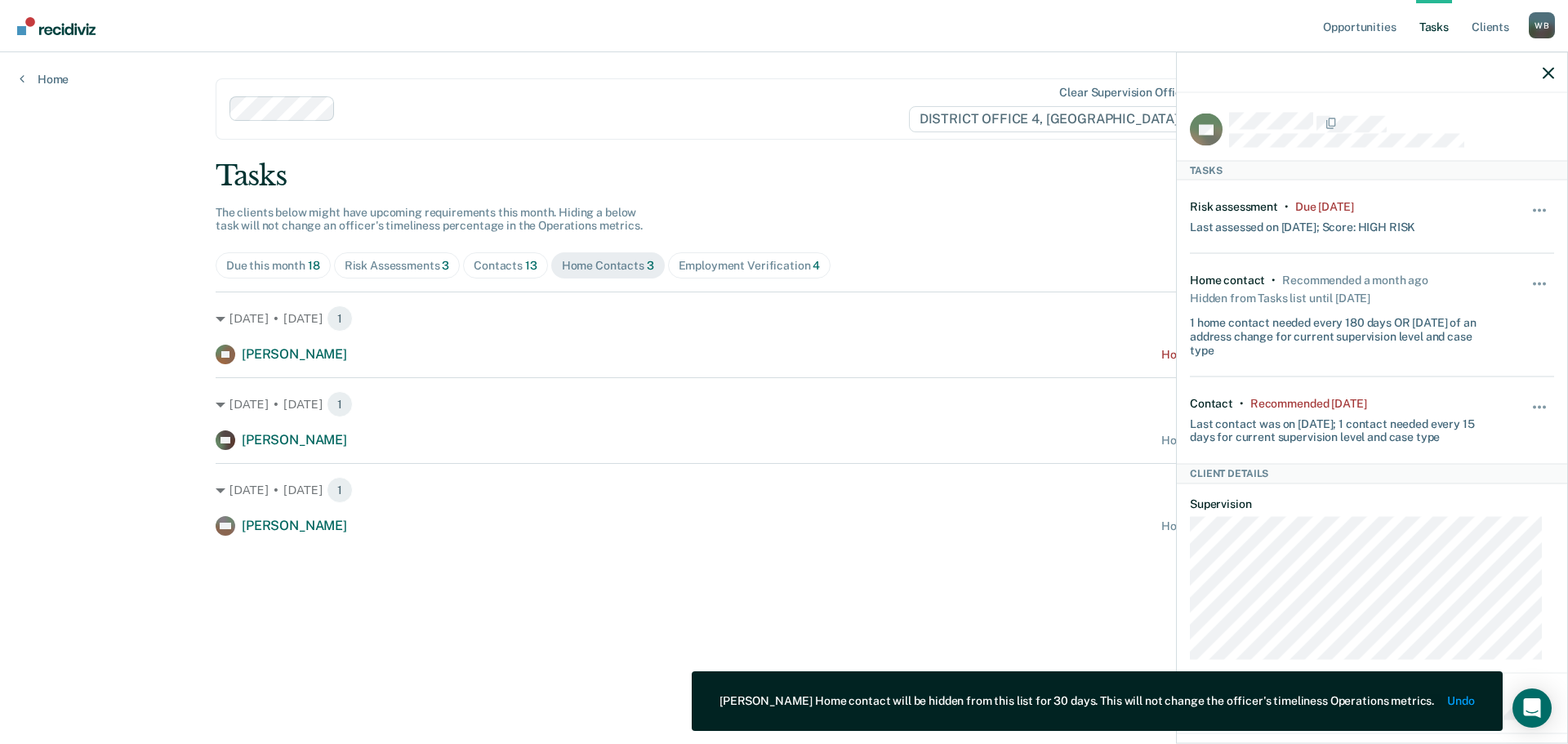
click at [1548, 82] on div at bounding box center [1373, 73] width 391 height 41
click at [1548, 71] on icon "button" at bounding box center [1548, 72] width 11 height 11
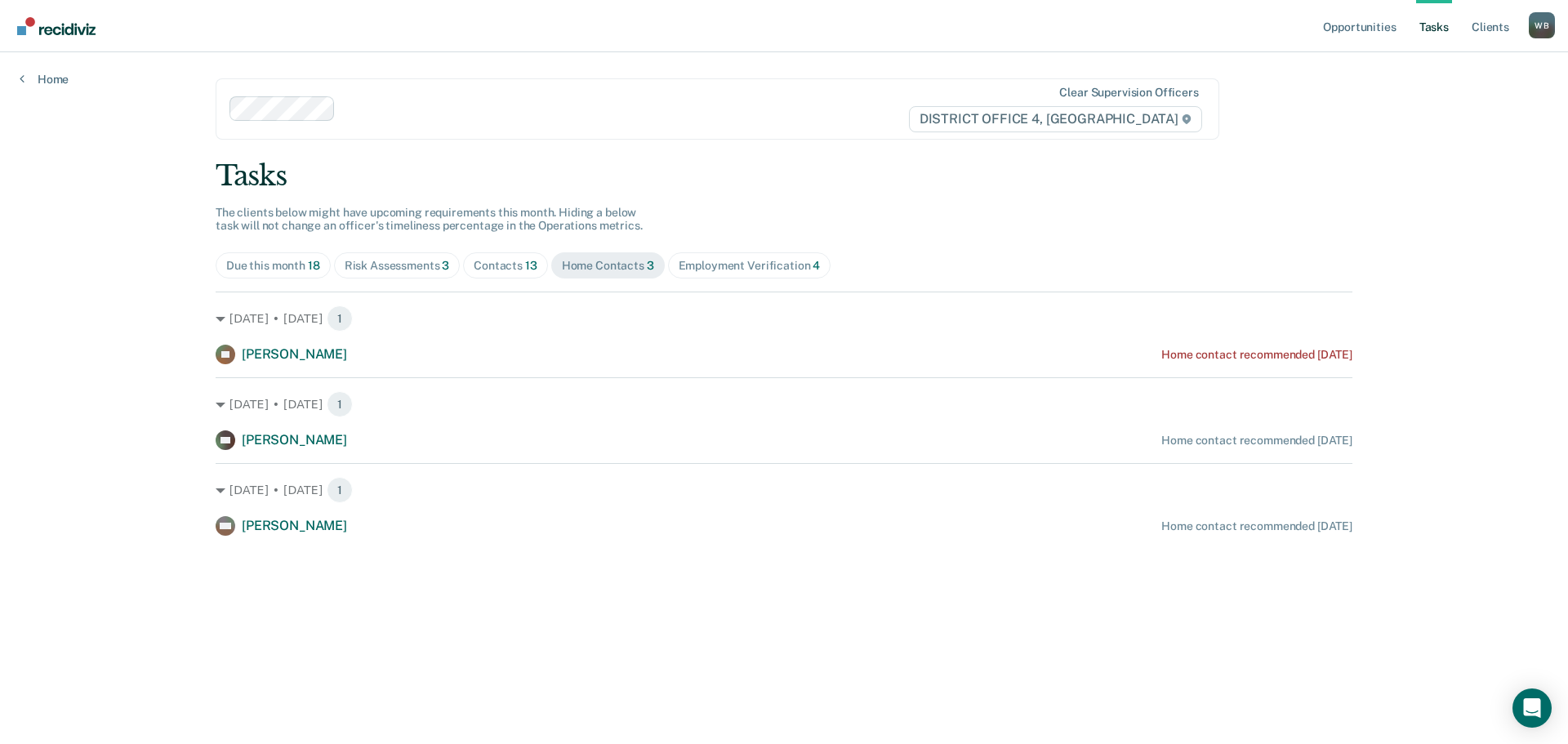
click at [715, 274] on span "Employment Verification 4" at bounding box center [750, 266] width 164 height 27
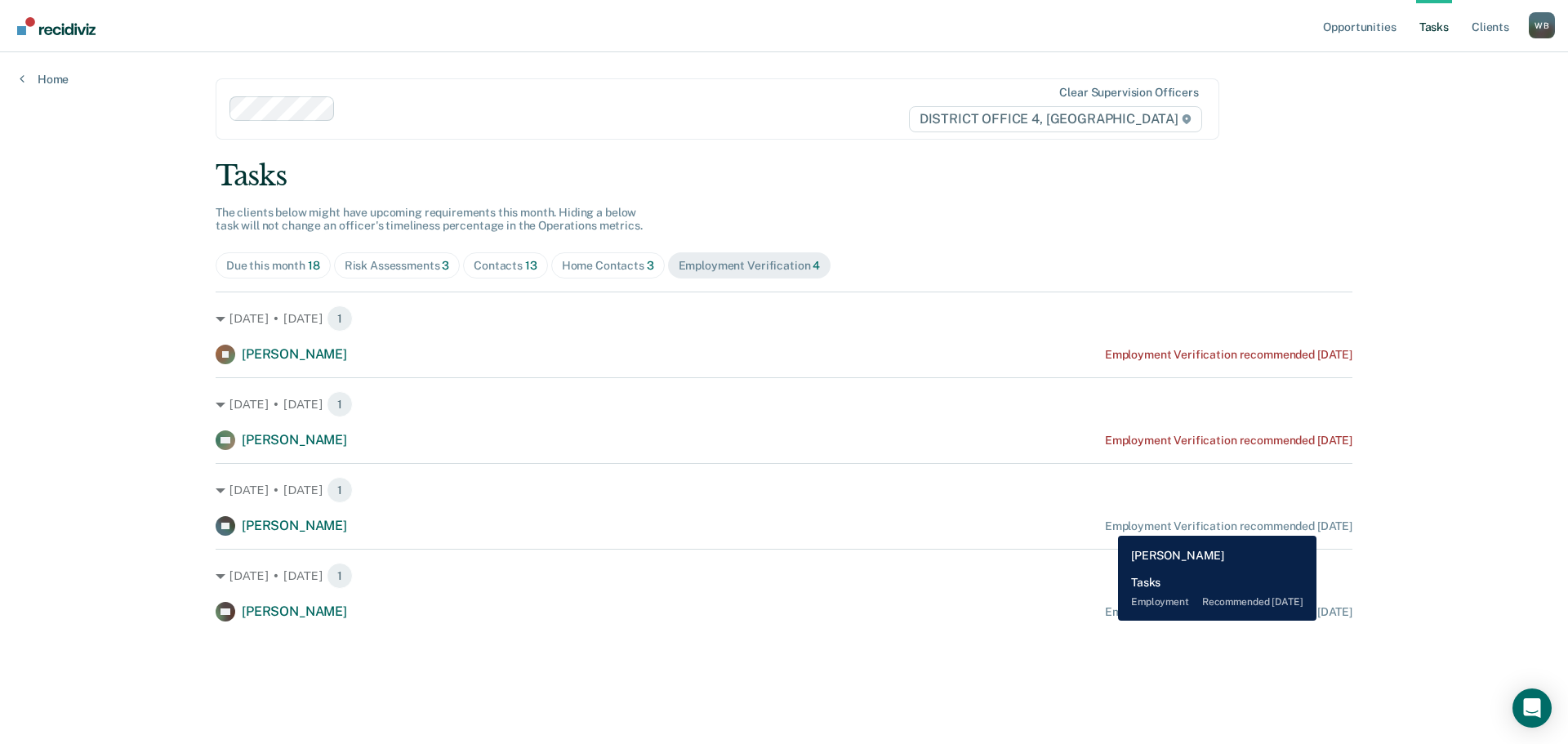
click at [1106, 524] on div "Employment Verification recommended [DATE]" at bounding box center [1229, 526] width 248 height 14
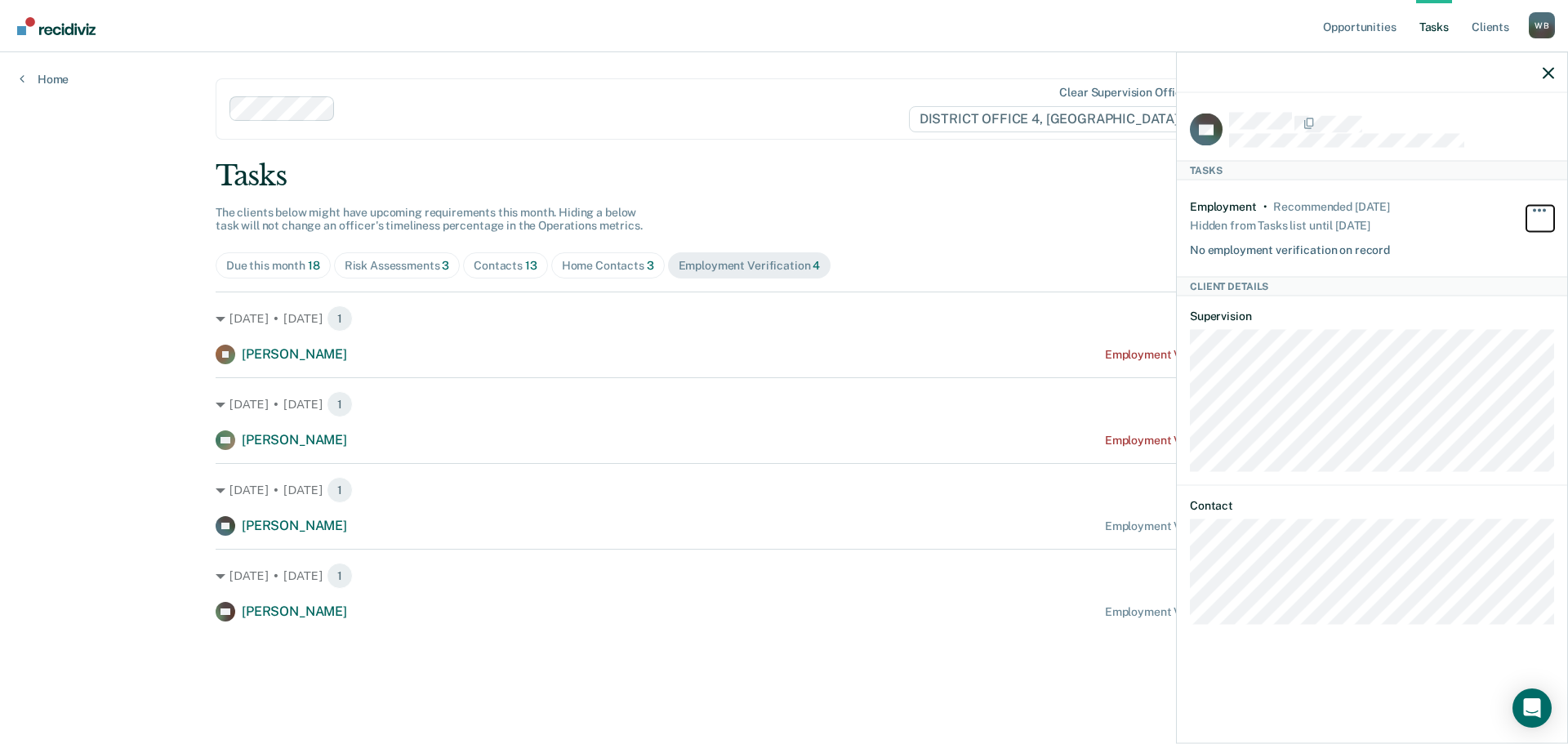
click at [1544, 213] on button "button" at bounding box center [1541, 218] width 27 height 27
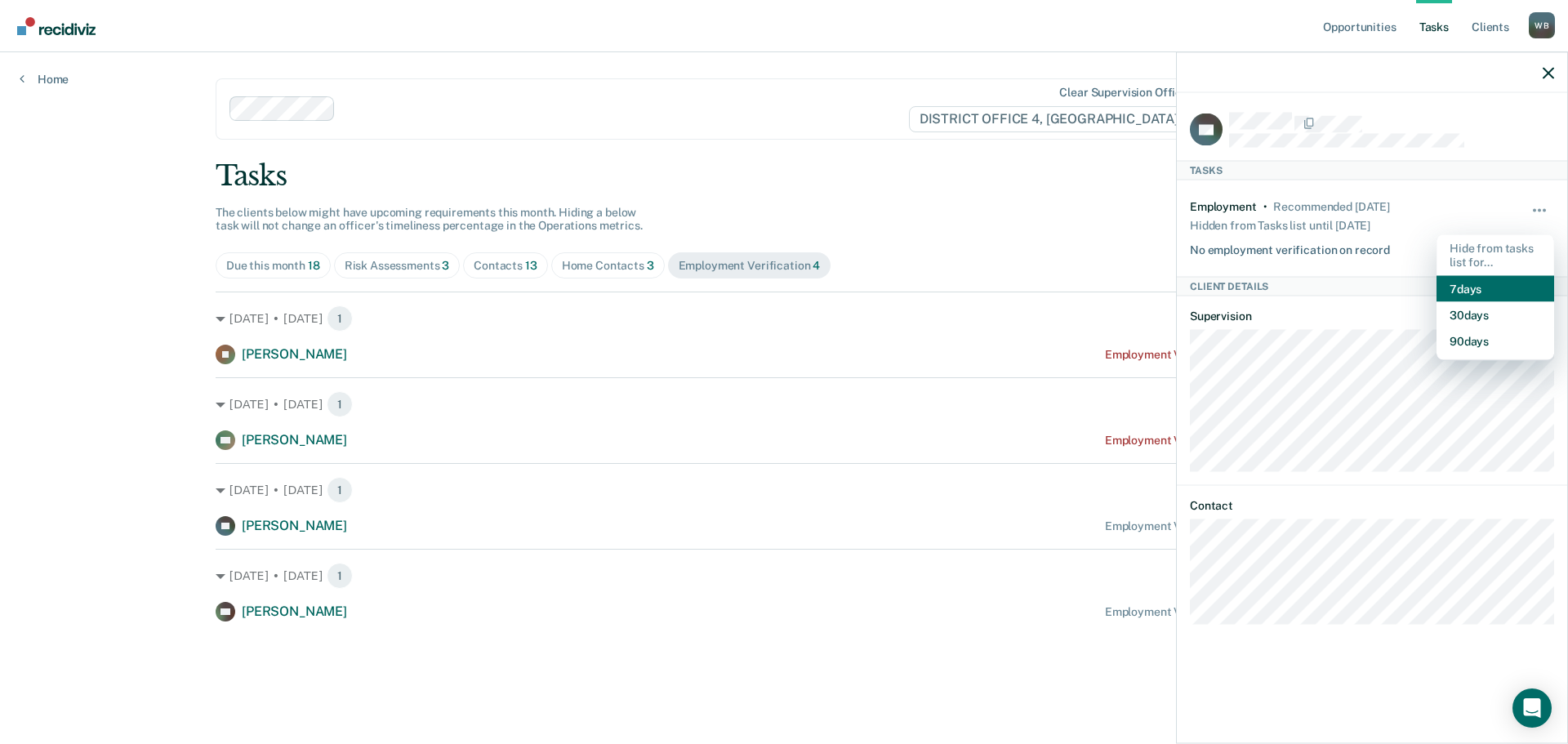
click at [1469, 287] on button "7 days" at bounding box center [1495, 288] width 117 height 27
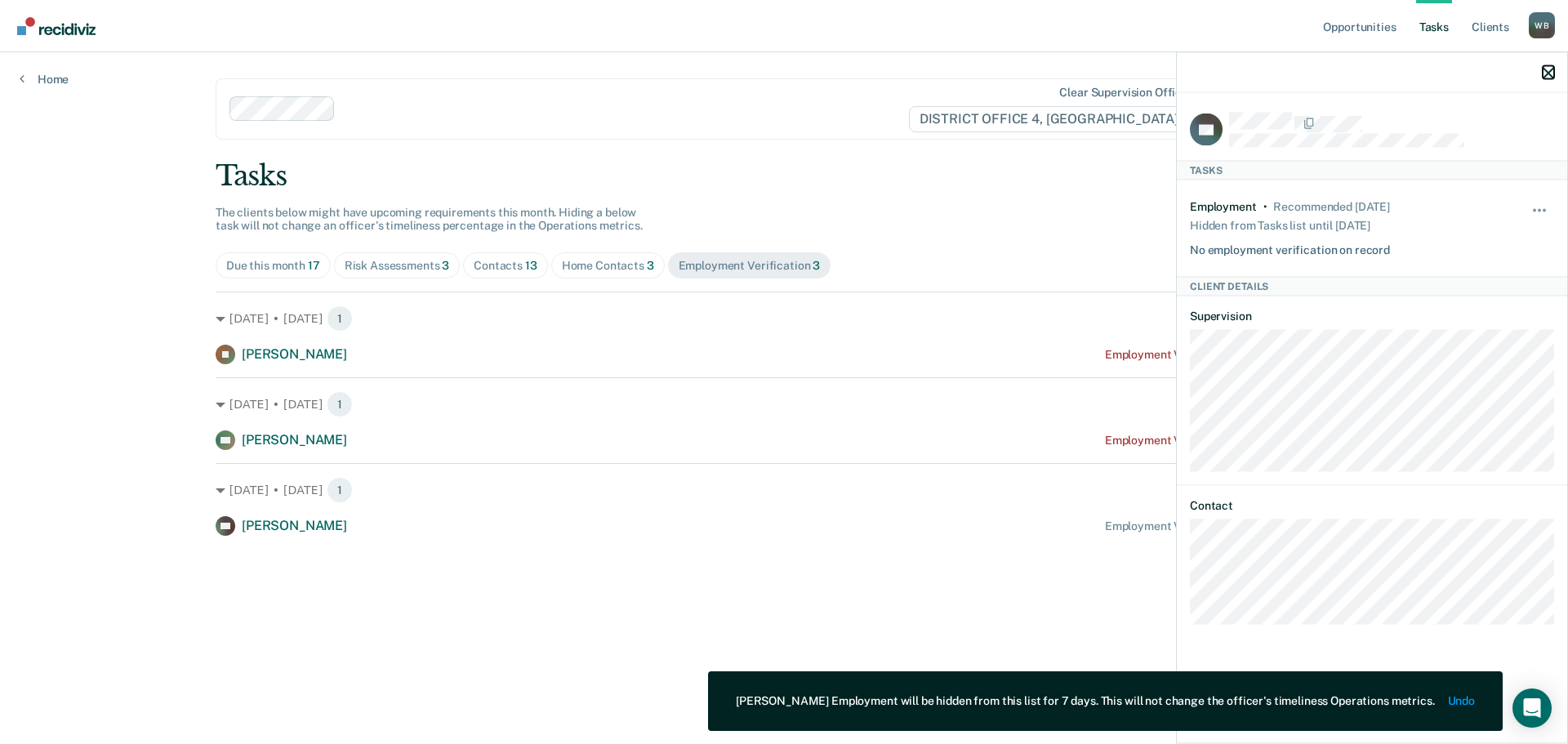
click at [1543, 67] on icon "button" at bounding box center [1548, 72] width 11 height 11
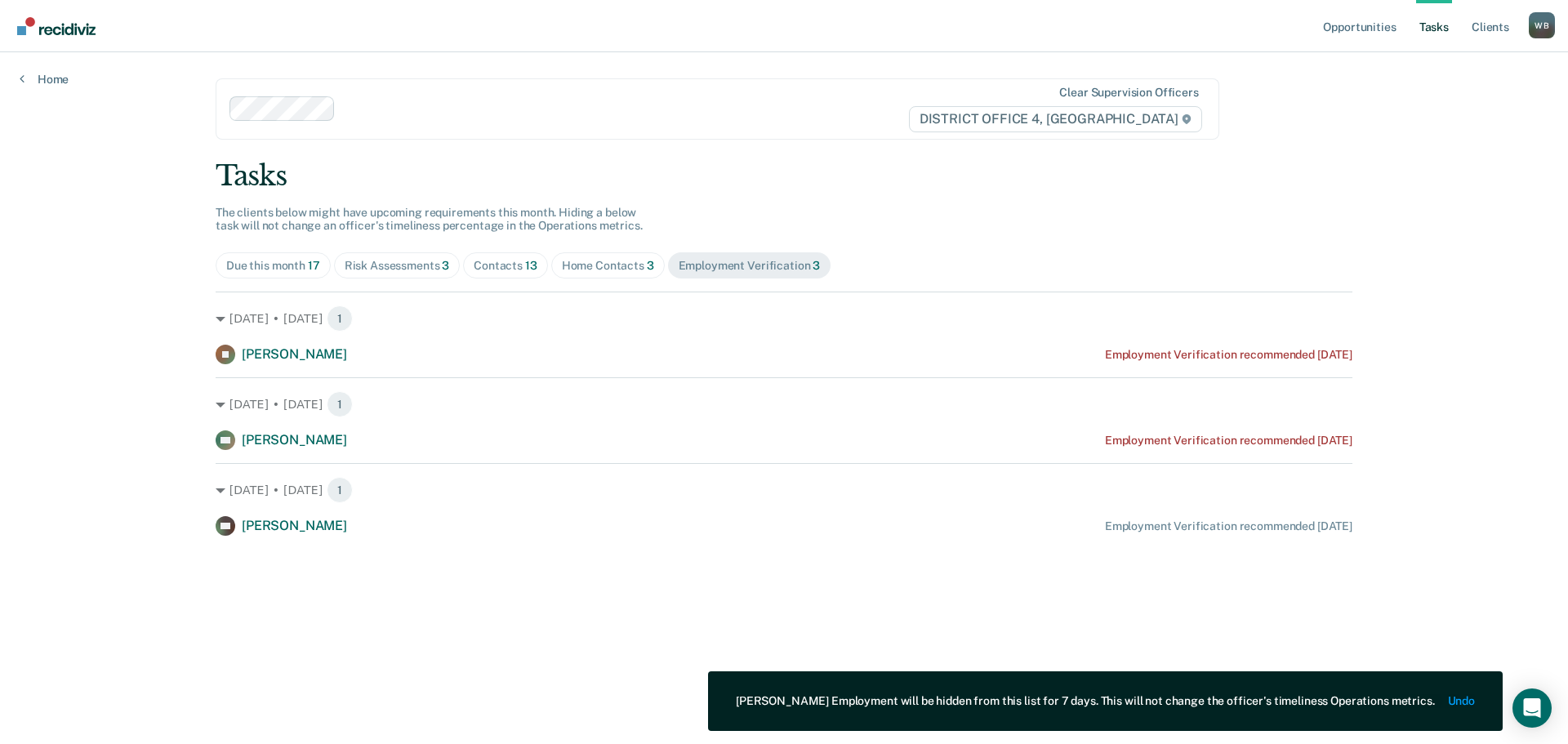
click at [276, 264] on div "Due this month 17" at bounding box center [273, 266] width 94 height 14
